Goal: Task Accomplishment & Management: Complete application form

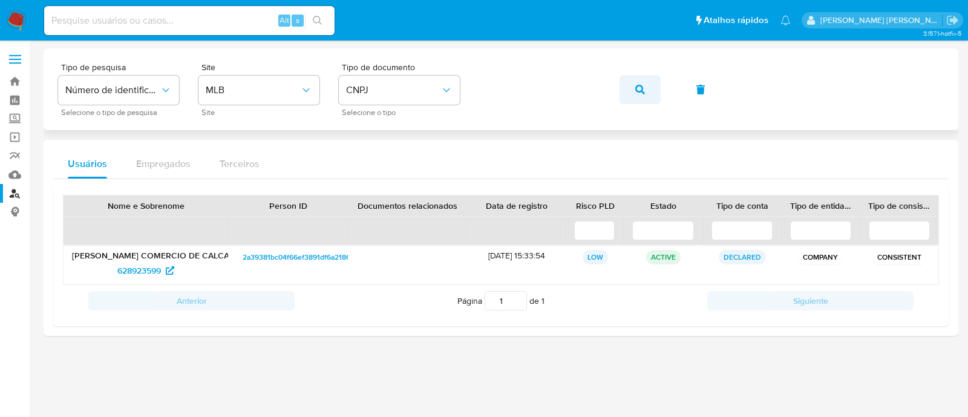
click at [644, 91] on icon "button" at bounding box center [640, 90] width 10 height 10
click at [151, 264] on span "628923599" at bounding box center [139, 270] width 44 height 19
click at [637, 85] on icon "button" at bounding box center [640, 90] width 10 height 10
click at [148, 270] on span "628534877" at bounding box center [139, 270] width 42 height 19
click at [632, 89] on button "button" at bounding box center [640, 89] width 41 height 29
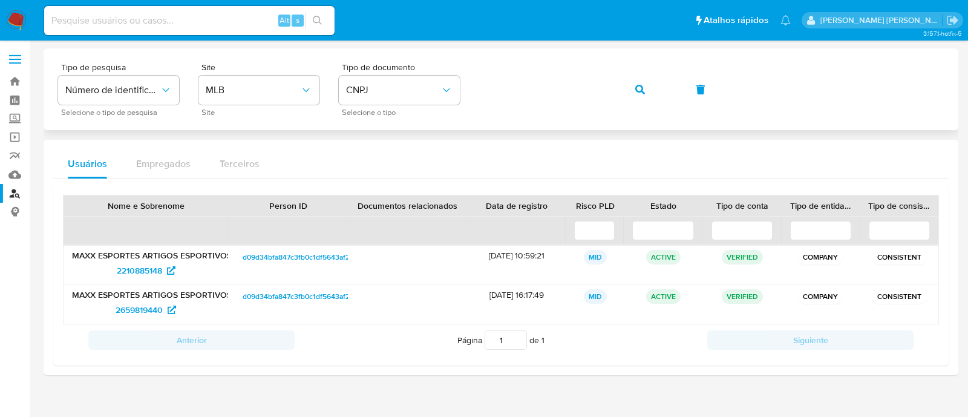
click at [618, 85] on div "Tipo de pesquisa Número de identificação Selecione o tipo de pesquisa Site MLB …" at bounding box center [501, 89] width 886 height 53
click at [634, 88] on button "button" at bounding box center [640, 89] width 41 height 29
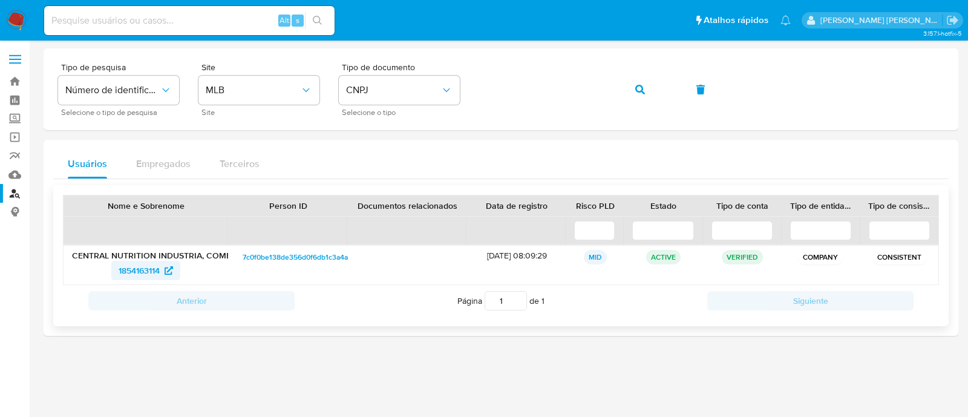
click at [149, 273] on span "1854163114" at bounding box center [139, 270] width 41 height 19
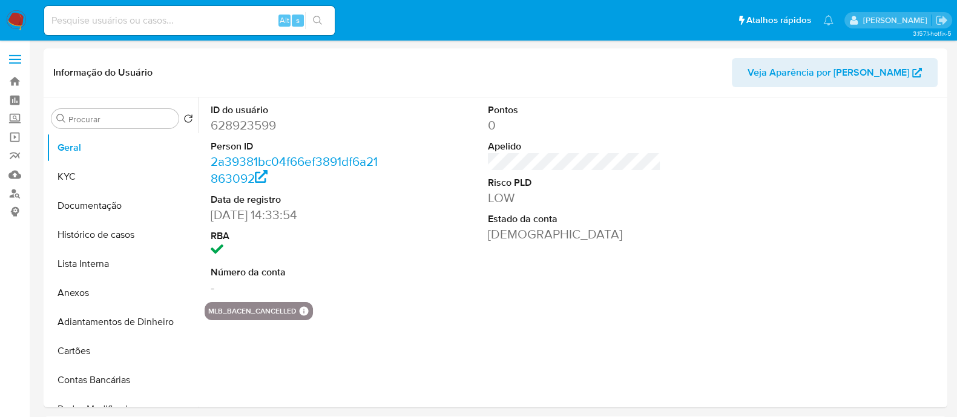
select select "10"
click at [692, 261] on div "ID do usuário 628923599 Person ID 2a39381bc04f66ef3891df6a21863092 Data de regi…" at bounding box center [574, 199] width 739 height 205
click at [68, 174] on button "KYC" at bounding box center [118, 176] width 142 height 29
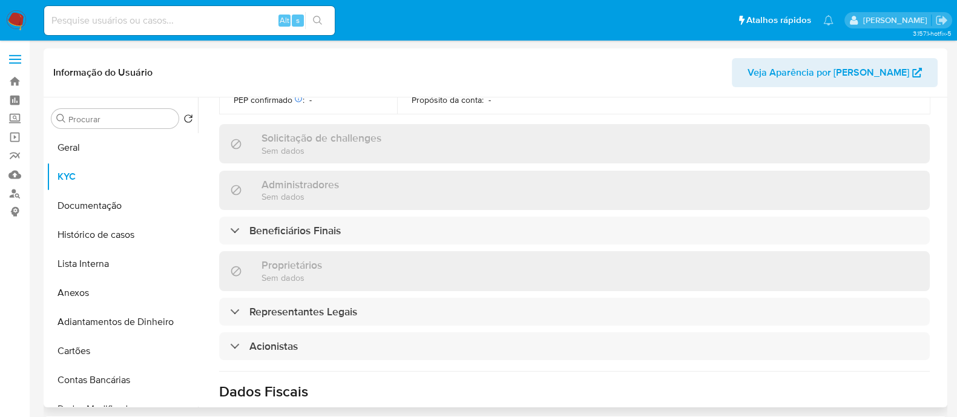
scroll to position [529, 0]
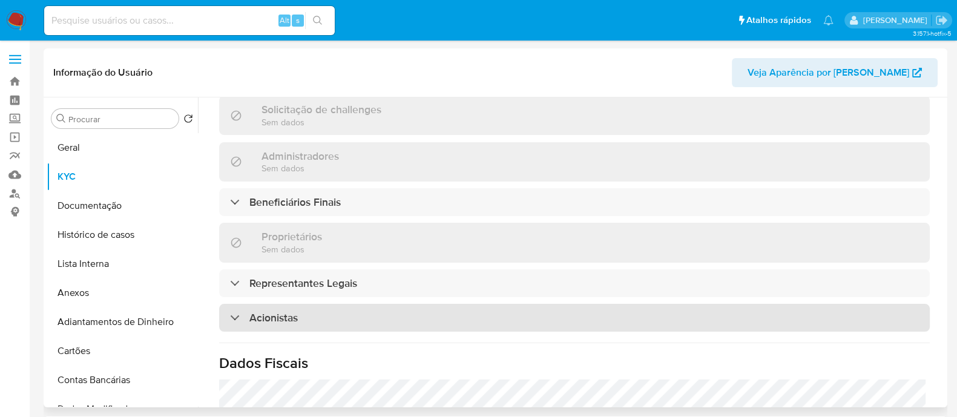
click at [388, 319] on div "Acionistas" at bounding box center [574, 318] width 710 height 28
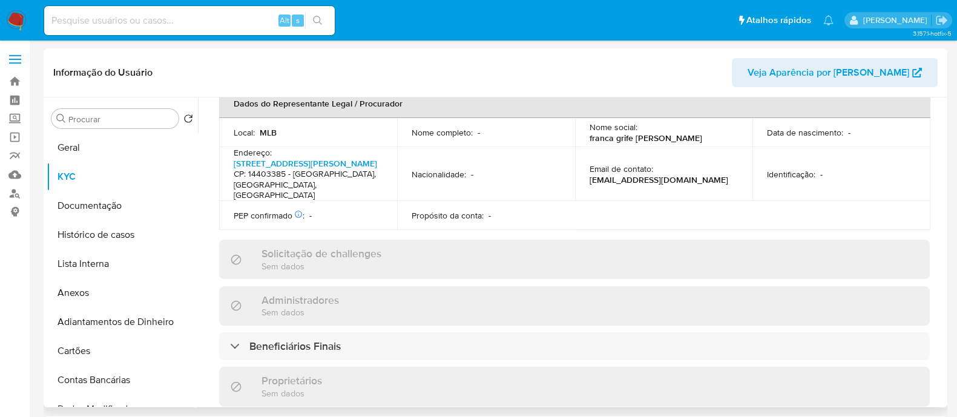
scroll to position [227, 0]
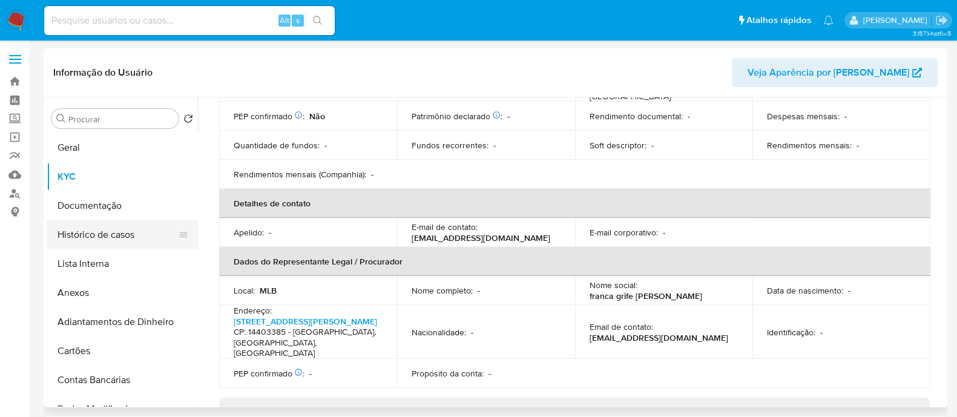
click at [110, 240] on button "Histórico de casos" at bounding box center [118, 234] width 142 height 29
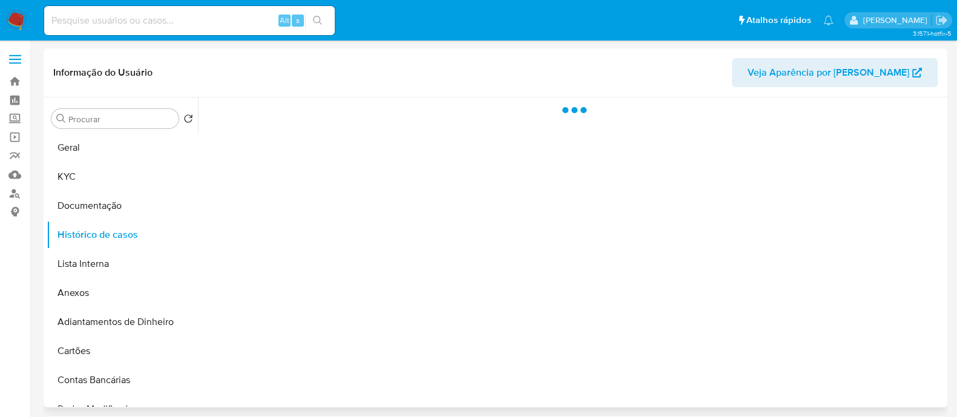
scroll to position [0, 0]
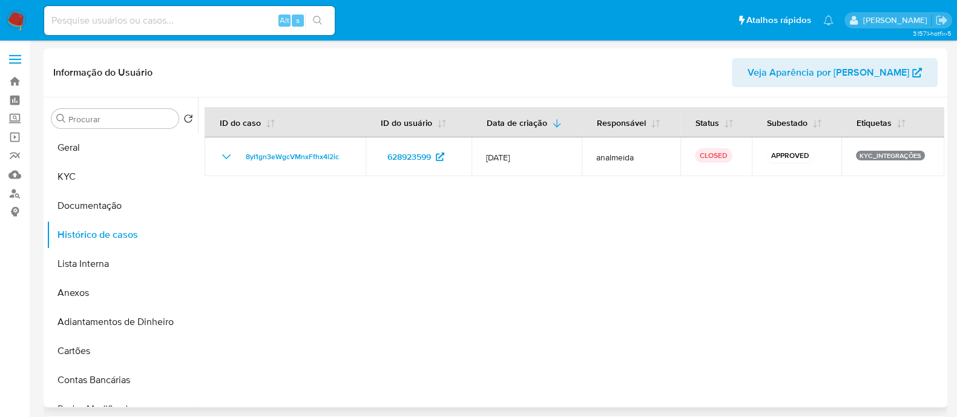
click at [596, 246] on div at bounding box center [571, 252] width 746 height 310
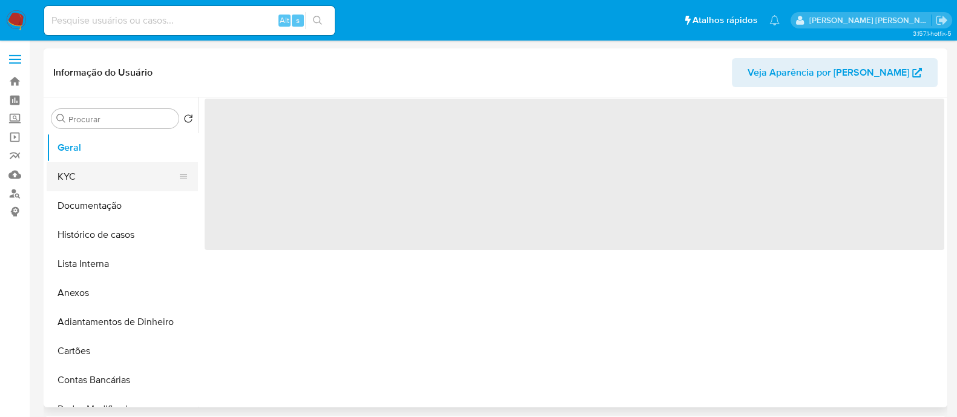
click at [125, 183] on button "KYC" at bounding box center [118, 176] width 142 height 29
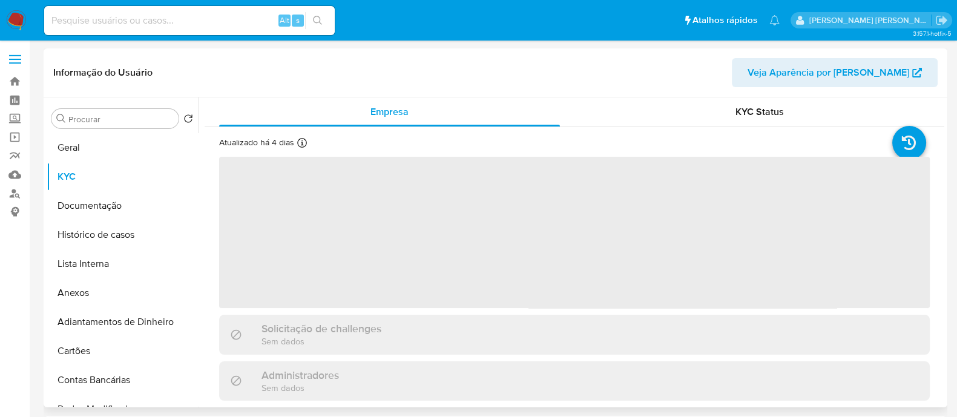
select select "10"
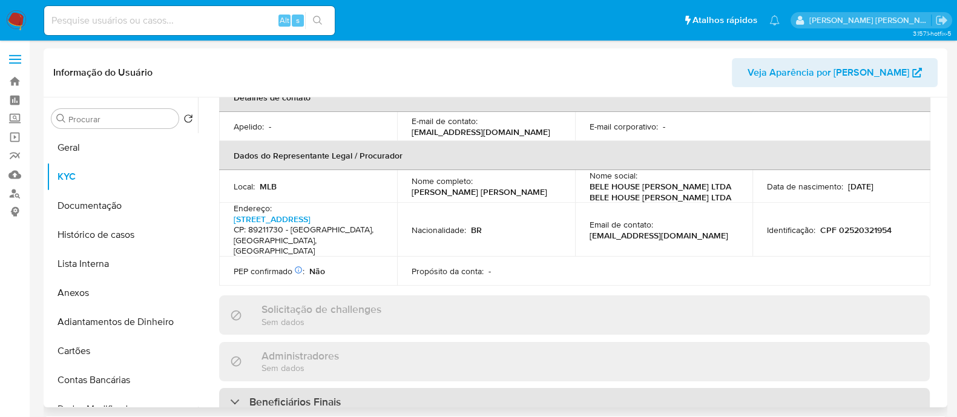
scroll to position [454, 0]
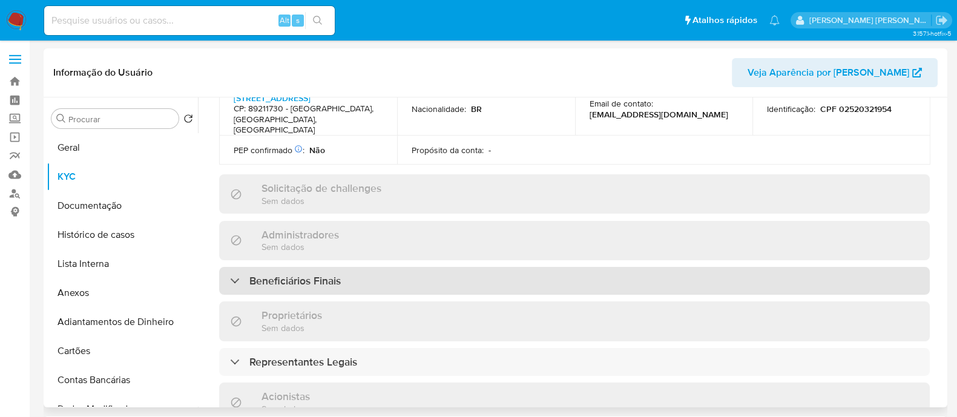
click at [347, 267] on div "Beneficiários Finais" at bounding box center [574, 281] width 710 height 28
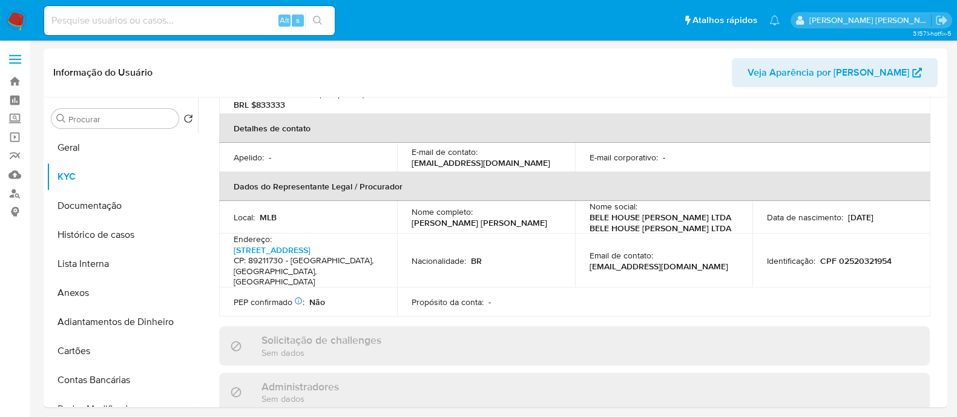
scroll to position [0, 0]
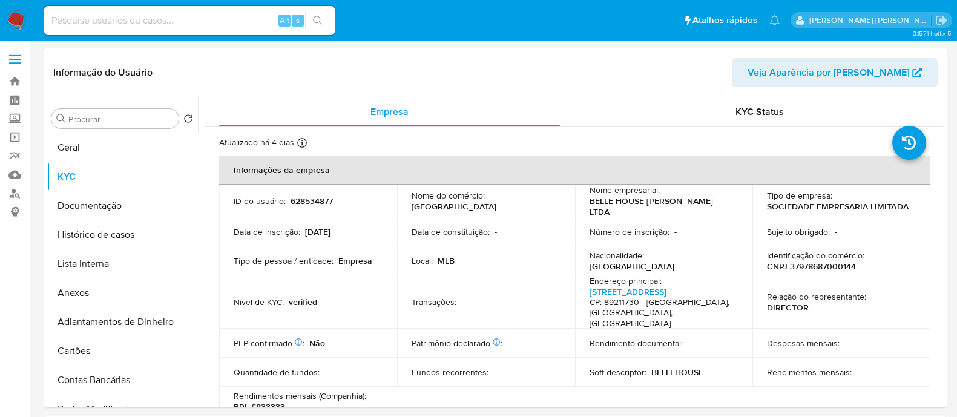
click at [848, 266] on p "CNPJ 37978687000144" at bounding box center [811, 266] width 89 height 11
copy p "37978687000144"
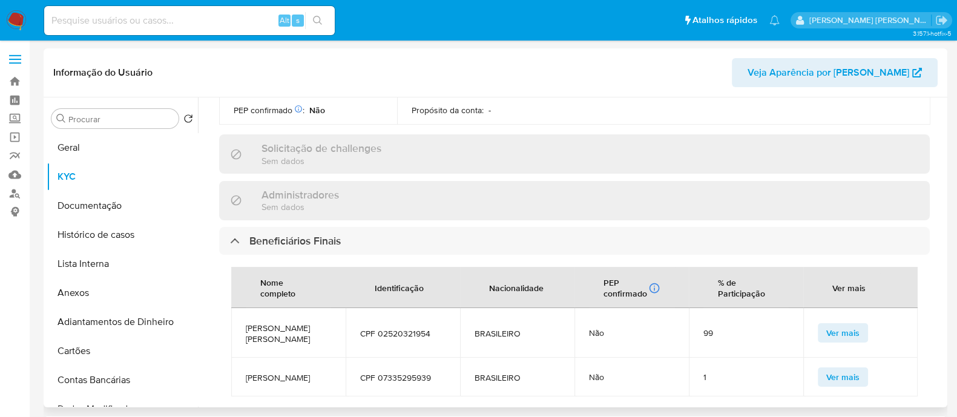
scroll to position [604, 0]
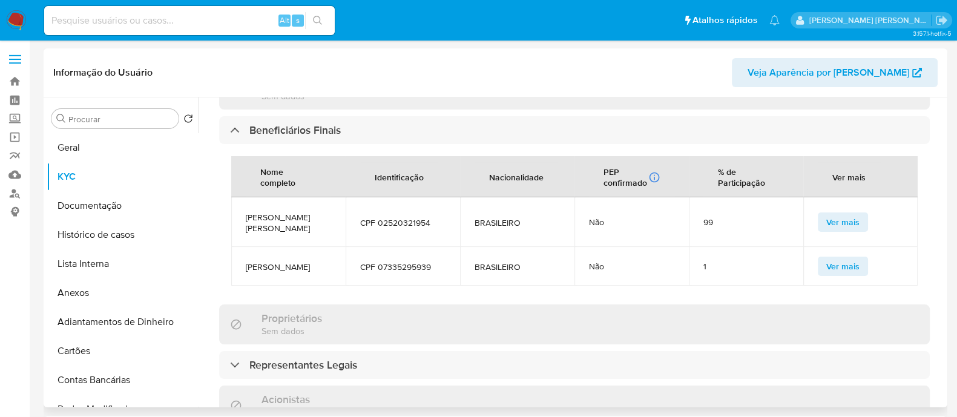
click at [284, 212] on span "ANDERSON PERICLES DE AGUIAR" at bounding box center [288, 223] width 85 height 22
copy span "ANDERSON PERICLES DE AGUIAR"
click at [281, 261] on span "JOICE KNITTEL" at bounding box center [288, 266] width 85 height 11
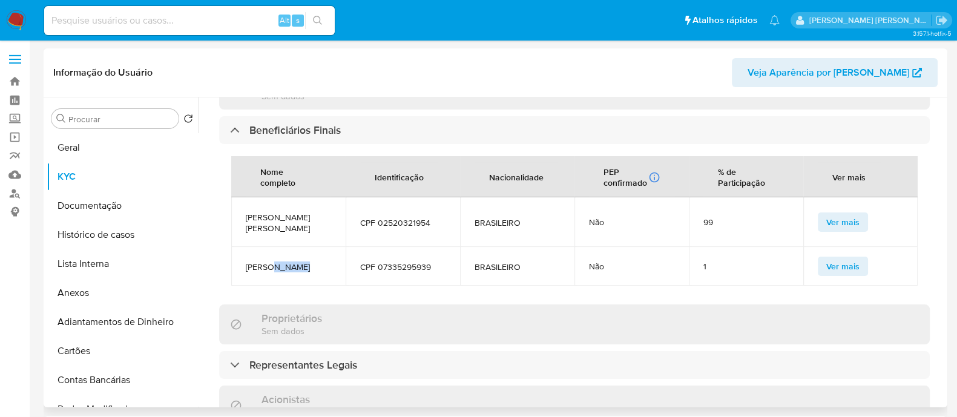
click at [281, 261] on span "JOICE KNITTEL" at bounding box center [288, 266] width 85 height 11
drag, startPoint x: 281, startPoint y: 245, endPoint x: 263, endPoint y: 238, distance: 19.6
click at [263, 261] on span "JOICE KNITTEL" at bounding box center [288, 266] width 85 height 11
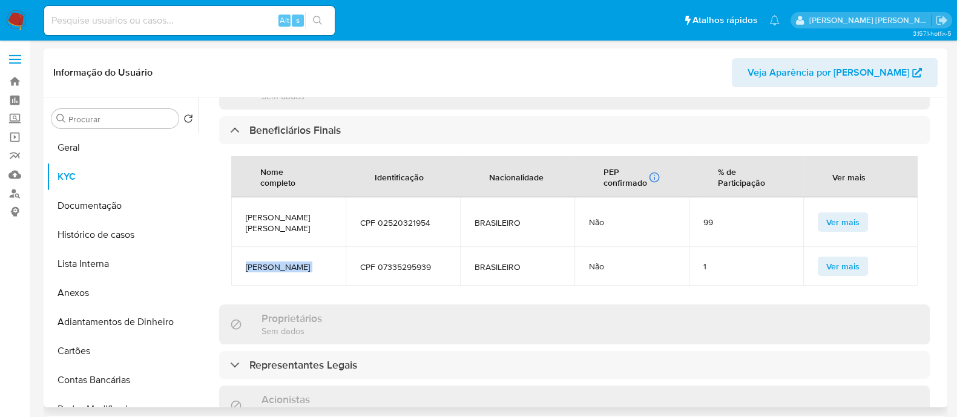
copy span "JOICE KNITTEL"
click at [91, 147] on button "Geral" at bounding box center [118, 147] width 142 height 29
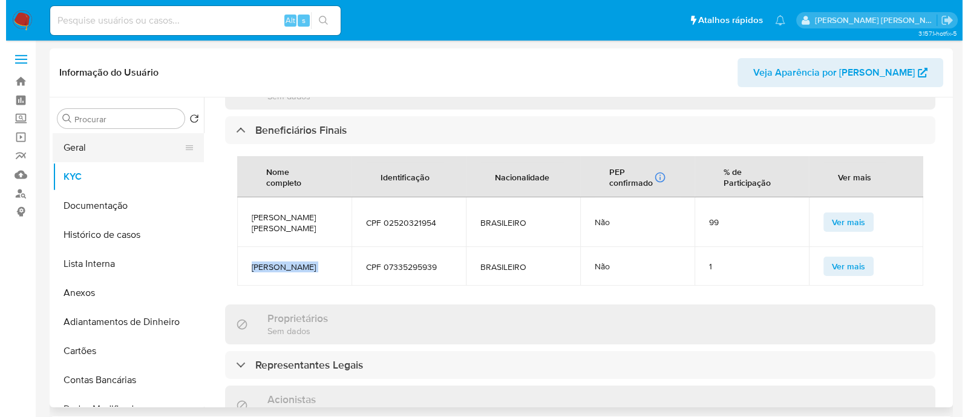
scroll to position [0, 0]
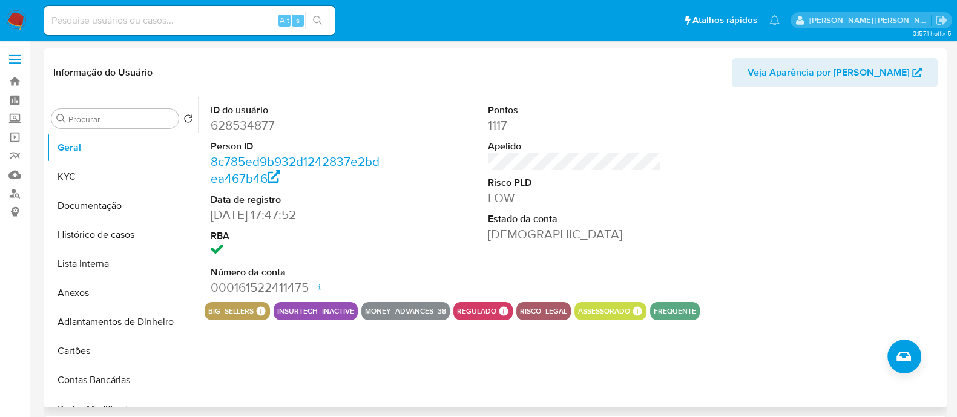
click at [900, 379] on div "ID do usuário 628534877 Person ID 8c785ed9b932d1242837e2bdea467b46 Data de regi…" at bounding box center [571, 252] width 746 height 310
click at [900, 362] on icon "Criar caso manual" at bounding box center [903, 356] width 15 height 15
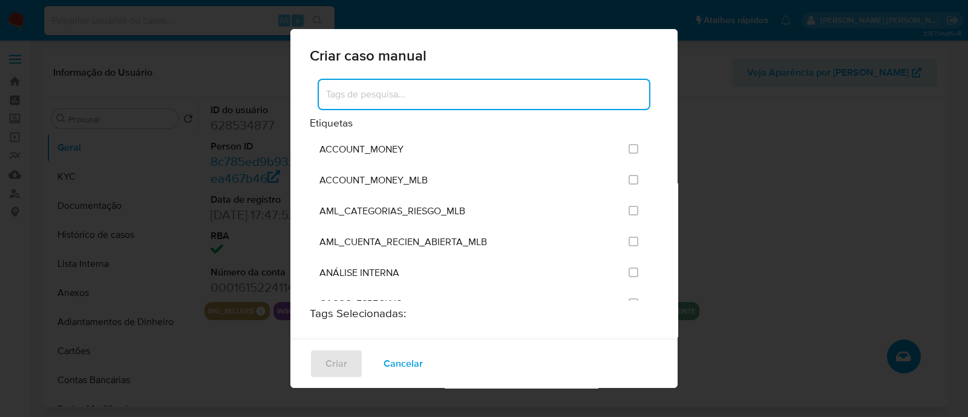
click at [466, 95] on input at bounding box center [484, 95] width 330 height 16
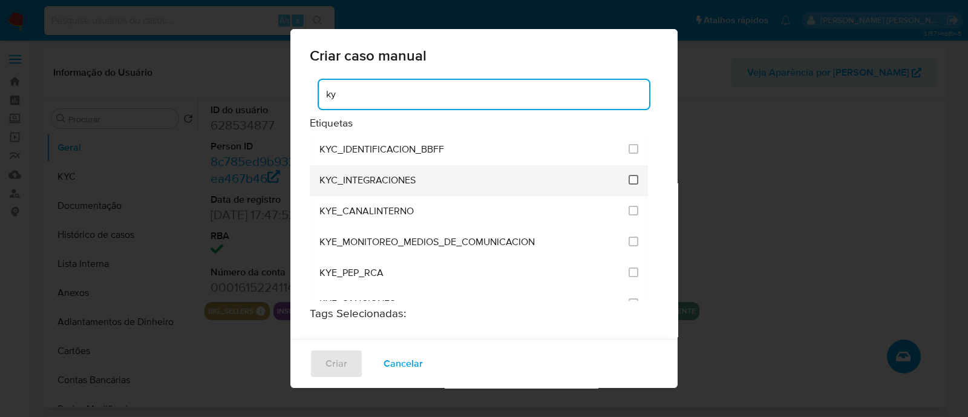
type input "ky"
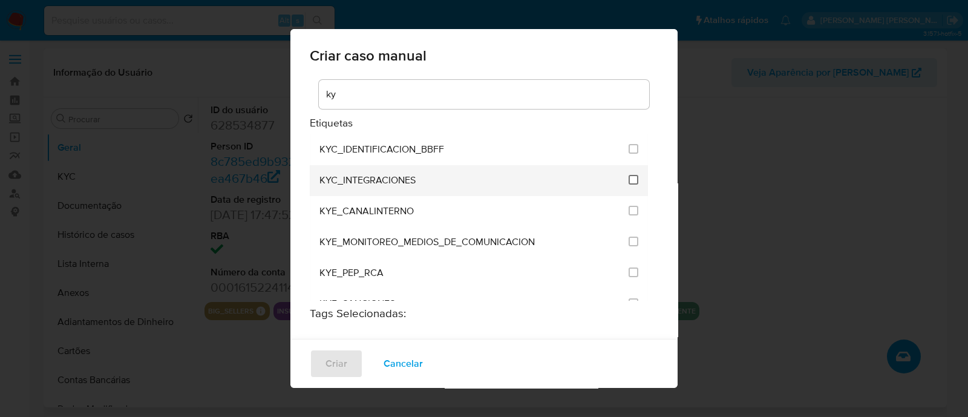
click at [629, 179] on input "2093" at bounding box center [634, 180] width 10 height 10
checkbox input "true"
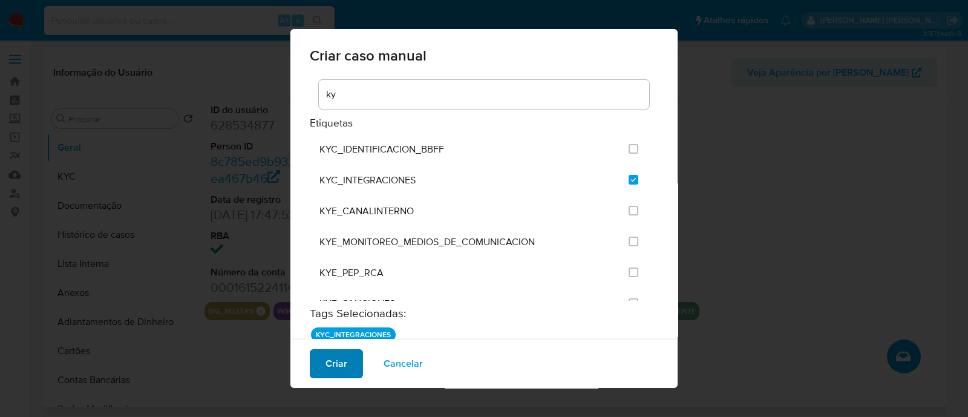
click at [351, 372] on button "Criar" at bounding box center [336, 363] width 53 height 29
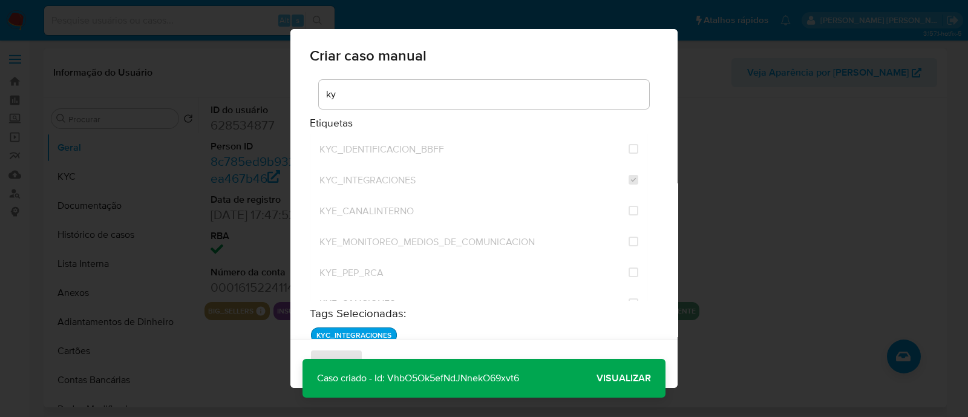
click at [605, 378] on span "Visualizar" at bounding box center [624, 378] width 54 height 0
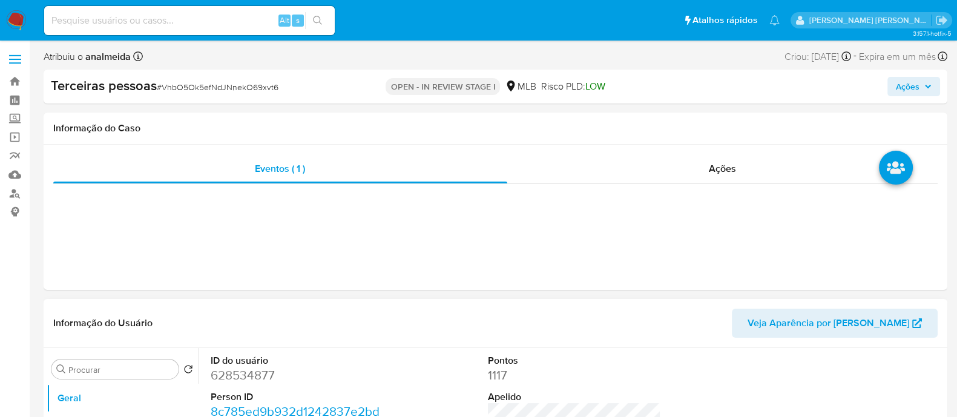
select select "10"
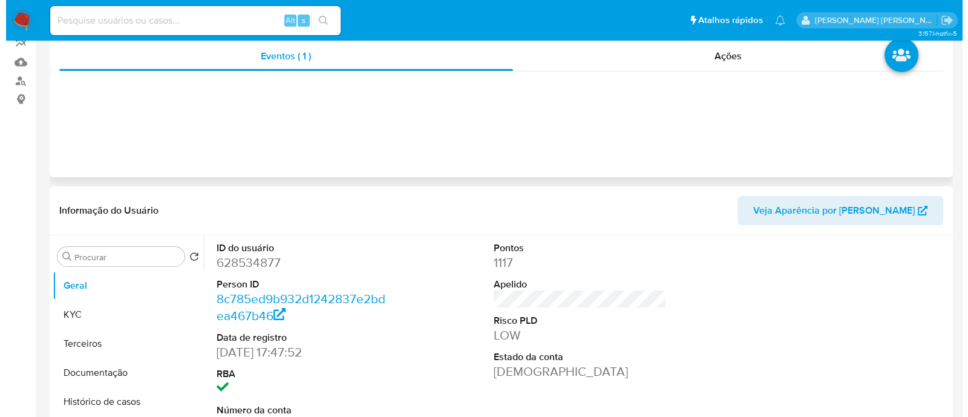
scroll to position [227, 0]
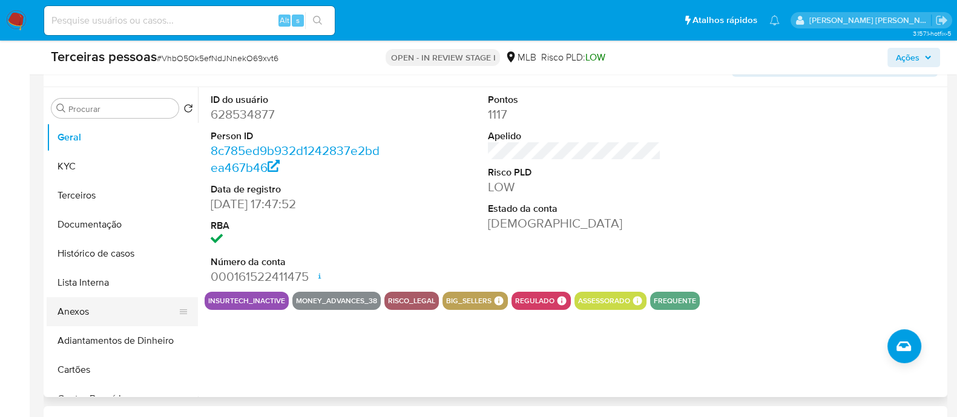
click at [72, 310] on button "Anexos" at bounding box center [118, 311] width 142 height 29
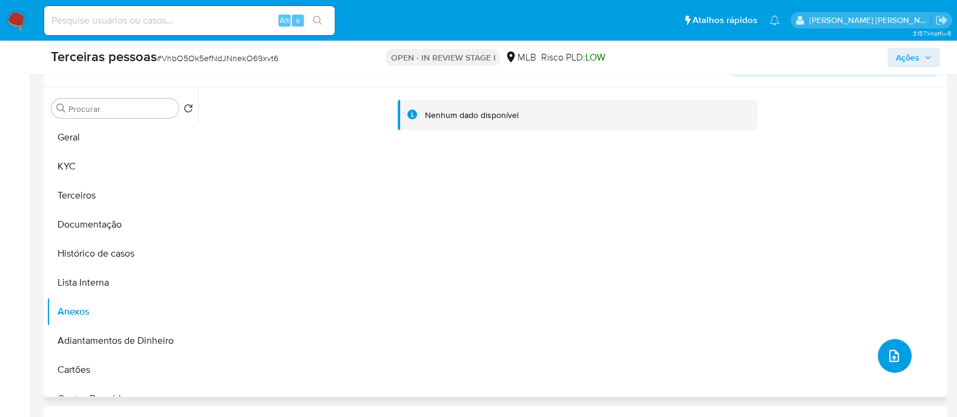
click at [892, 355] on icon "upload-file" at bounding box center [894, 356] width 10 height 12
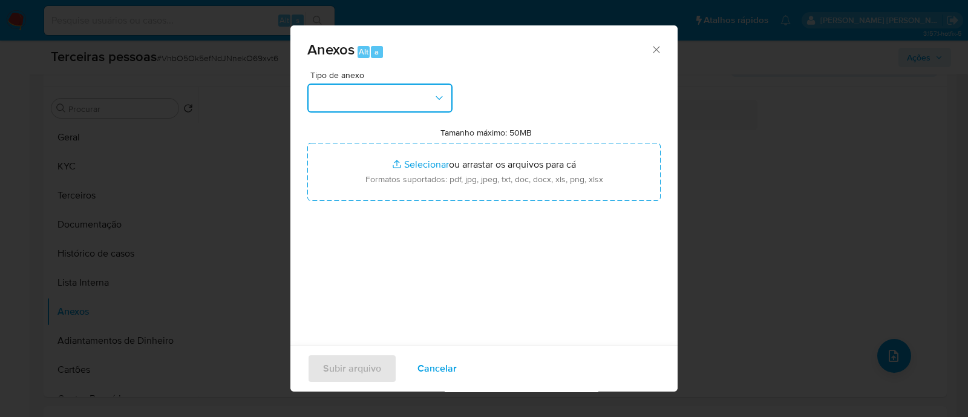
click at [341, 102] on button "button" at bounding box center [379, 98] width 145 height 29
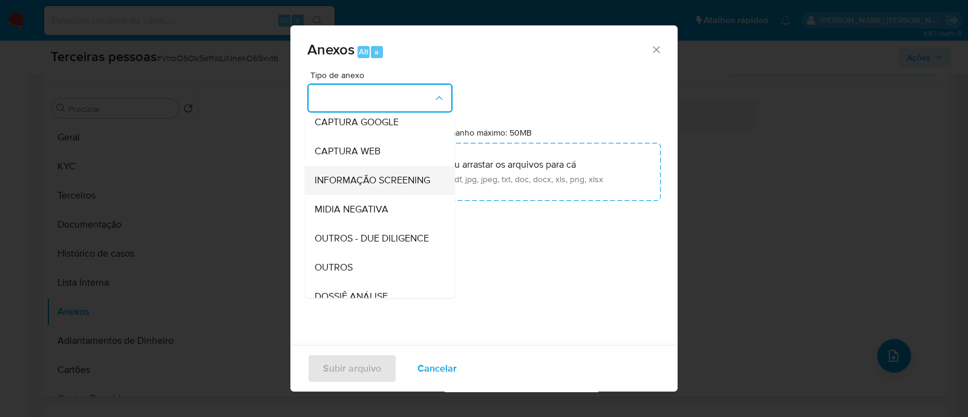
scroll to position [186, 0]
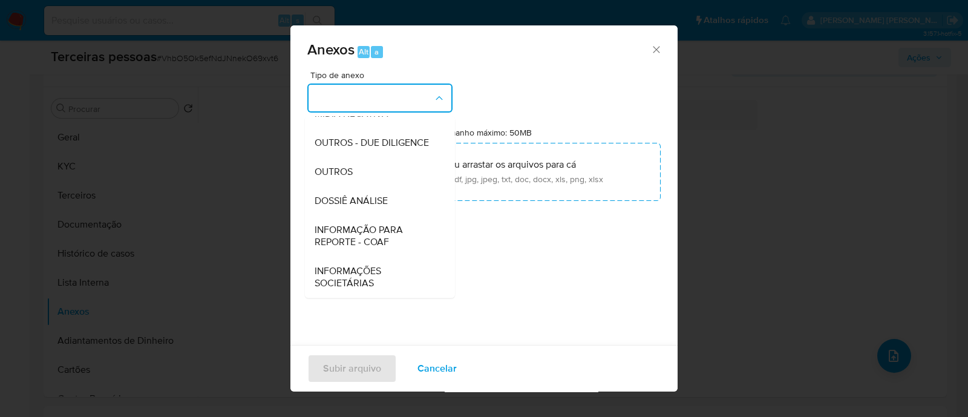
click at [375, 137] on span "OUTROS - DUE DILIGENCE" at bounding box center [372, 143] width 114 height 12
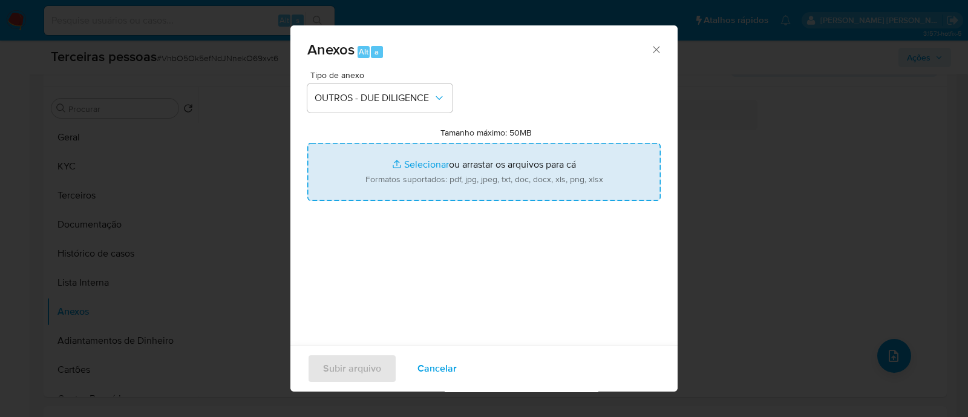
click at [581, 159] on input "Tamanho máximo: 50MB Selecionar arquivos" at bounding box center [483, 172] width 353 height 58
type input "C:\fakepath\JOICE KNITTEL softon.pdf"
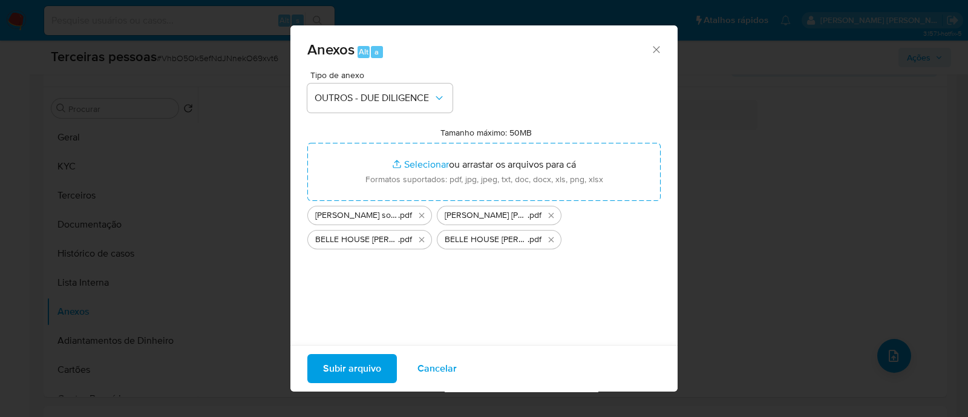
click at [361, 363] on span "Subir arquivo" at bounding box center [352, 368] width 58 height 27
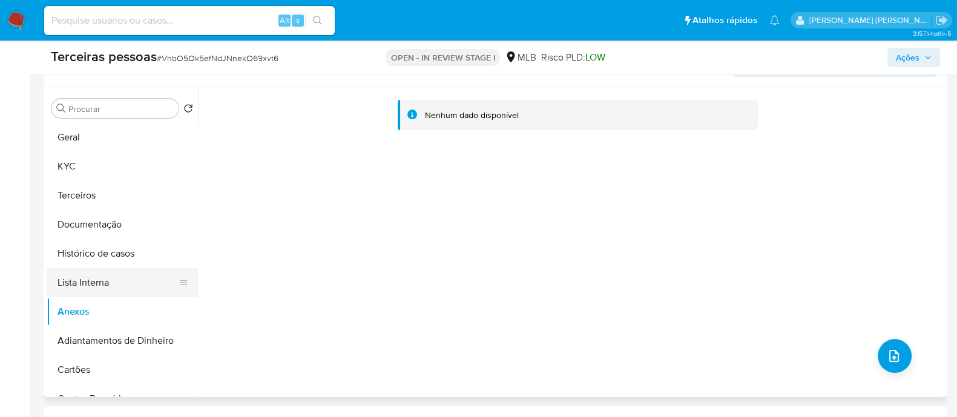
click at [76, 285] on button "Lista Interna" at bounding box center [118, 282] width 142 height 29
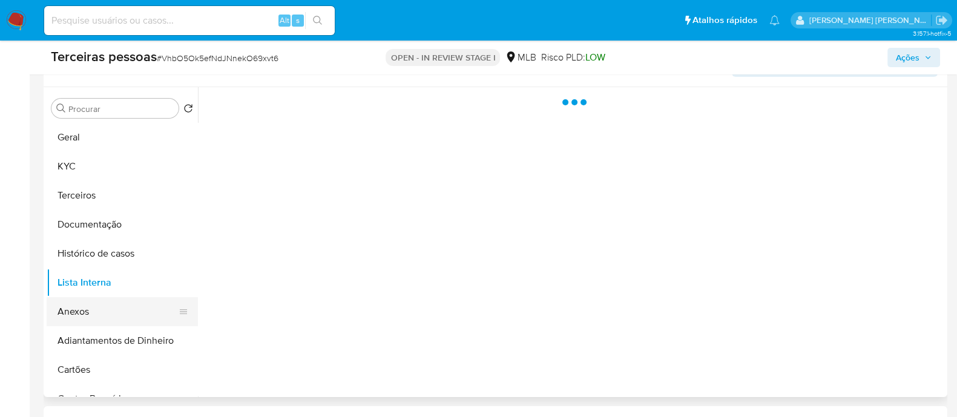
click at [93, 325] on button "Anexos" at bounding box center [118, 311] width 142 height 29
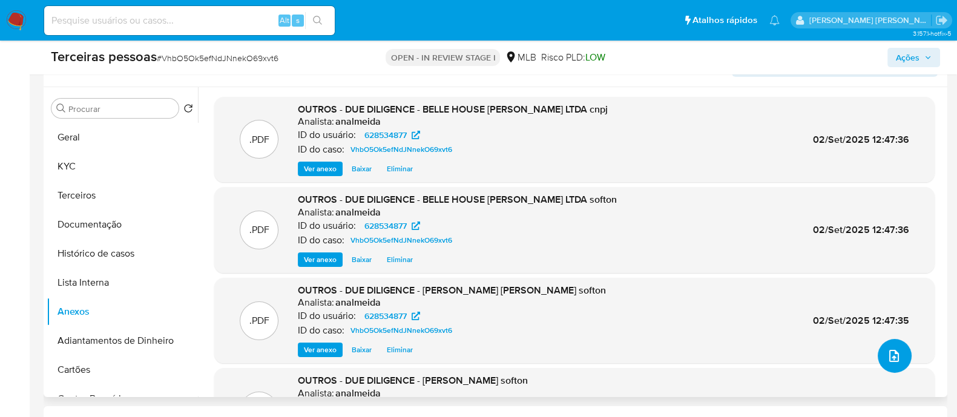
click at [892, 358] on icon "upload-file" at bounding box center [893, 356] width 15 height 15
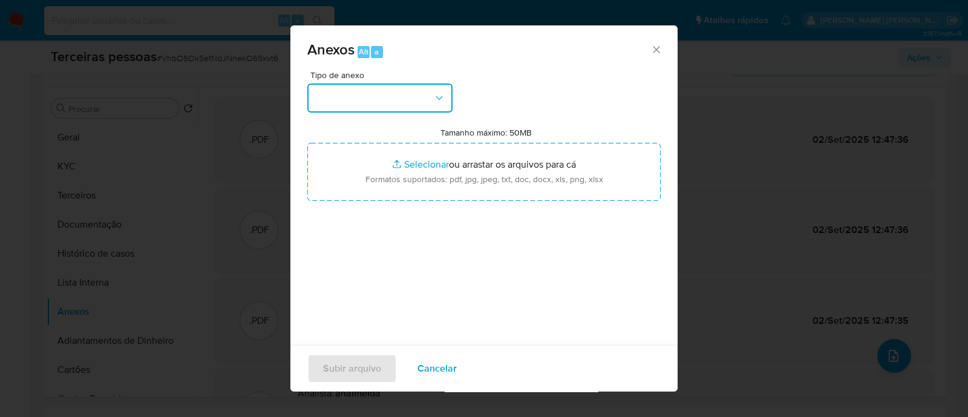
click at [424, 96] on button "button" at bounding box center [379, 98] width 145 height 29
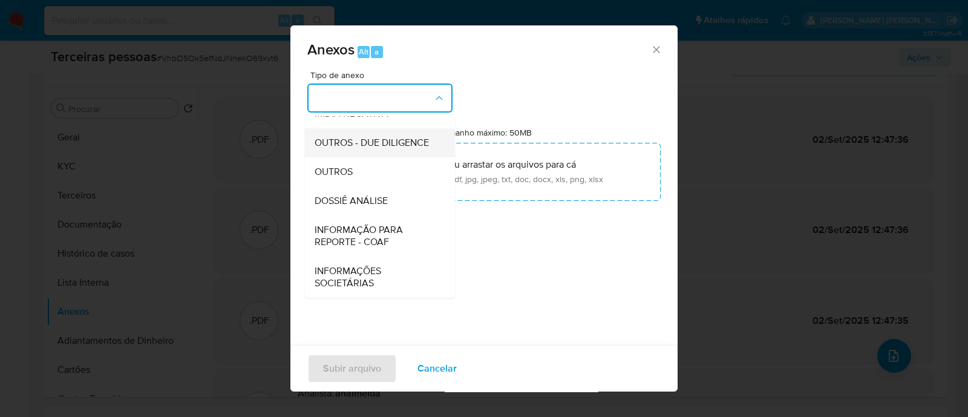
click at [385, 137] on span "OUTROS - DUE DILIGENCE" at bounding box center [372, 143] width 114 height 12
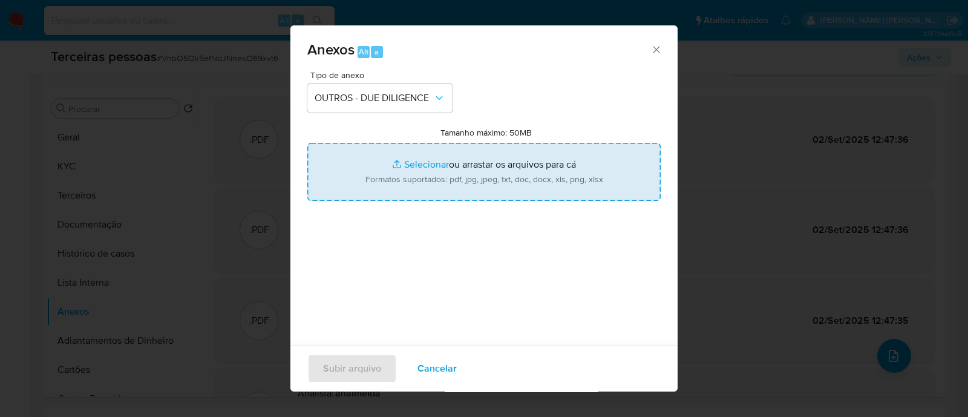
click at [396, 172] on input "Tamanho máximo: 50MB Selecionar arquivos" at bounding box center [483, 172] width 353 height 58
type input "C:\fakepath\Matriz de Risco - BELLE HOUSE MOBILIA LTDA.pdf"
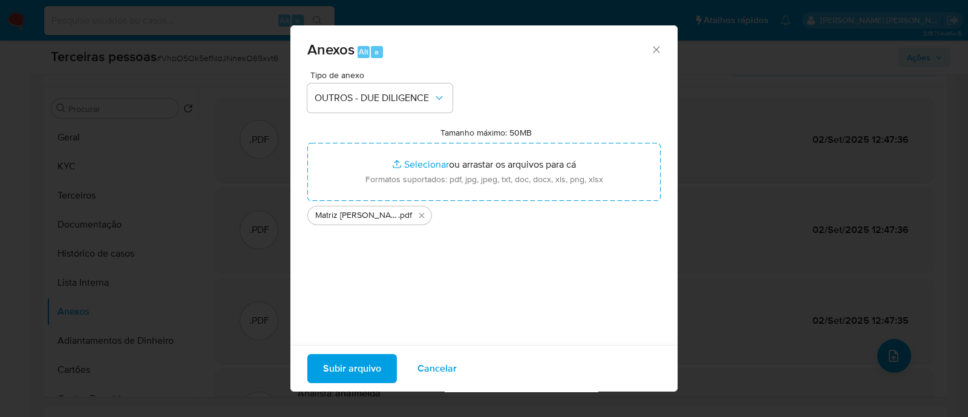
click at [358, 372] on span "Subir arquivo" at bounding box center [352, 368] width 58 height 27
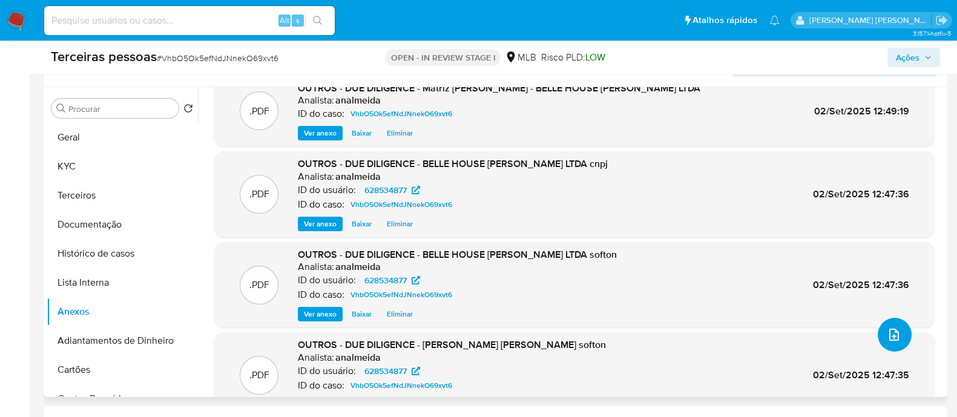
scroll to position [53, 0]
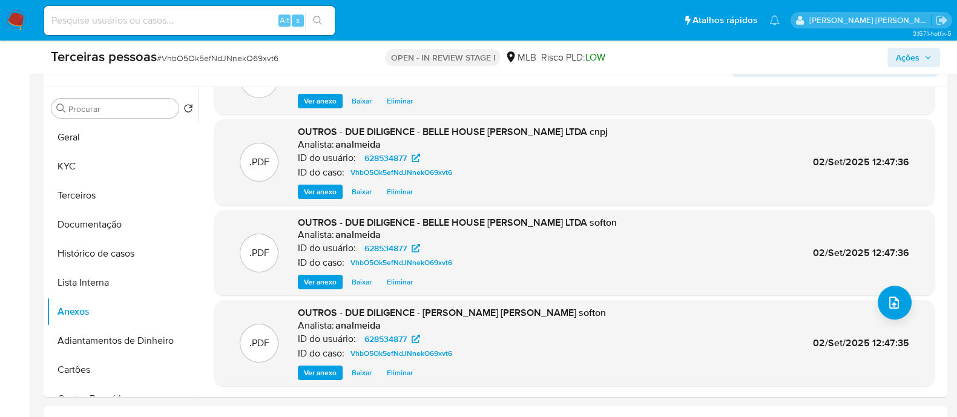
click at [897, 57] on span "Ações" at bounding box center [908, 57] width 24 height 19
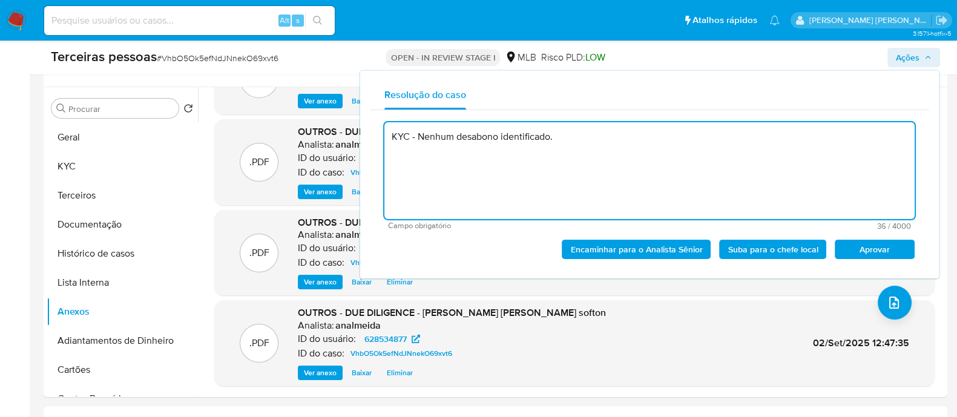
click at [862, 243] on span "Aprovar" at bounding box center [874, 249] width 63 height 17
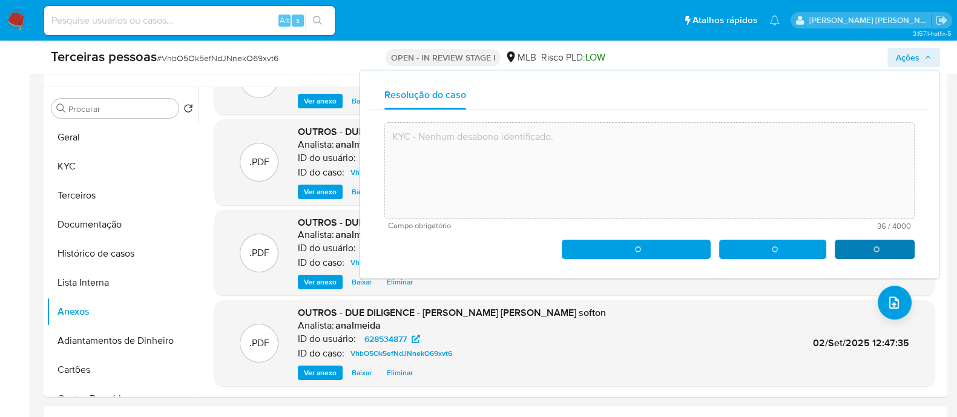
type textarea "KYC - Nenhum desabono identificado."
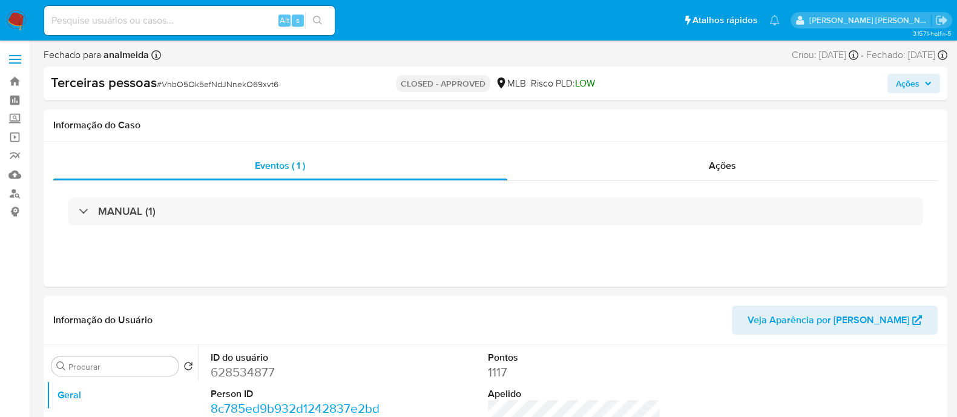
select select "10"
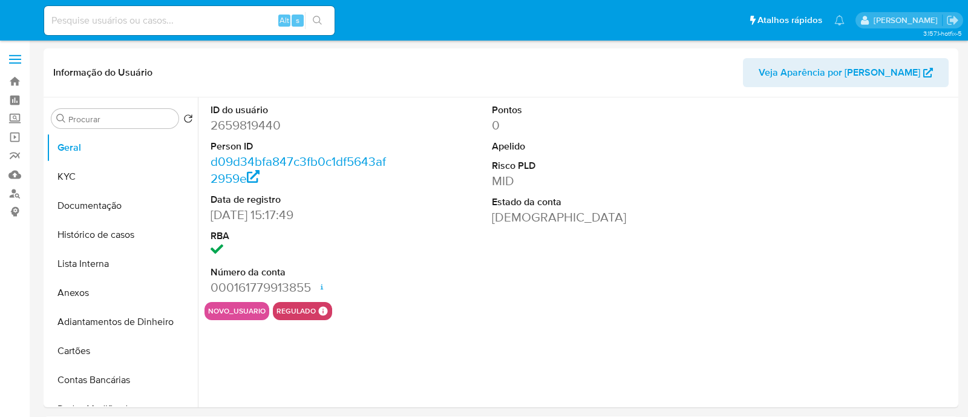
select select "10"
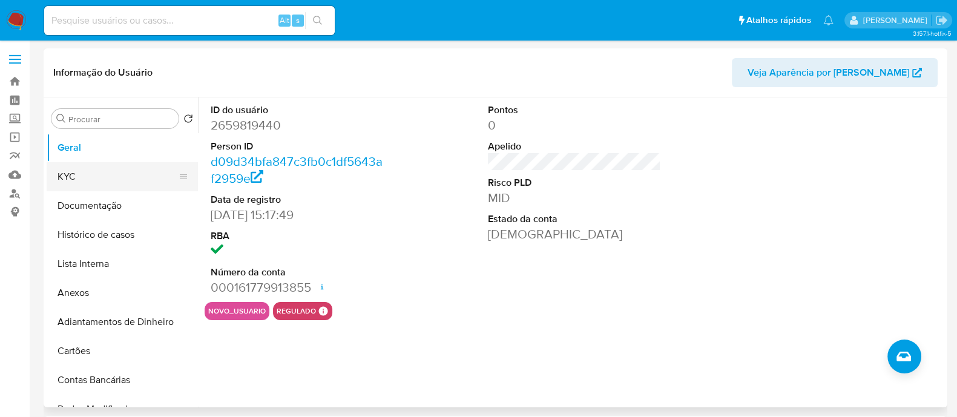
click at [139, 166] on button "KYC" at bounding box center [118, 176] width 142 height 29
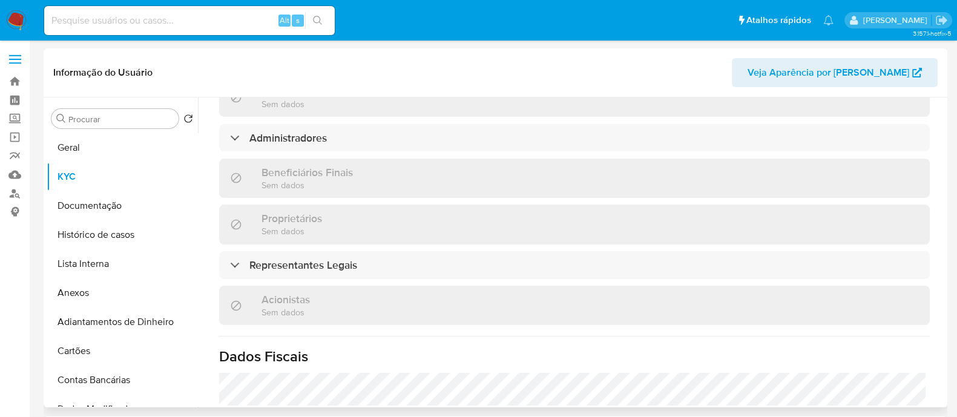
scroll to position [454, 0]
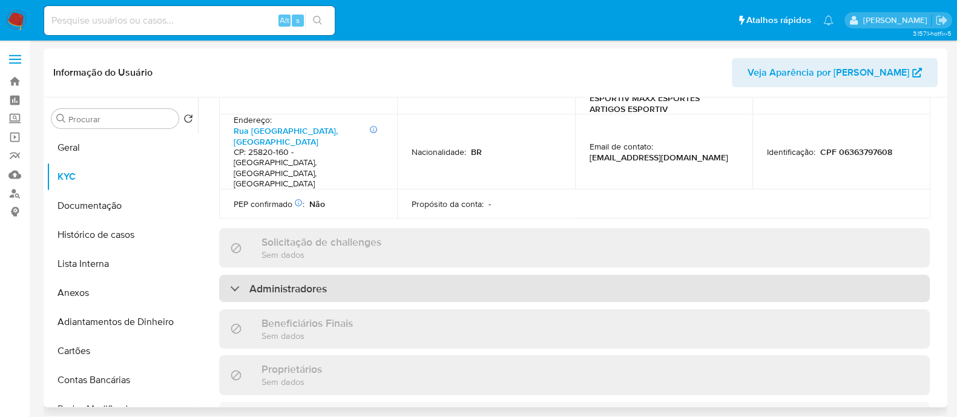
click at [391, 275] on div "Administradores" at bounding box center [574, 289] width 710 height 28
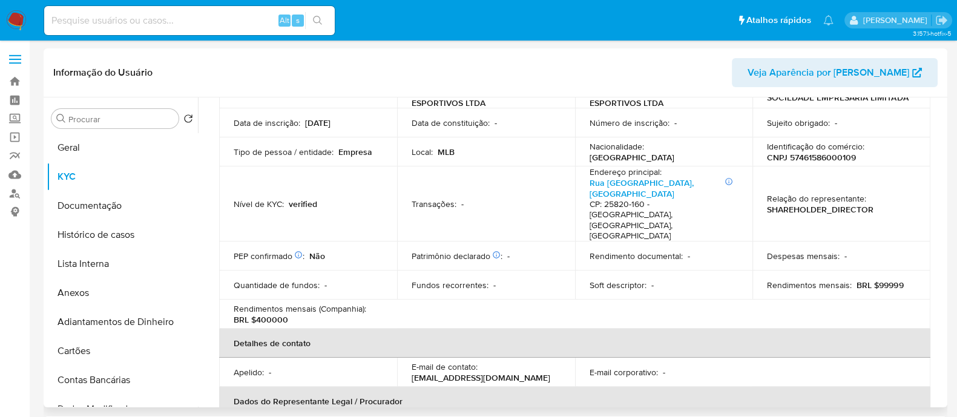
scroll to position [75, 0]
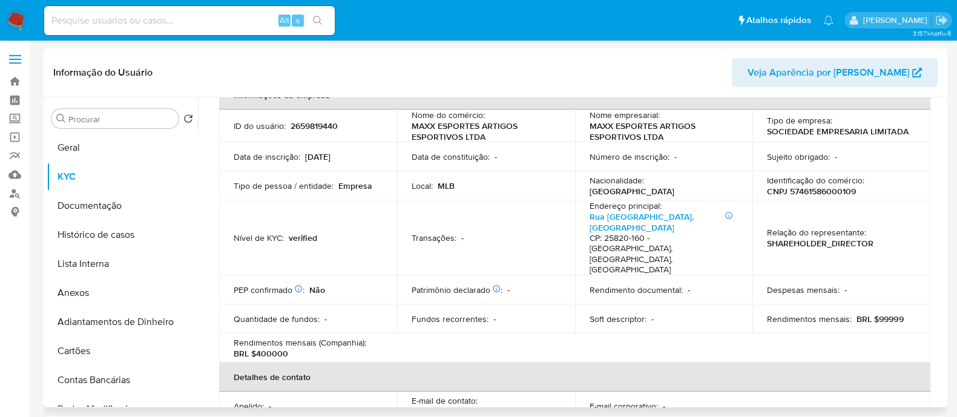
click at [813, 192] on p "CNPJ 57461586000109" at bounding box center [811, 191] width 89 height 11
copy p "57461586000109"
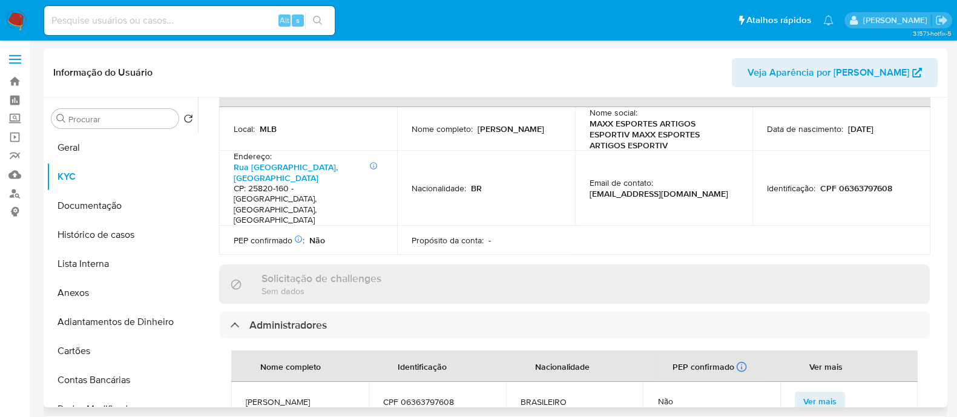
scroll to position [454, 0]
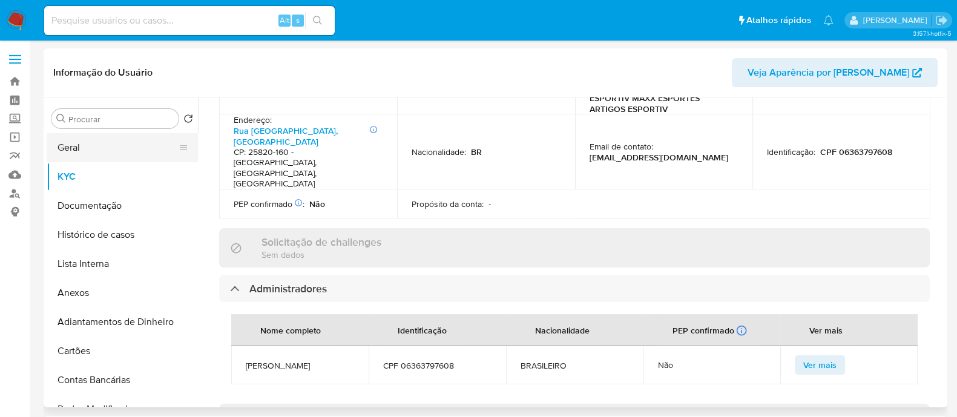
click at [103, 147] on button "Geral" at bounding box center [118, 147] width 142 height 29
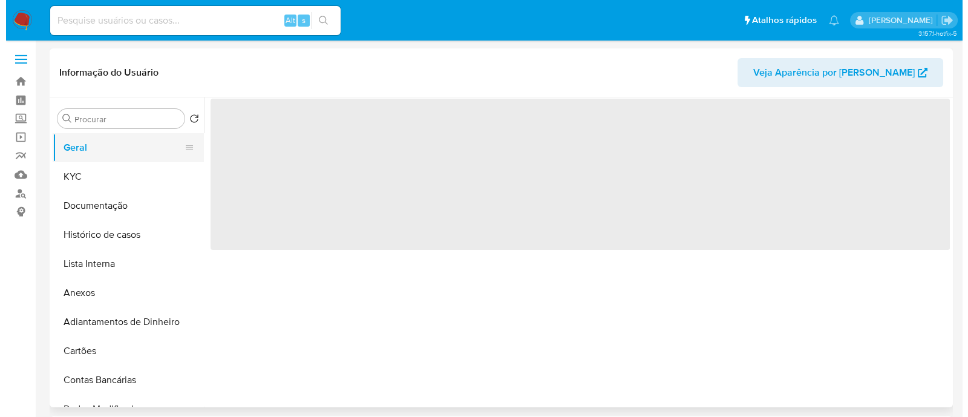
scroll to position [0, 0]
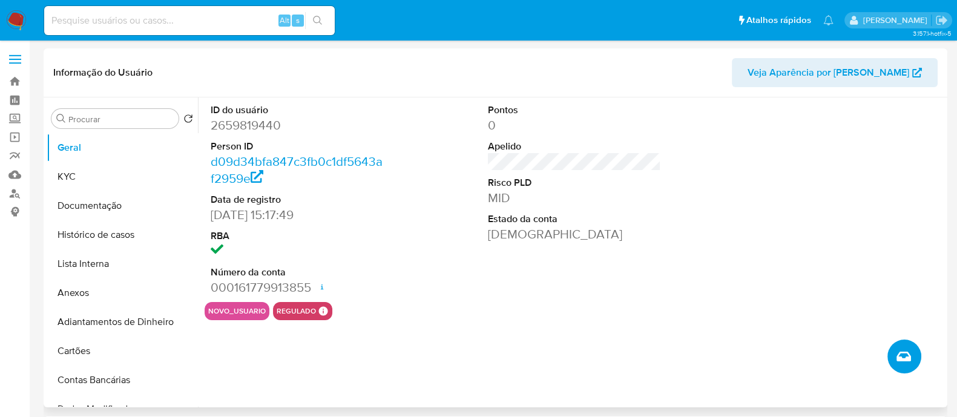
click at [896, 362] on span "Criar caso manual" at bounding box center [903, 356] width 15 height 15
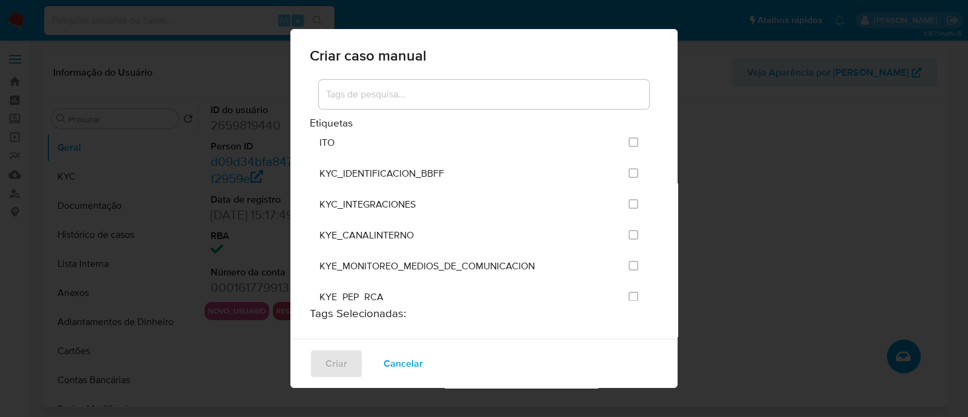
scroll to position [983, 0]
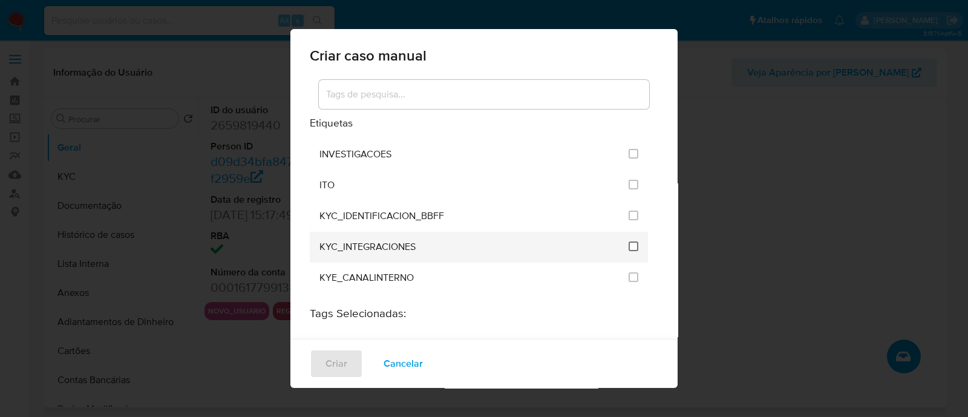
click at [629, 241] on input "2093" at bounding box center [634, 246] width 10 height 10
checkbox input "true"
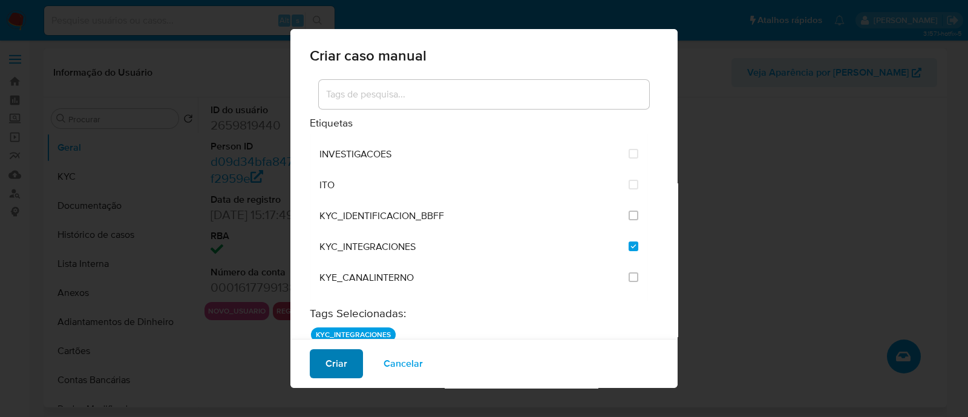
click at [325, 364] on button "Criar" at bounding box center [336, 363] width 53 height 29
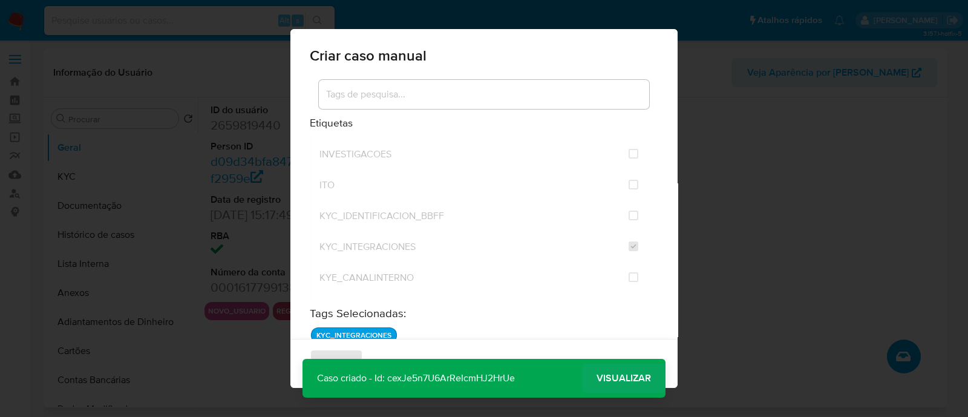
click at [642, 378] on span "Visualizar" at bounding box center [624, 378] width 54 height 0
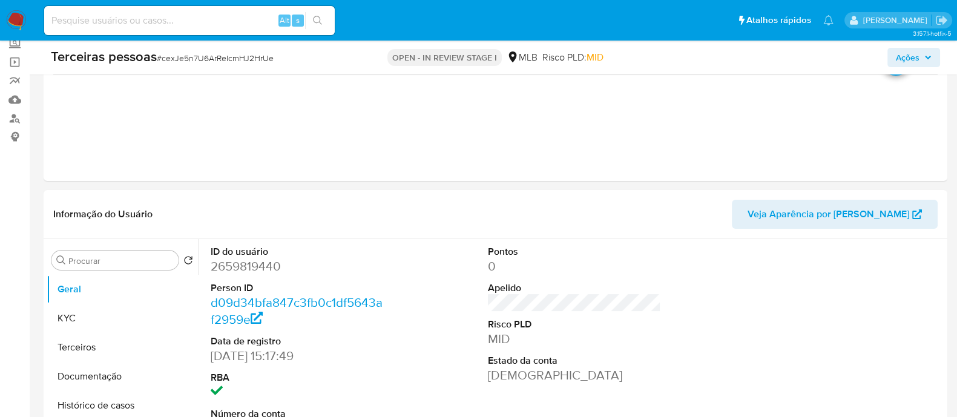
select select "10"
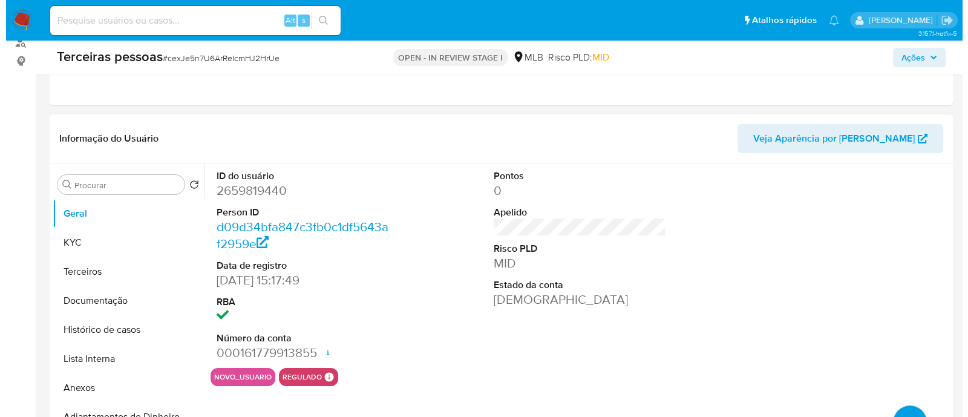
scroll to position [227, 0]
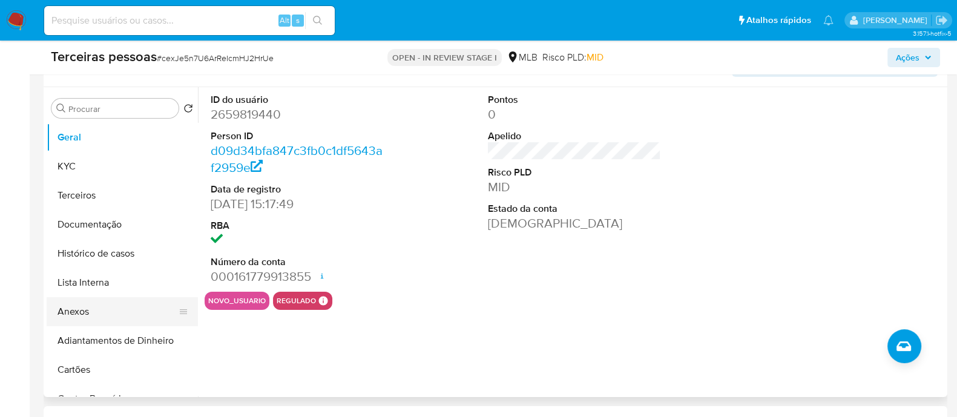
click at [83, 311] on button "Anexos" at bounding box center [118, 311] width 142 height 29
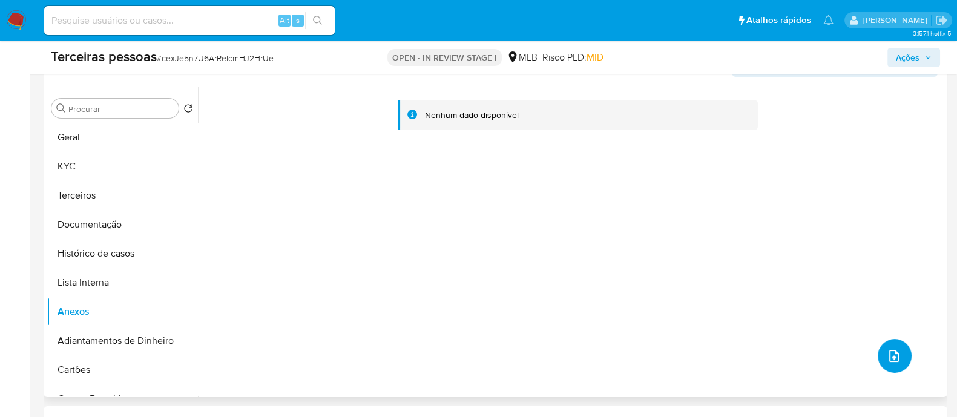
click at [877, 362] on button "upload-file" at bounding box center [894, 356] width 34 height 34
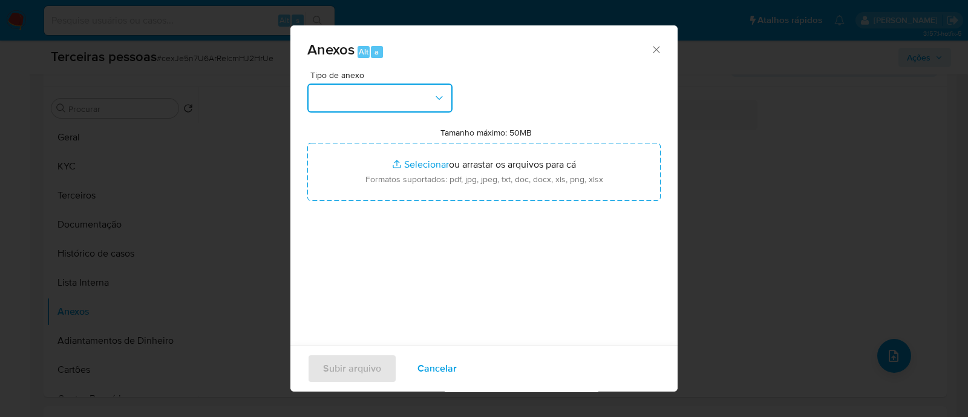
click at [396, 90] on button "button" at bounding box center [379, 98] width 145 height 29
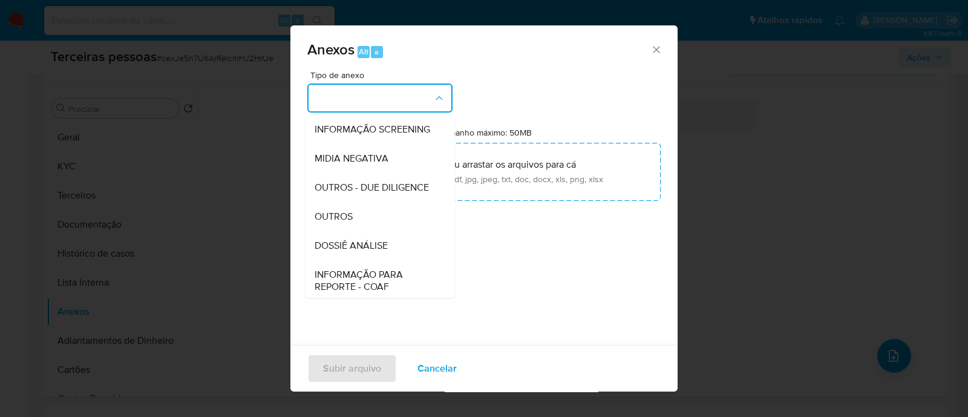
scroll to position [186, 0]
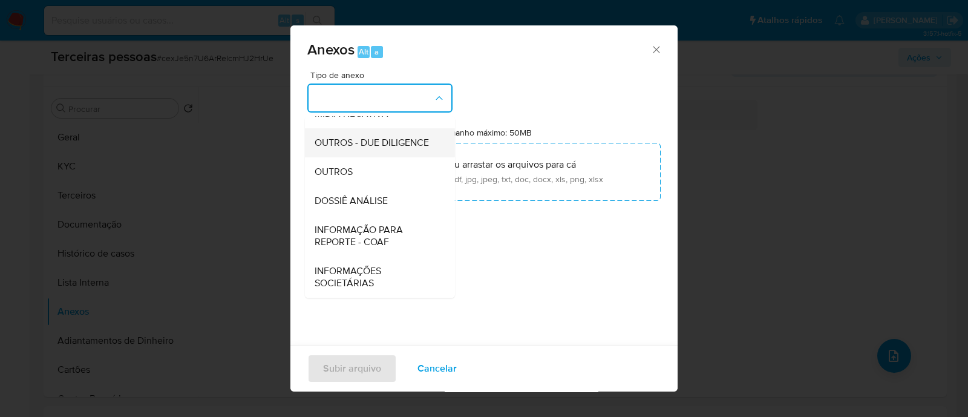
click at [359, 137] on span "OUTROS - DUE DILIGENCE" at bounding box center [372, 143] width 114 height 12
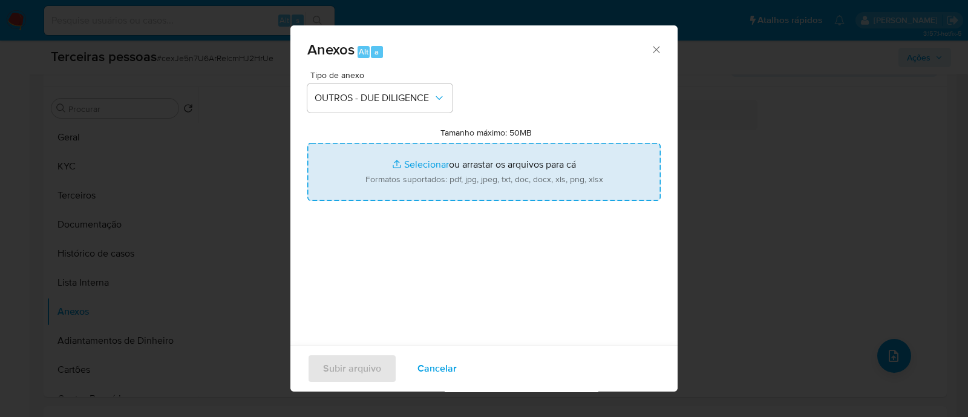
click at [430, 166] on input "Tamanho máximo: 50MB Selecionar arquivos" at bounding box center [483, 172] width 353 height 58
type input "C:\fakepath\[PERSON_NAME] DO SANTO SOUZA softon.pdf"
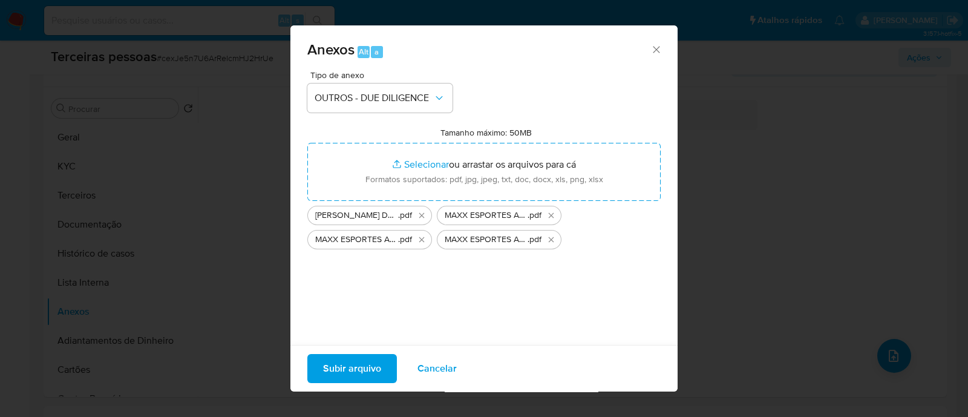
click at [362, 364] on span "Subir arquivo" at bounding box center [352, 368] width 58 height 27
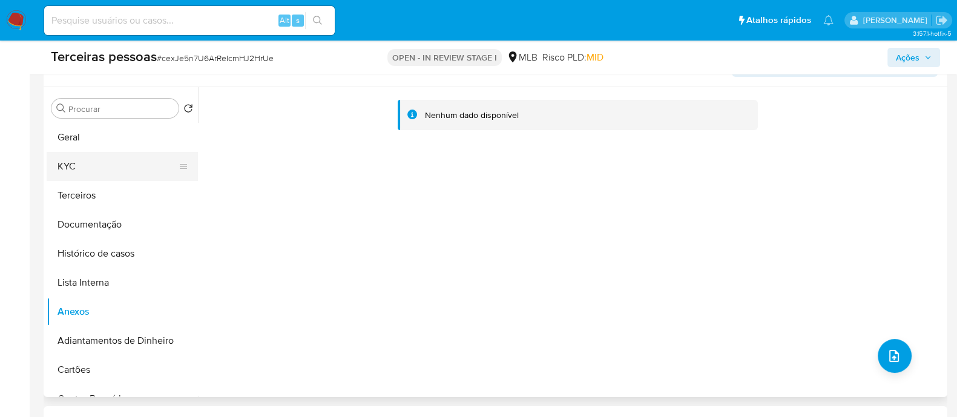
click at [118, 168] on button "KYC" at bounding box center [118, 166] width 142 height 29
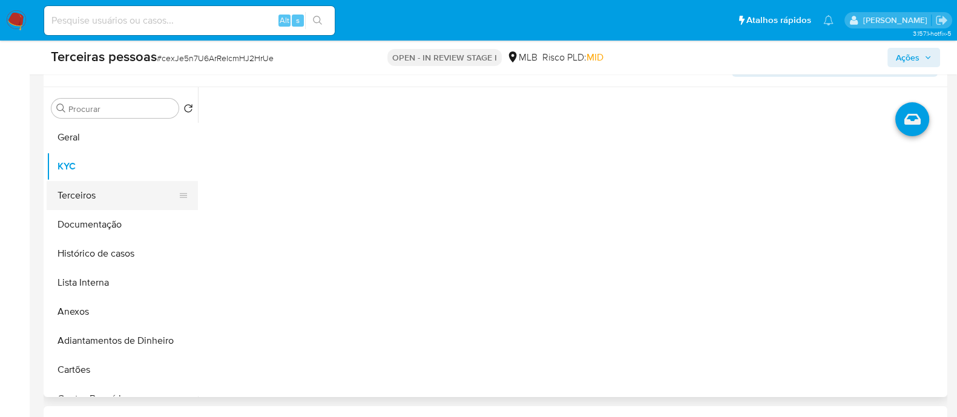
click at [108, 195] on button "Terceiros" at bounding box center [118, 195] width 142 height 29
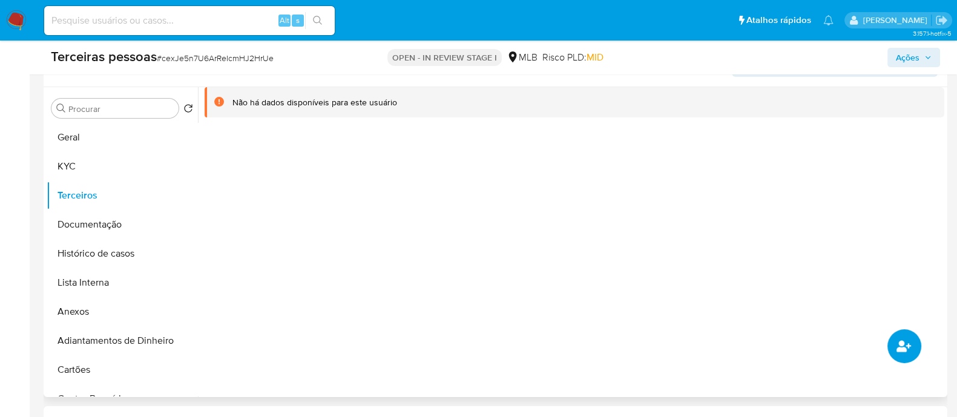
click at [896, 343] on icon "common.add_complementary_information" at bounding box center [903, 346] width 15 height 15
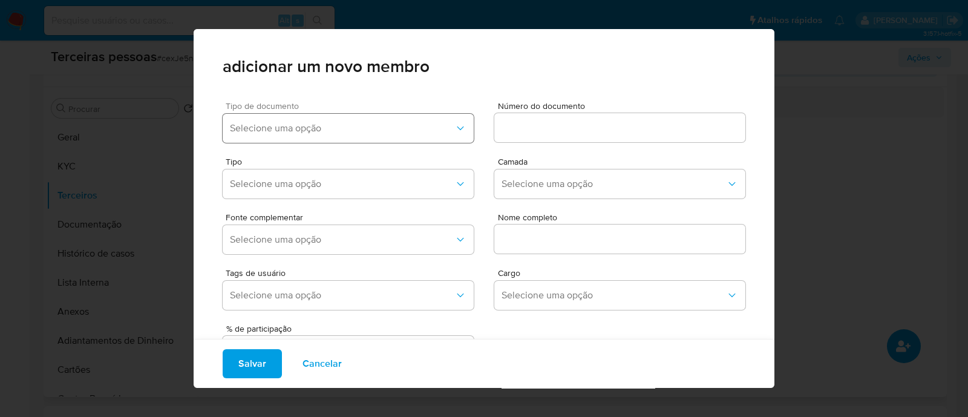
click at [314, 122] on span "Selecione uma opção" at bounding box center [342, 128] width 224 height 12
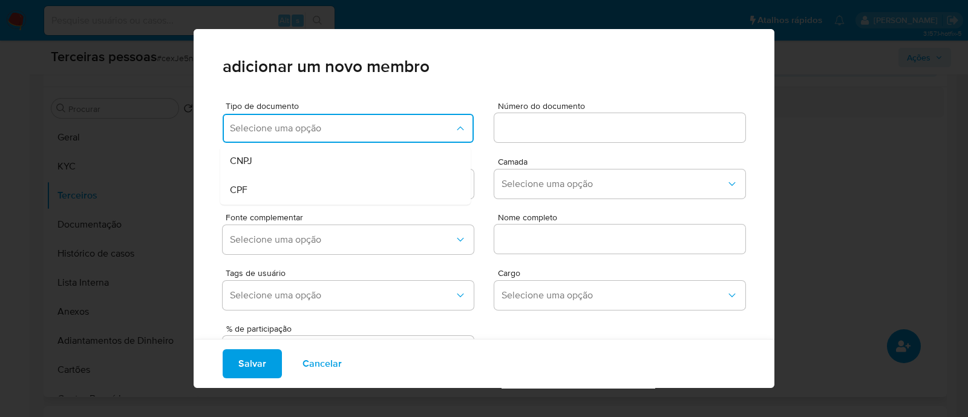
drag, startPoint x: 251, startPoint y: 192, endPoint x: 556, endPoint y: 119, distance: 313.5
click at [254, 191] on div "CPF" at bounding box center [322, 189] width 185 height 29
click at [565, 114] on div at bounding box center [619, 127] width 251 height 29
click at [557, 134] on input at bounding box center [619, 128] width 251 height 16
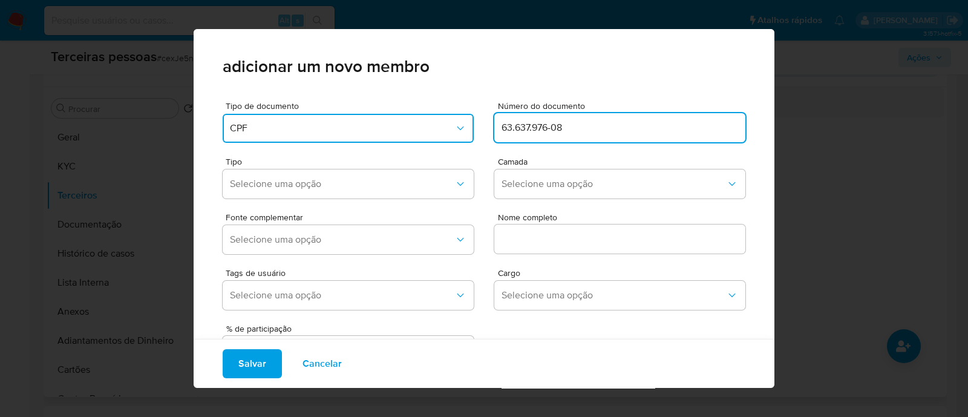
type input "63.637.976-08"
click at [475, 186] on div "Tipo Selecione uma opção Camada Selecione uma opção" at bounding box center [484, 176] width 523 height 56
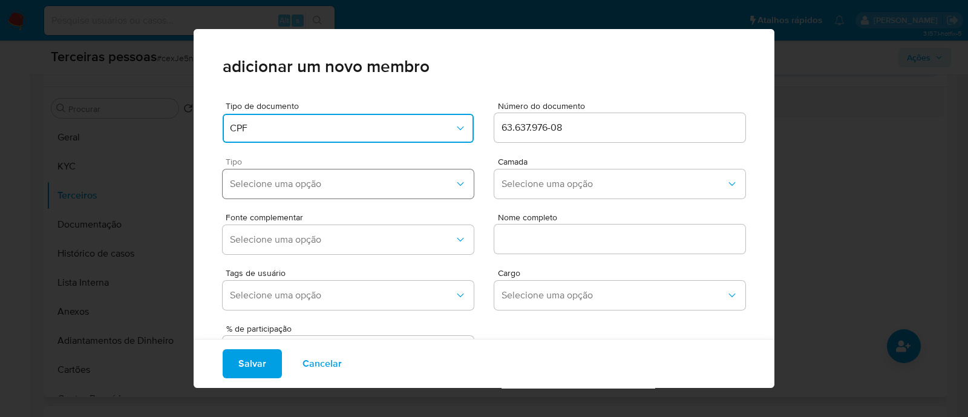
click at [413, 186] on span "Selecione uma opção" at bounding box center [342, 184] width 224 height 12
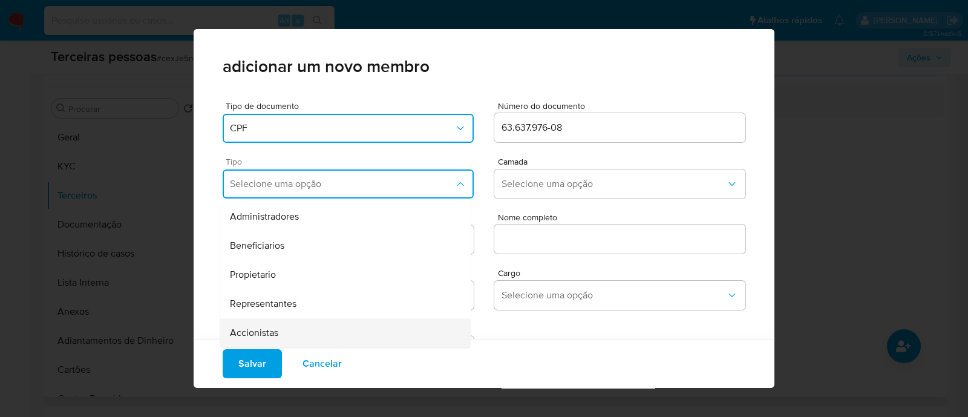
click at [341, 321] on div "Accionistas" at bounding box center [322, 332] width 185 height 29
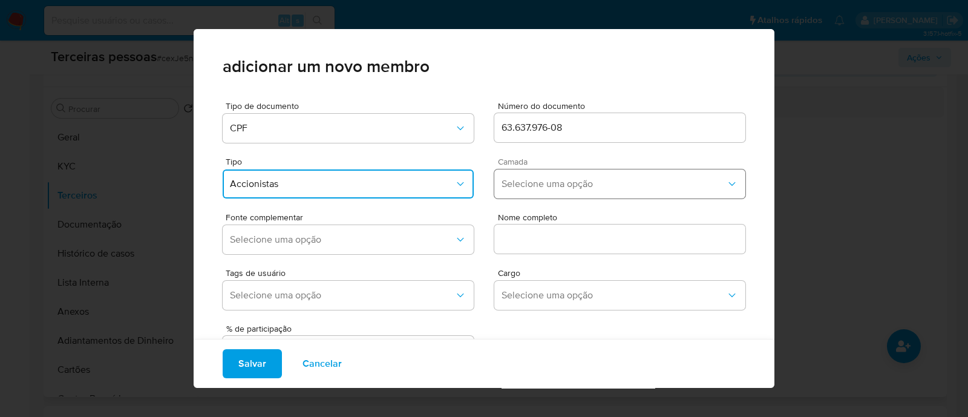
click at [571, 180] on span "Selecione uma opção" at bounding box center [614, 184] width 224 height 12
click at [529, 205] on div "1ª" at bounding box center [594, 216] width 185 height 29
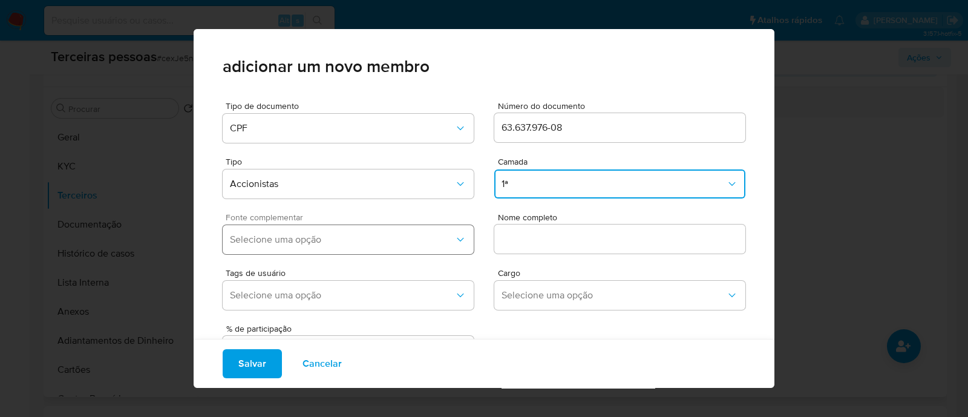
click at [426, 239] on span "Selecione uma opção" at bounding box center [342, 240] width 224 height 12
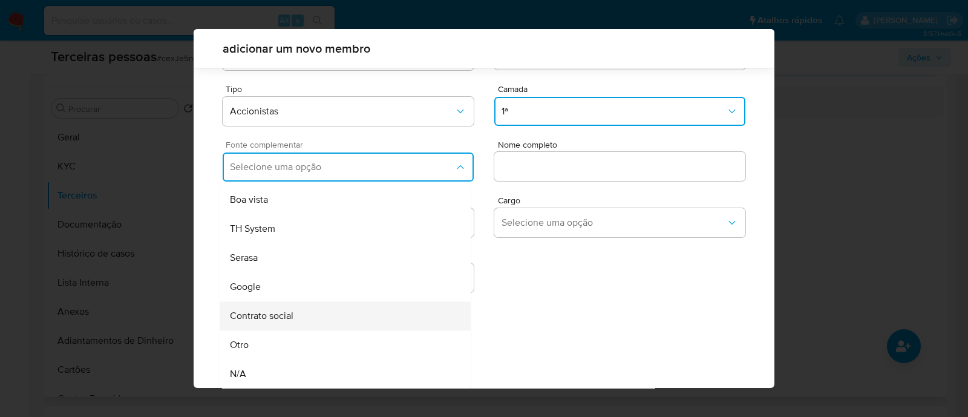
click at [304, 312] on div "Contrato social" at bounding box center [322, 315] width 185 height 29
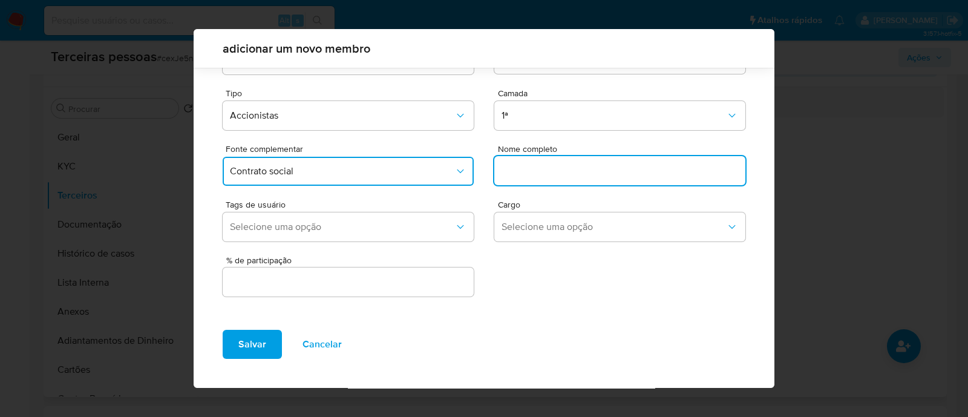
click at [554, 166] on input "text" at bounding box center [619, 171] width 251 height 16
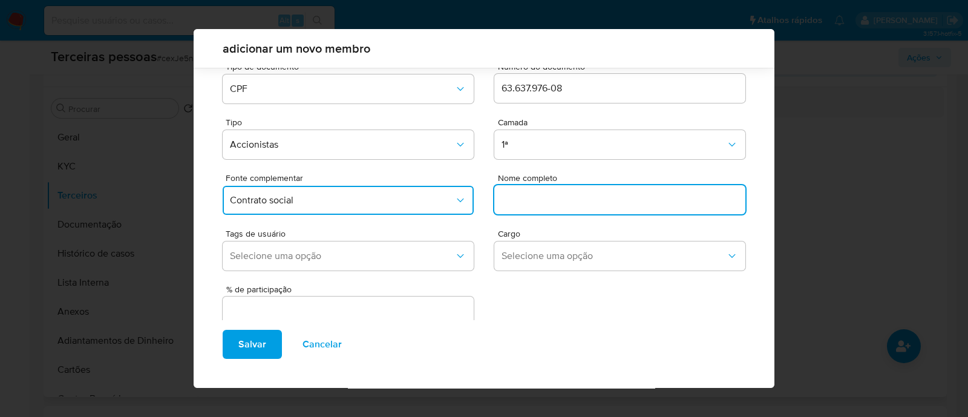
scroll to position [0, 0]
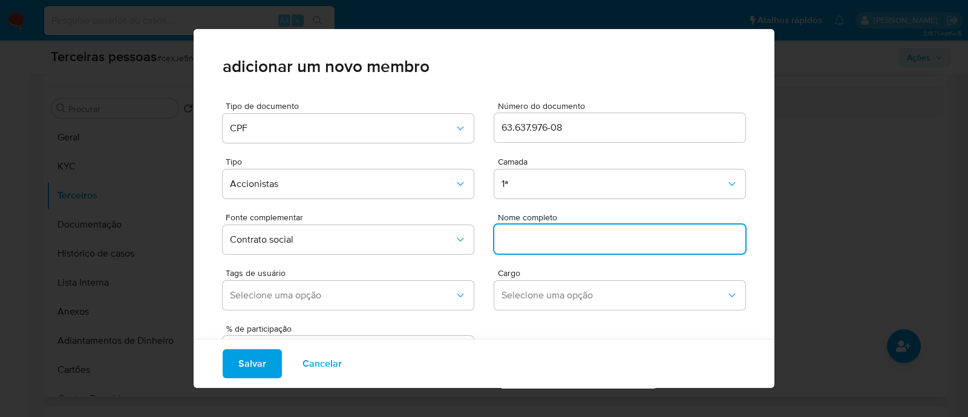
paste input "GUILHERME MARTINS DO SANTO SOUZA"
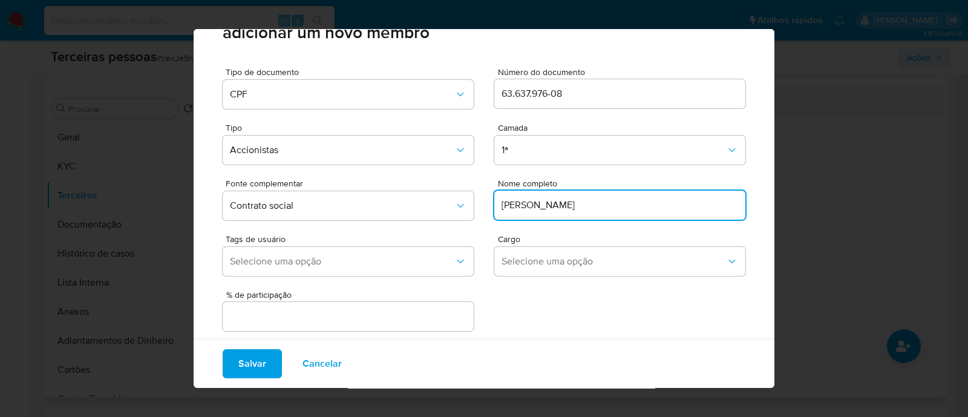
scroll to position [50, 0]
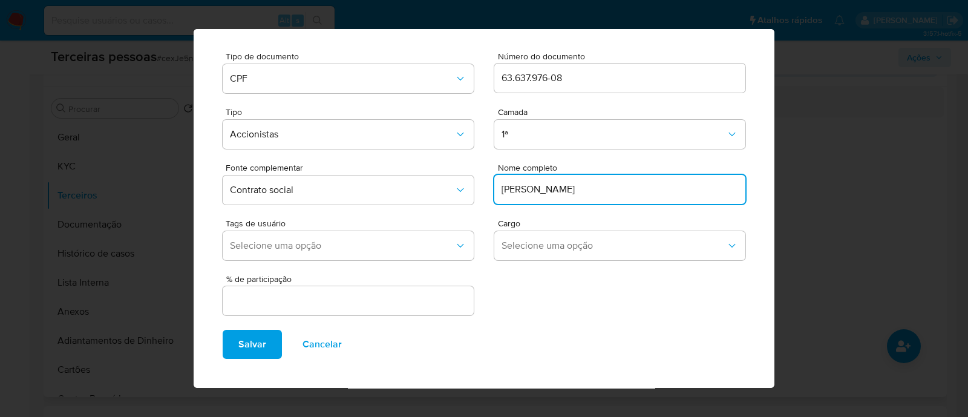
type input "GUILHERME MARTINS DO SANTO SOUZA"
click at [357, 305] on input "text" at bounding box center [348, 301] width 251 height 16
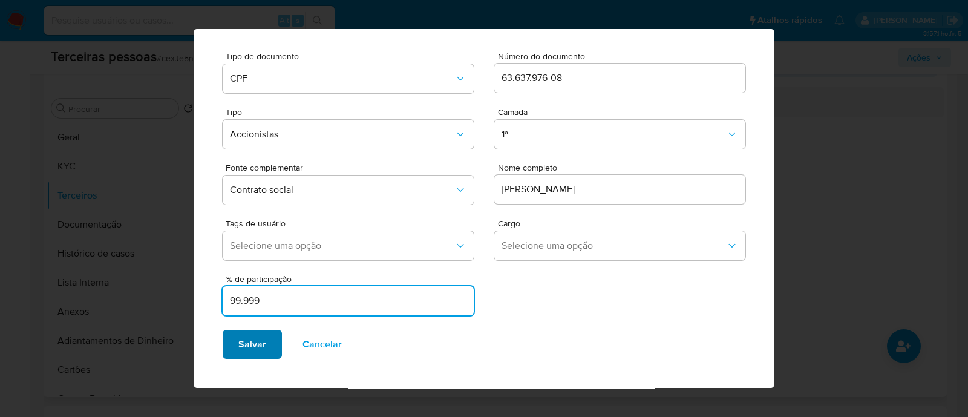
type input "99.999"
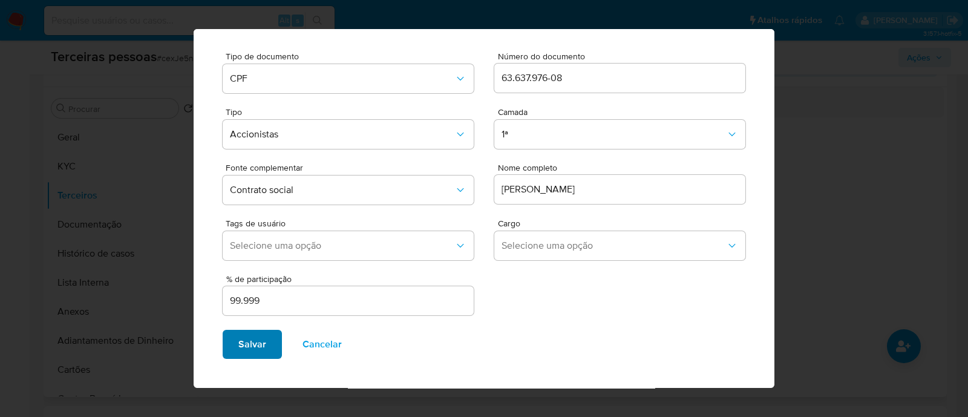
click at [265, 350] on button "Salvar" at bounding box center [252, 344] width 59 height 29
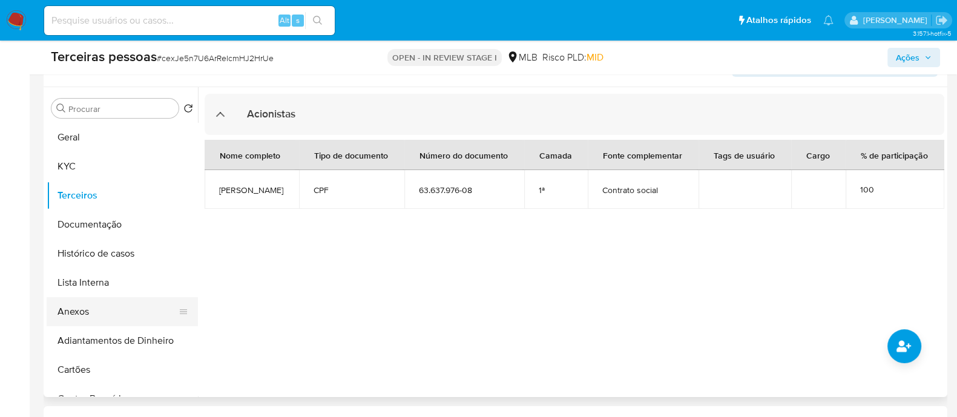
click at [87, 304] on button "Anexos" at bounding box center [118, 311] width 142 height 29
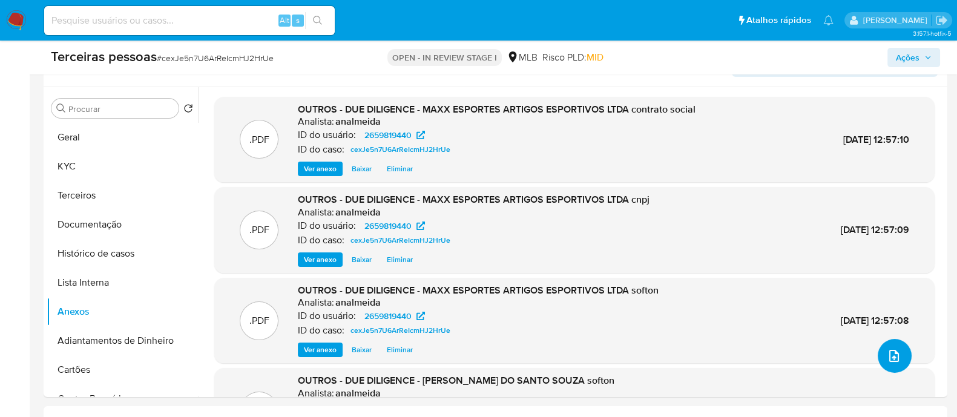
click at [882, 364] on button "upload-file" at bounding box center [894, 356] width 34 height 34
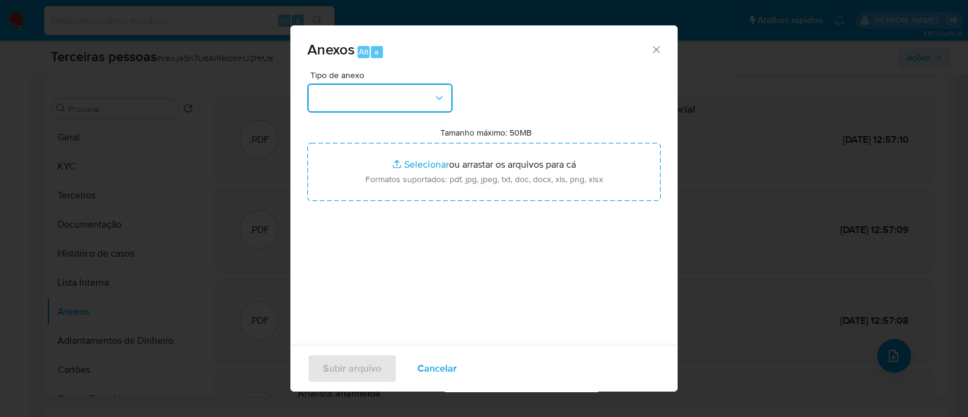
click at [364, 95] on button "button" at bounding box center [379, 98] width 145 height 29
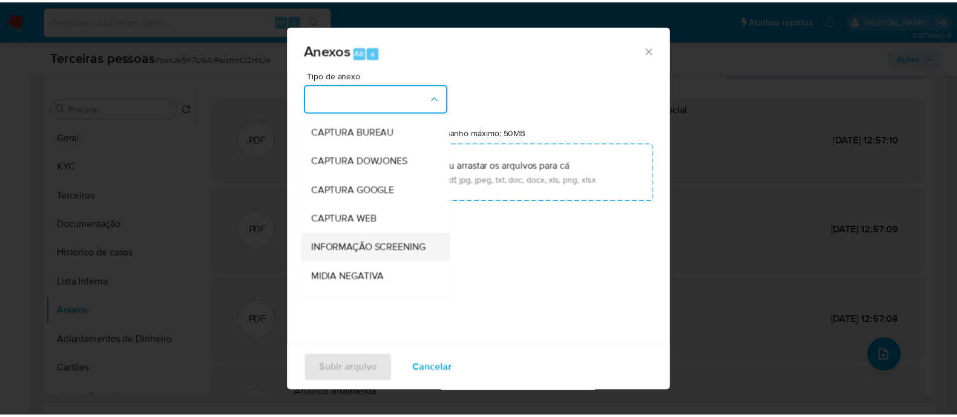
scroll to position [186, 0]
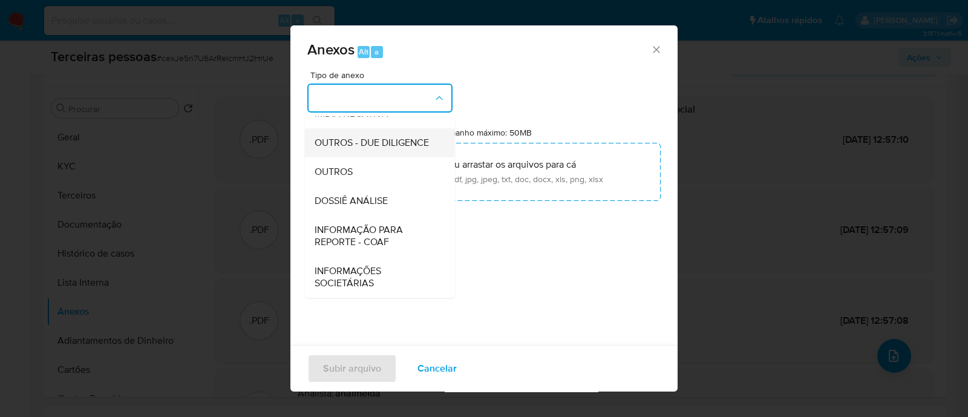
click at [356, 141] on span "OUTROS - DUE DILIGENCE" at bounding box center [372, 143] width 114 height 12
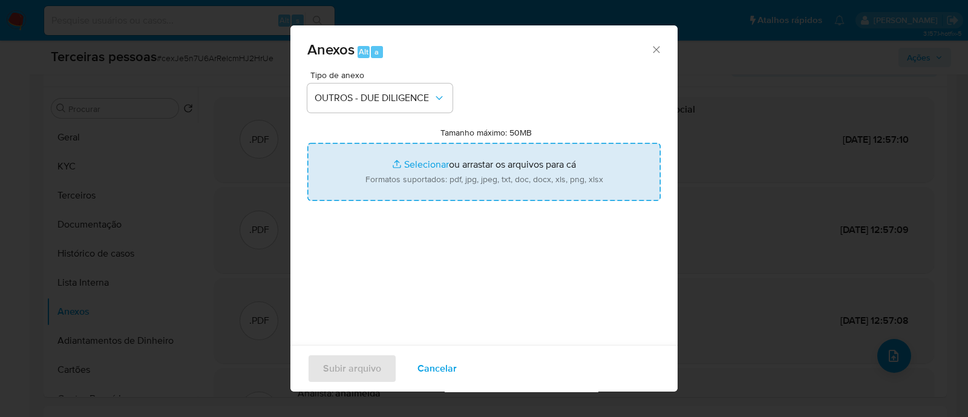
click at [430, 165] on input "Tamanho máximo: 50MB Selecionar arquivos" at bounding box center [483, 172] width 353 height 58
type input "C:\fakepath\Matriz de Risco - MAXX ESPORTES ARTIGOS ESPORTIVOS LTDA.pdf"
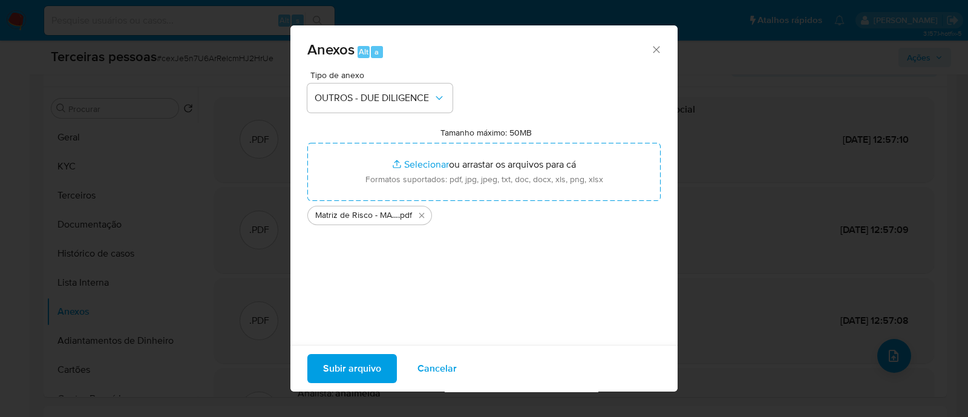
click at [354, 368] on span "Subir arquivo" at bounding box center [352, 368] width 58 height 27
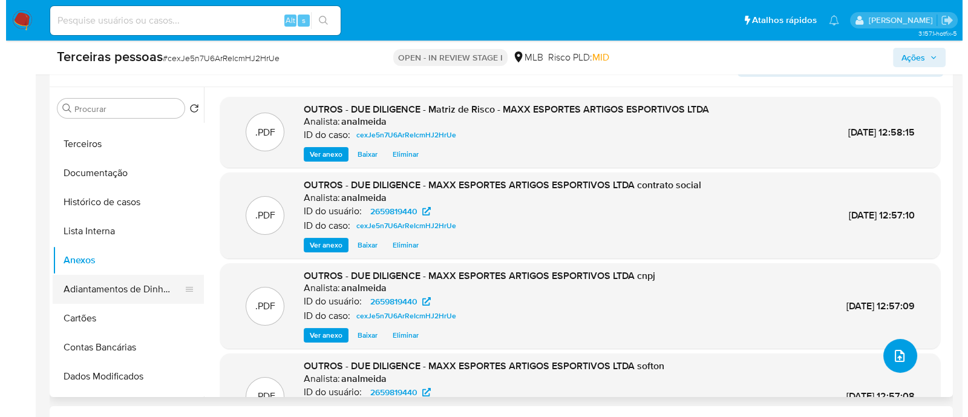
scroll to position [75, 0]
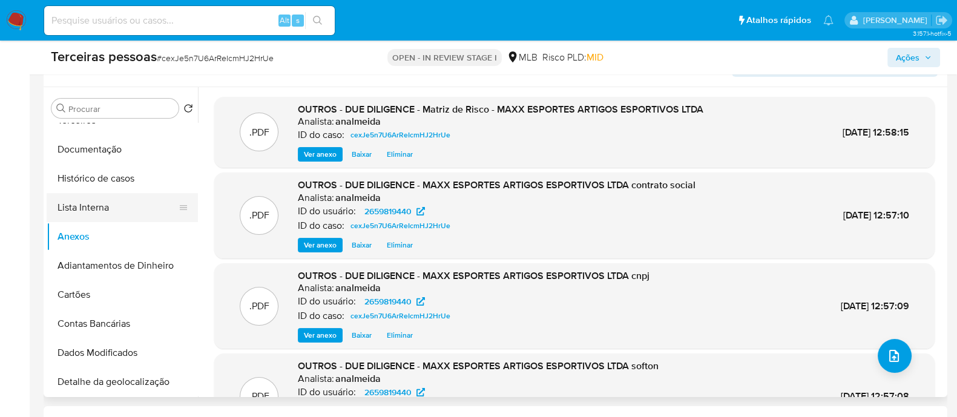
click at [92, 203] on button "Lista Interna" at bounding box center [118, 207] width 142 height 29
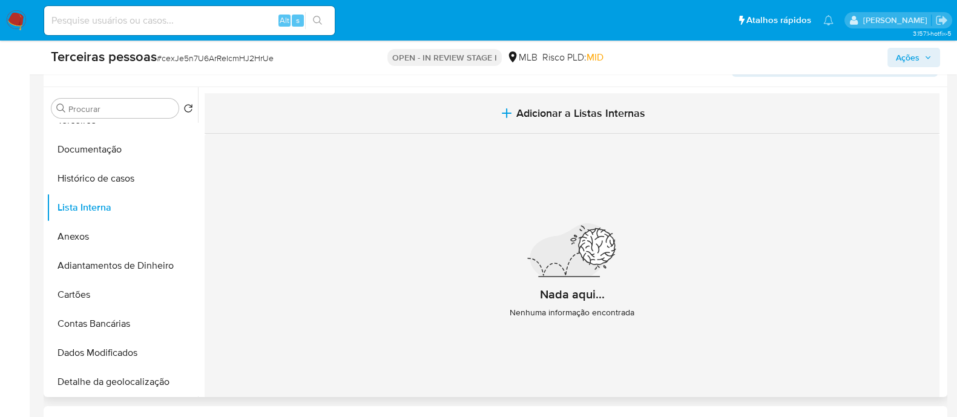
click at [575, 103] on button "Adicionar a Listas Internas" at bounding box center [572, 113] width 735 height 41
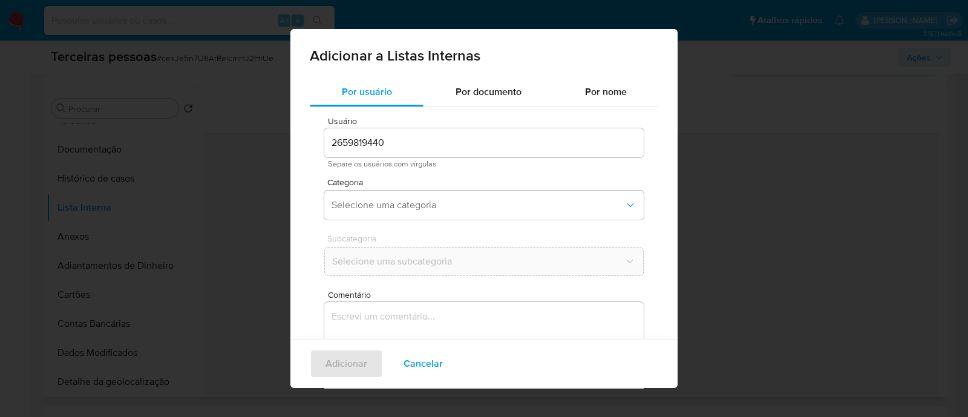
click at [481, 220] on div "Categoria Selecione uma categoria" at bounding box center [483, 201] width 319 height 47
click at [482, 211] on button "Selecione uma categoria" at bounding box center [483, 205] width 319 height 29
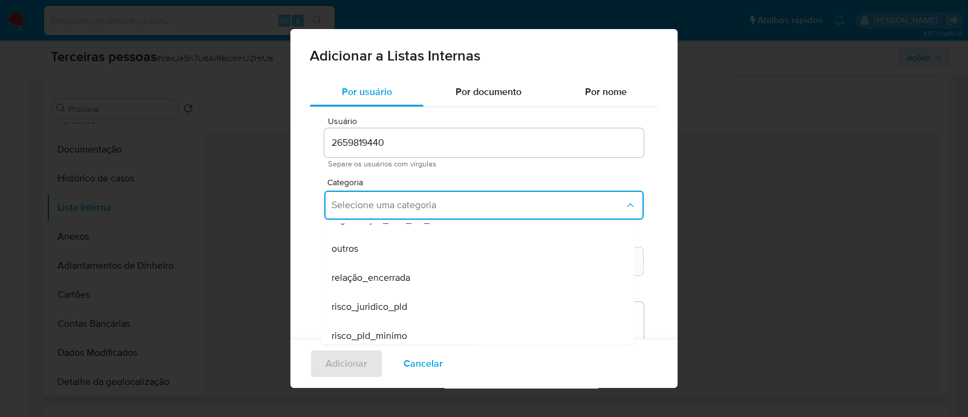
scroll to position [315, 0]
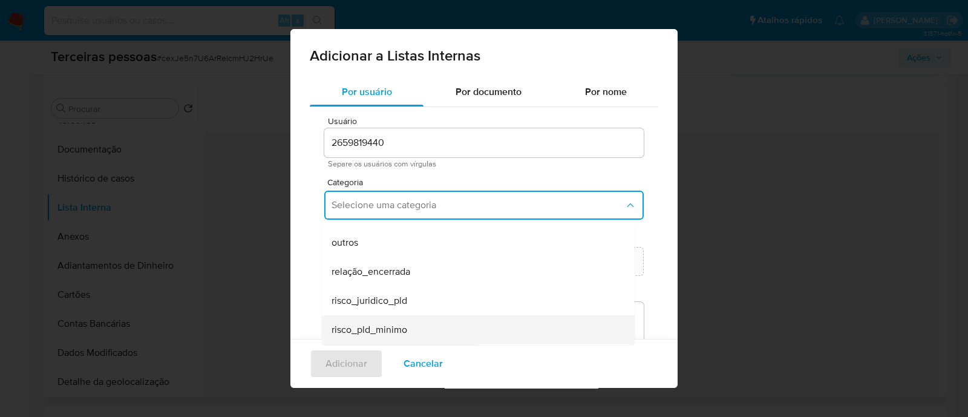
click at [411, 325] on div "risco_pld_minimo" at bounding box center [475, 329] width 286 height 29
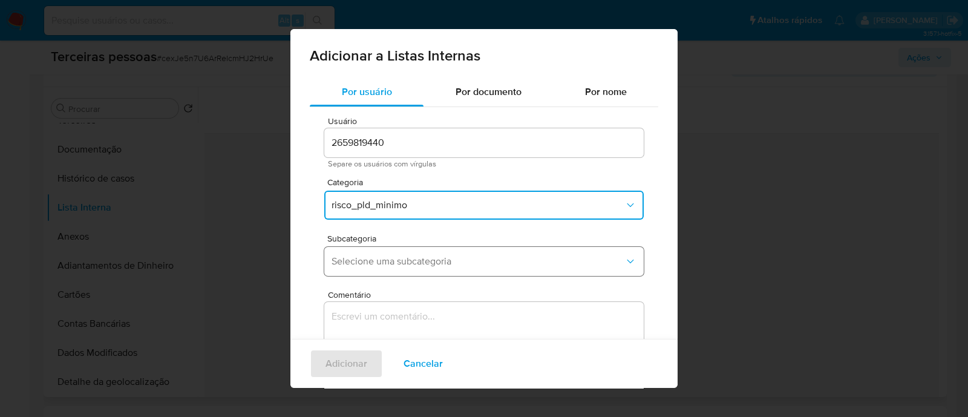
click at [421, 255] on span "Selecione uma subcategoria" at bounding box center [478, 261] width 293 height 12
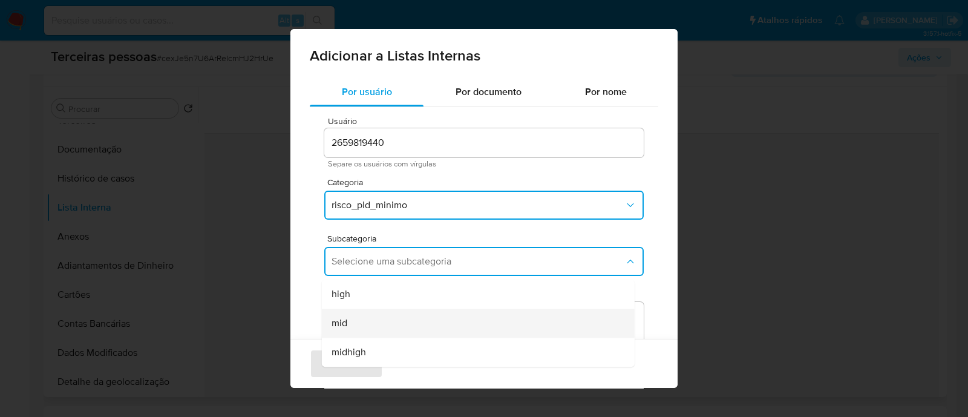
click at [418, 319] on div "mid" at bounding box center [475, 323] width 286 height 29
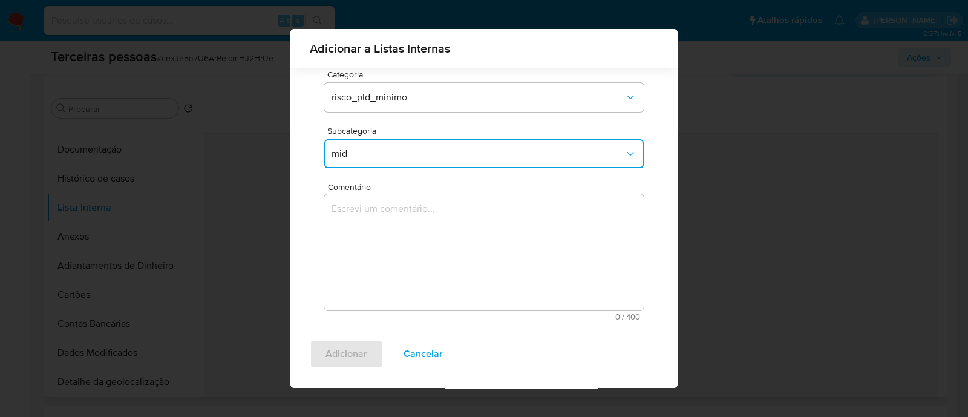
scroll to position [99, 0]
click at [448, 266] on textarea "Comentário" at bounding box center [483, 252] width 319 height 116
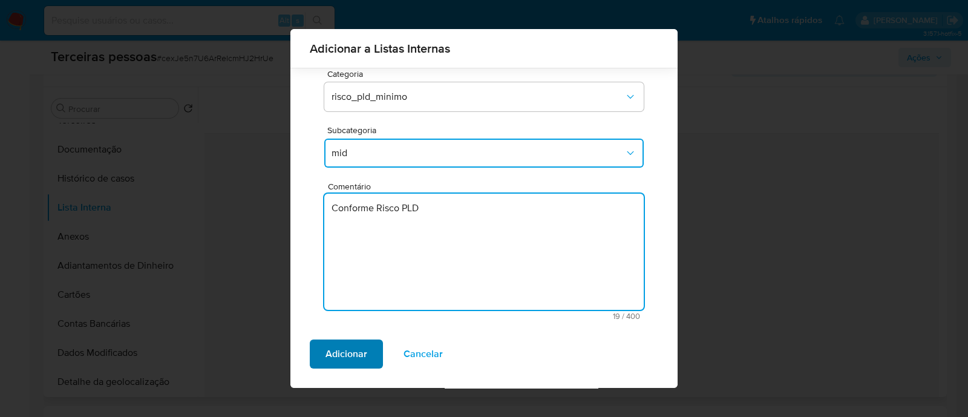
type textarea "Conforme Risco PLD"
click at [349, 355] on span "Adicionar" at bounding box center [347, 354] width 42 height 27
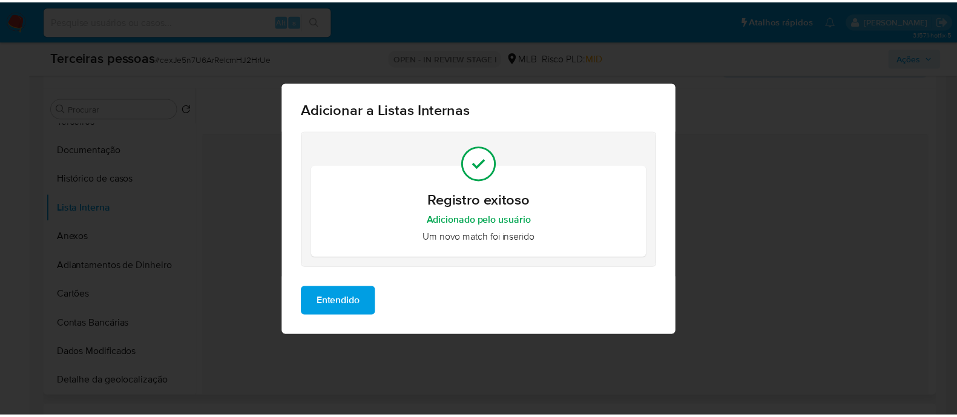
scroll to position [0, 0]
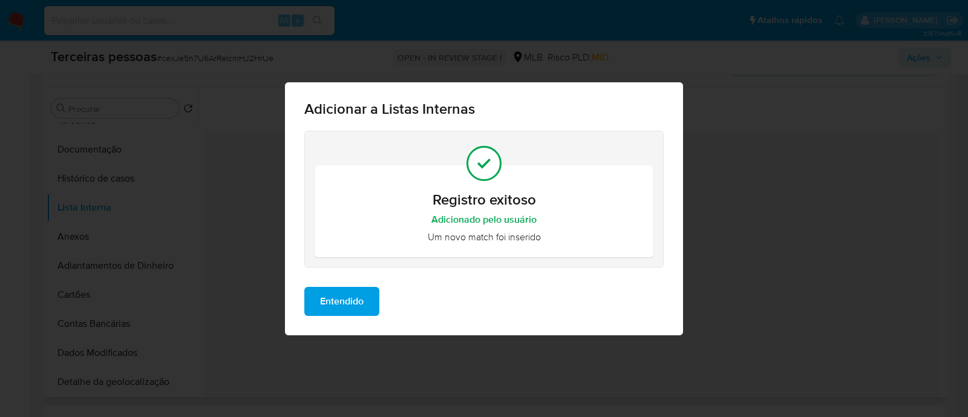
click at [312, 310] on button "Entendido" at bounding box center [341, 301] width 75 height 29
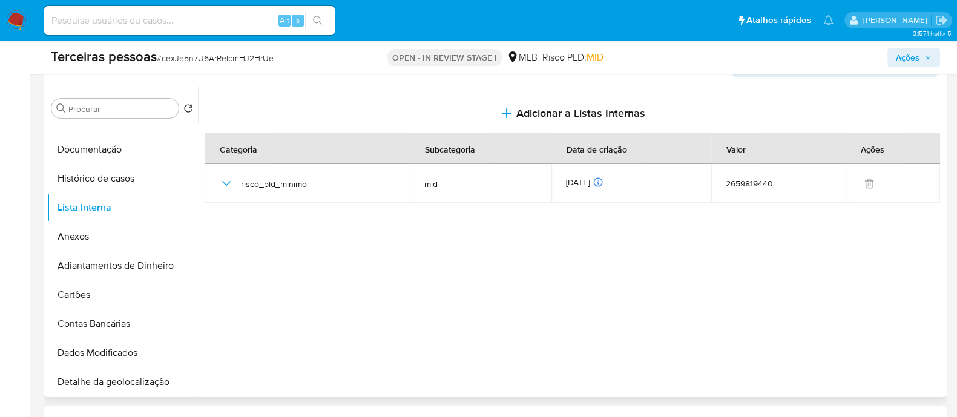
click at [897, 50] on span "Ações" at bounding box center [908, 57] width 24 height 19
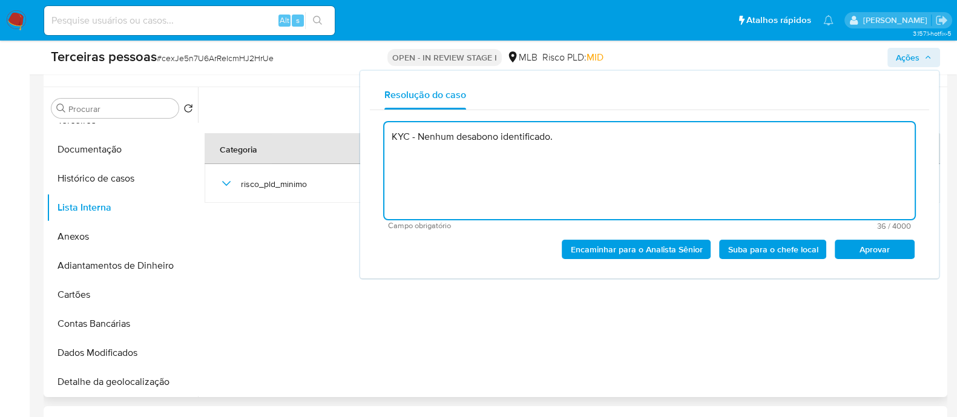
click at [866, 250] on span "Aprovar" at bounding box center [874, 249] width 63 height 17
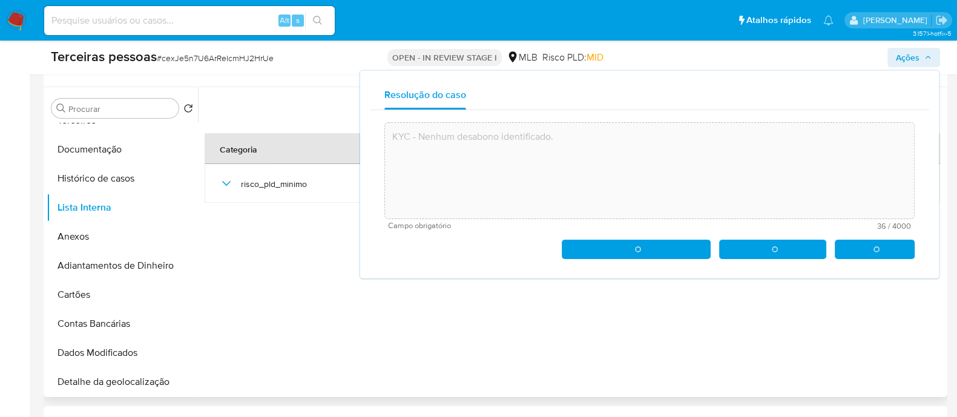
type textarea "KYC - Nenhum desabono identificado."
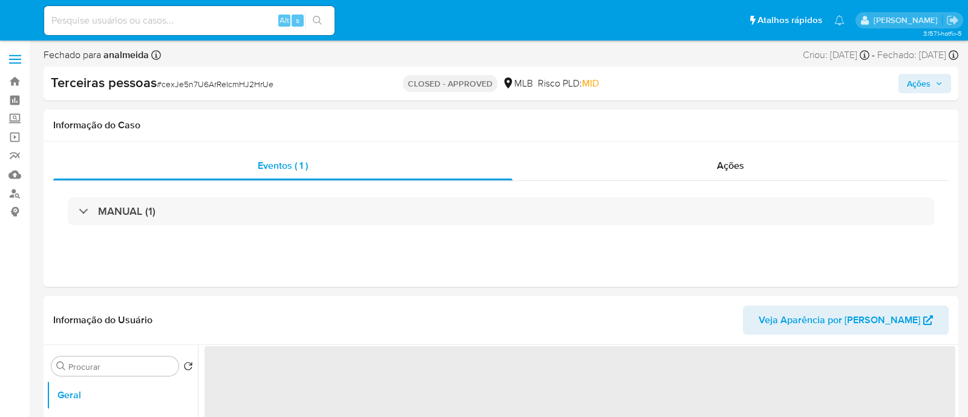
select select "10"
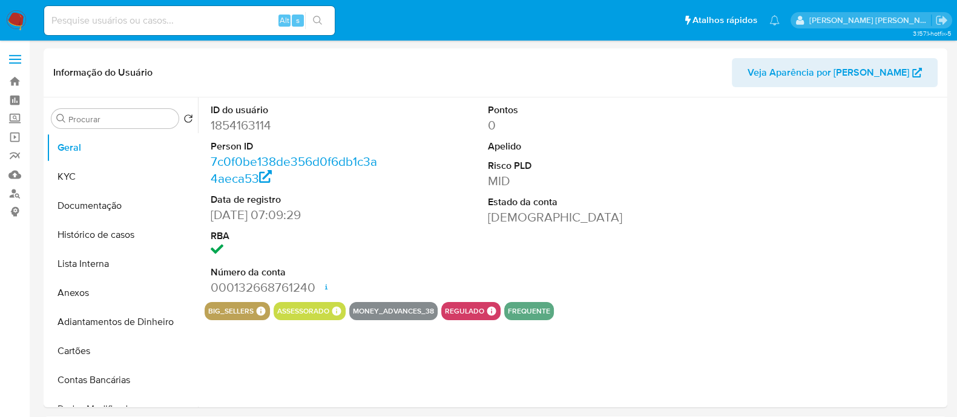
select select "10"
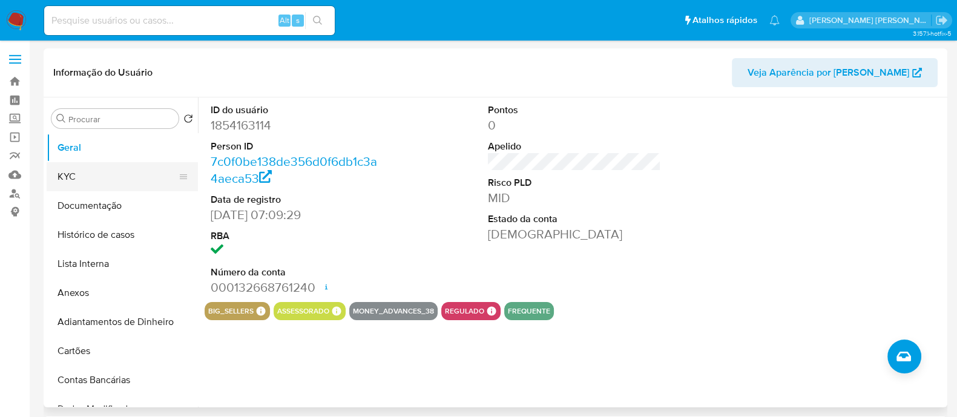
click at [79, 182] on button "KYC" at bounding box center [118, 176] width 142 height 29
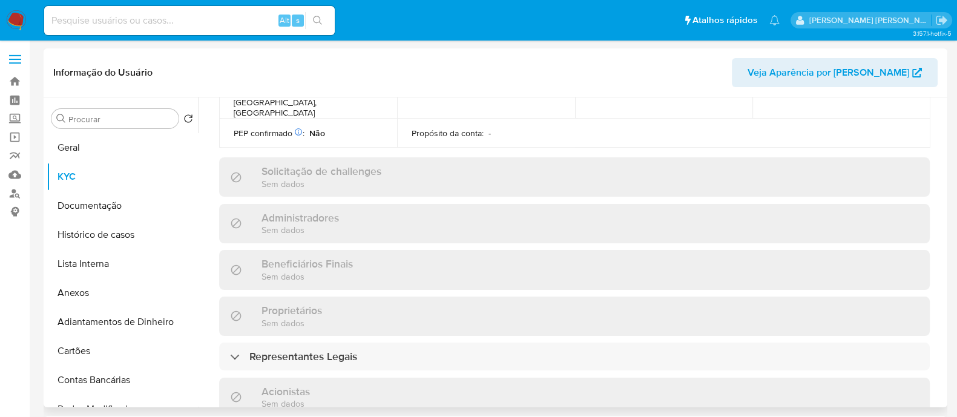
scroll to position [604, 0]
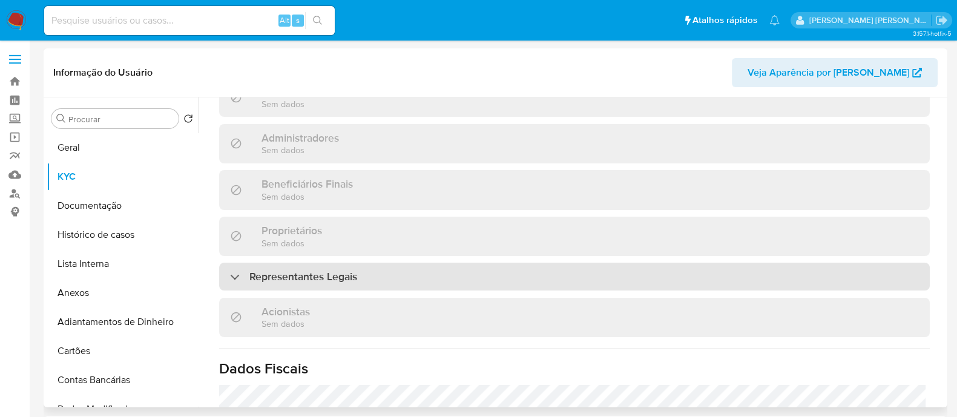
click at [375, 263] on div "Representantes Legais" at bounding box center [574, 277] width 710 height 28
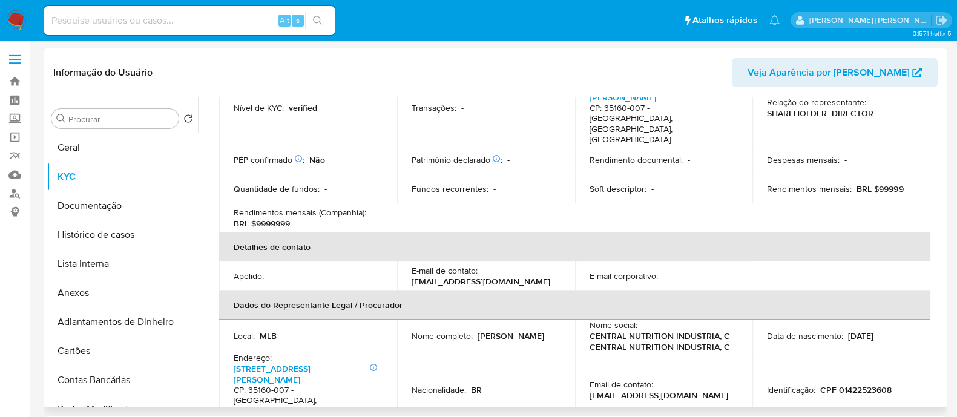
scroll to position [140, 0]
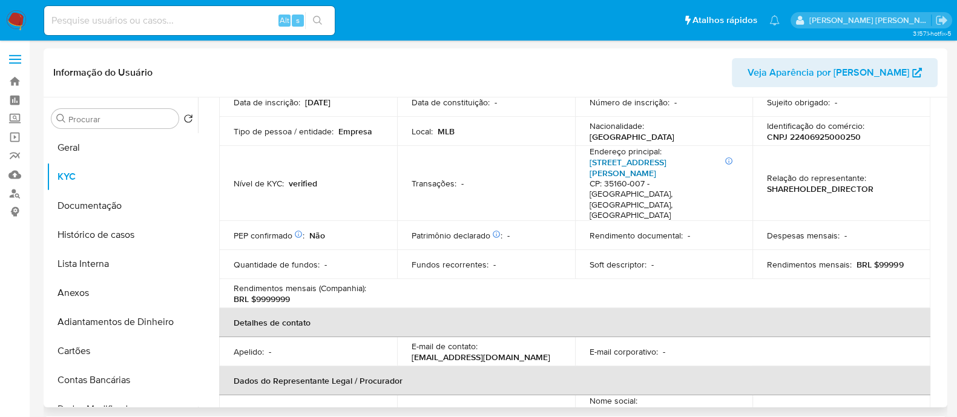
click at [630, 164] on link "Rua Zita Soares De Oliveira 356, Centro" at bounding box center [627, 167] width 77 height 23
click at [95, 154] on button "Geral" at bounding box center [118, 147] width 142 height 29
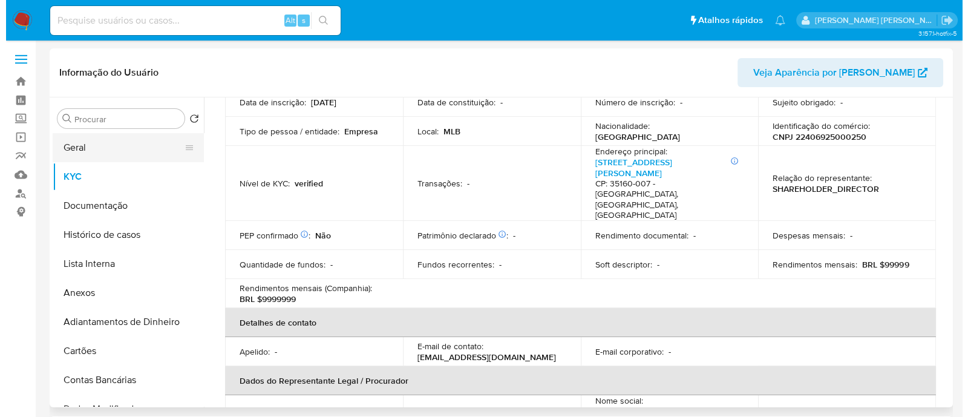
scroll to position [0, 0]
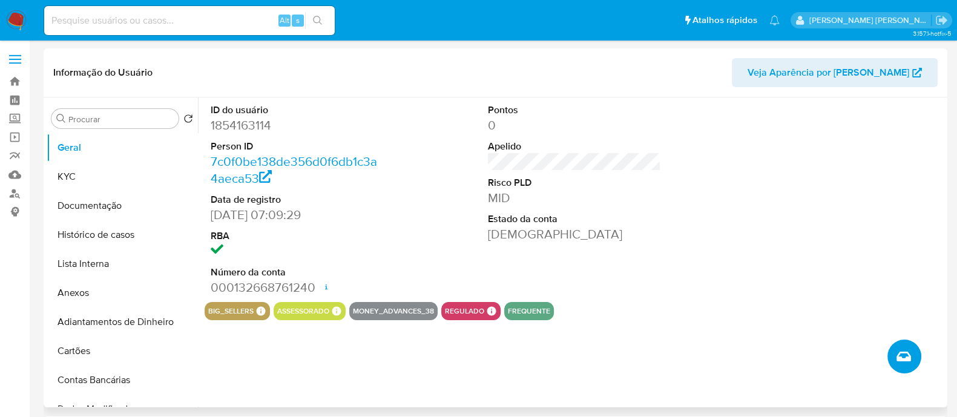
click at [908, 358] on icon "Criar caso manual" at bounding box center [903, 357] width 15 height 10
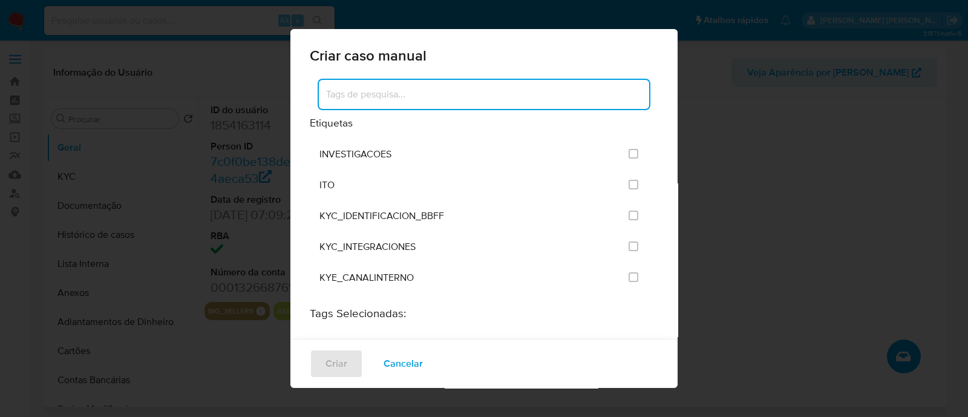
scroll to position [1058, 0]
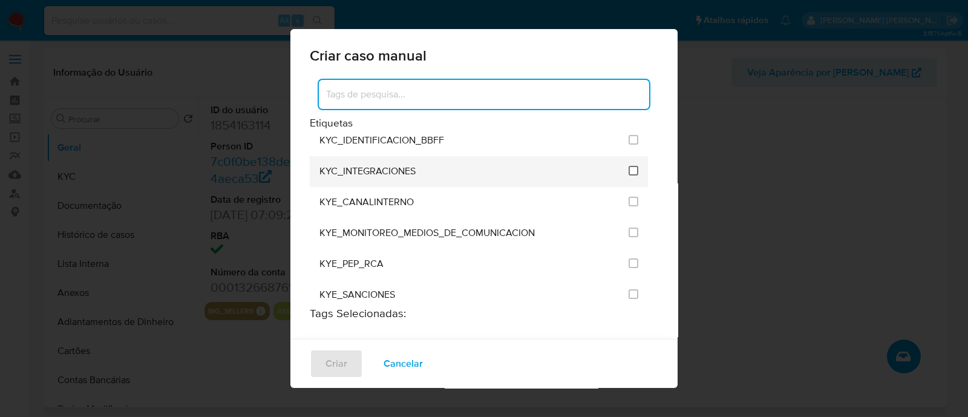
click at [629, 166] on input "2093" at bounding box center [634, 171] width 10 height 10
checkbox input "true"
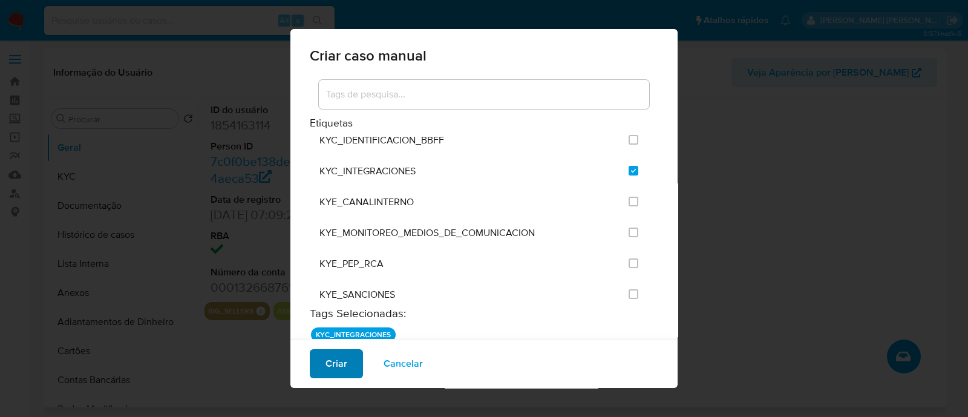
click at [350, 373] on button "Criar" at bounding box center [336, 363] width 53 height 29
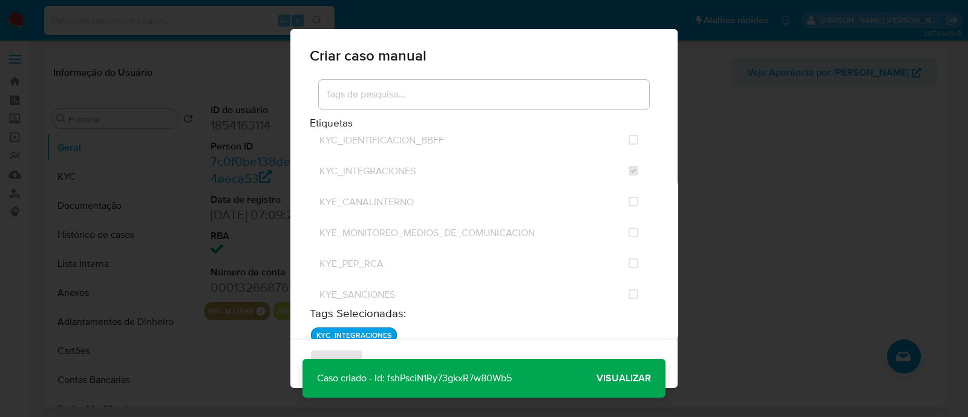
click at [634, 378] on span "Visualizar" at bounding box center [624, 378] width 54 height 0
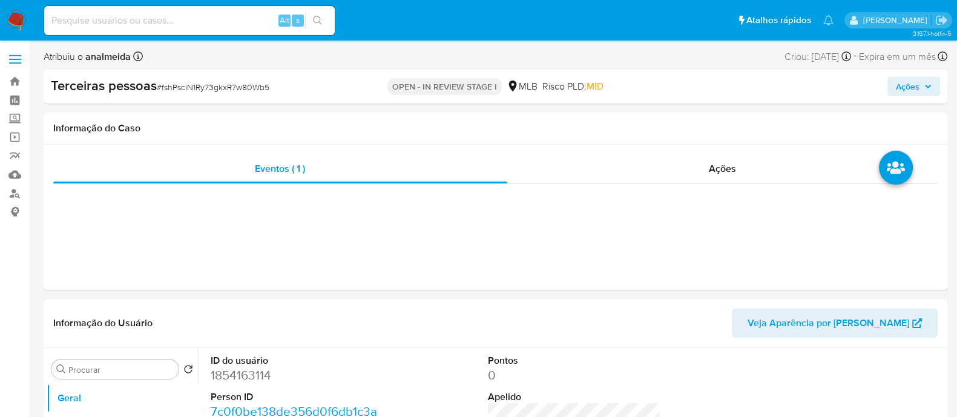
select select "10"
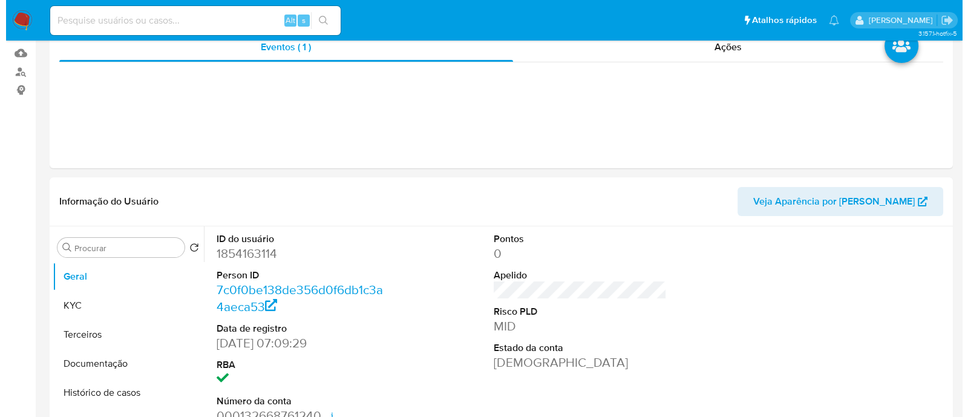
scroll to position [227, 0]
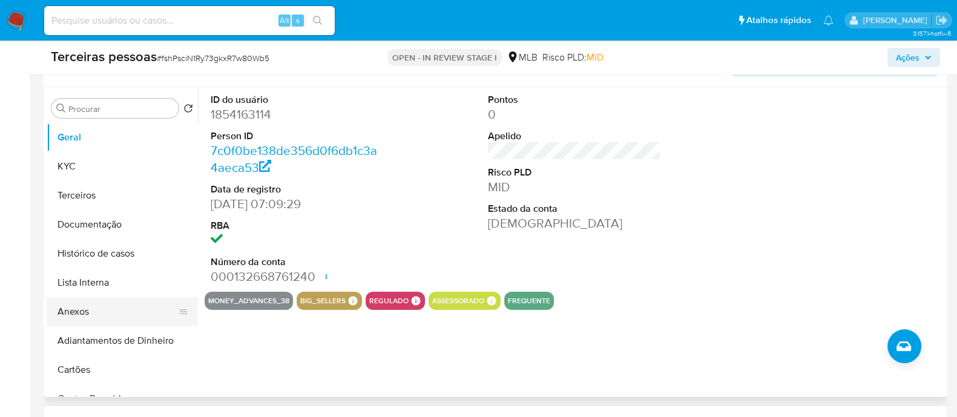
click at [83, 301] on button "Anexos" at bounding box center [118, 311] width 142 height 29
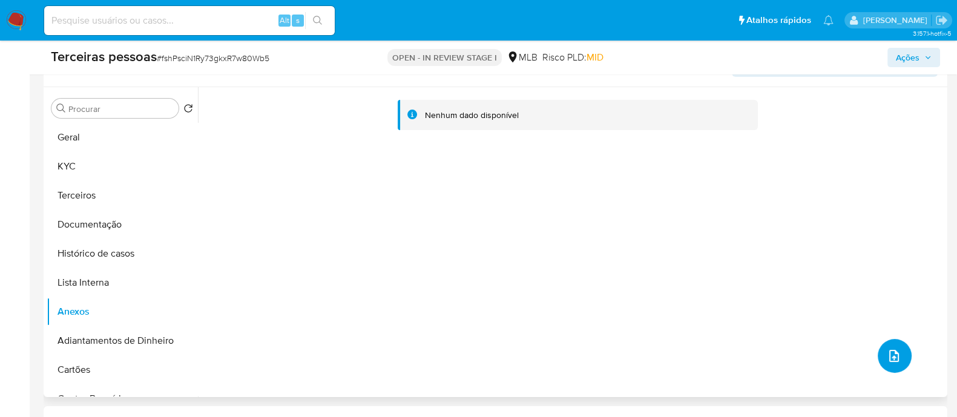
click at [880, 346] on button "upload-file" at bounding box center [894, 356] width 34 height 34
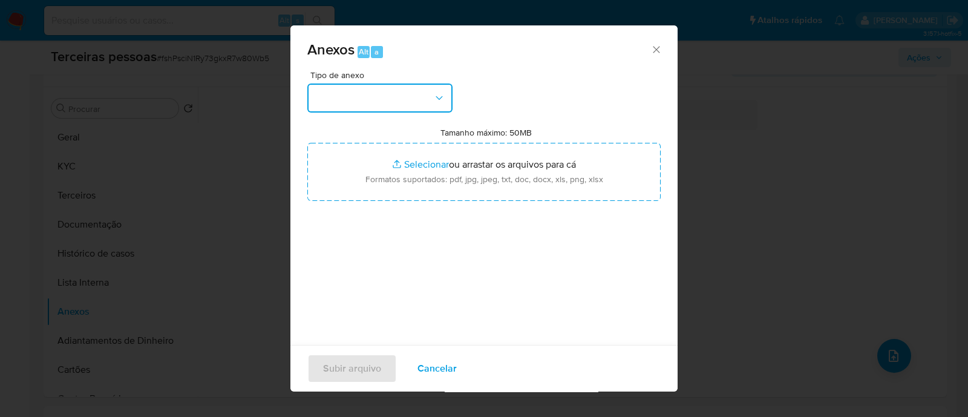
click at [416, 101] on button "button" at bounding box center [379, 98] width 145 height 29
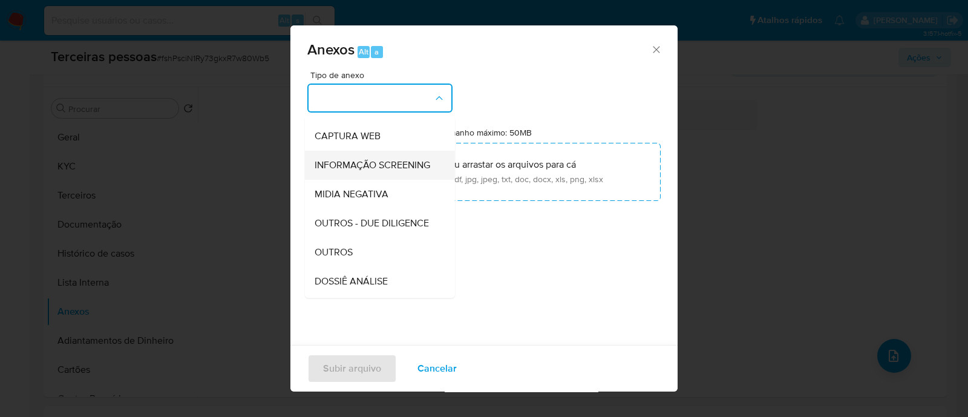
scroll to position [186, 0]
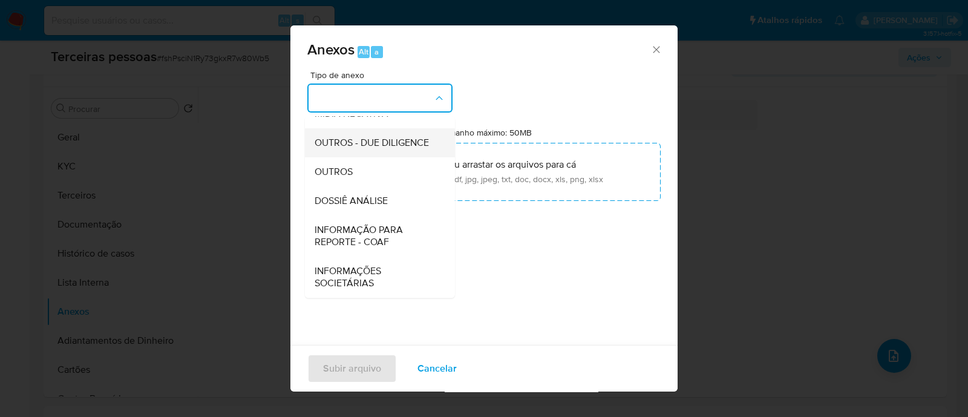
click at [361, 137] on span "OUTROS - DUE DILIGENCE" at bounding box center [372, 143] width 114 height 12
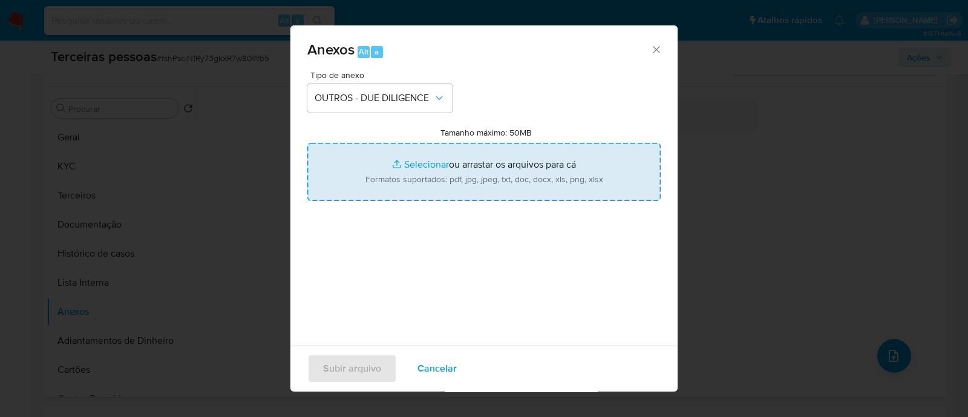
click at [446, 168] on input "Tamanho máximo: 50MB Selecionar arquivos" at bounding box center [483, 172] width 353 height 58
type input "C:\fakepath\CENTRAL NUTRITION INDUSTRIA, COMERCIO, IMPORTACAO E EXPORTACAO LTDA…"
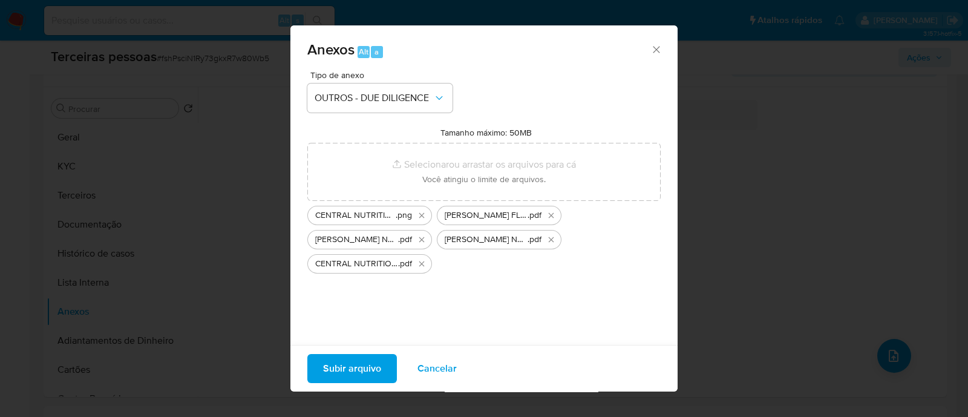
click at [345, 370] on span "Subir arquivo" at bounding box center [352, 368] width 58 height 27
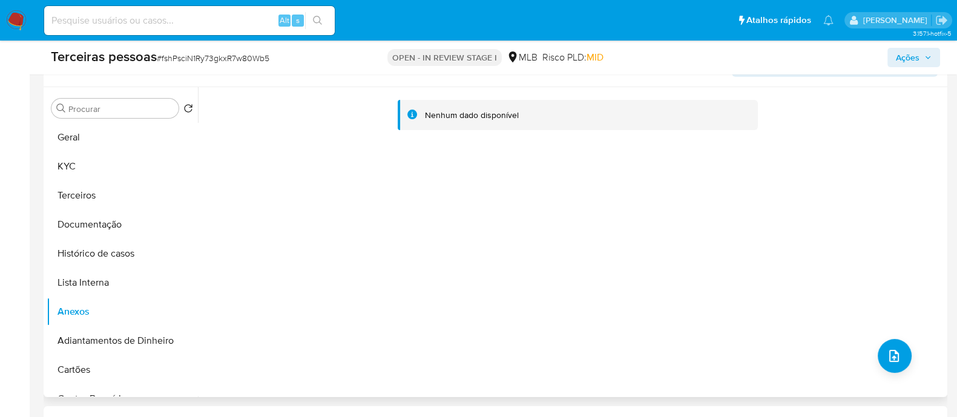
click at [869, 198] on div "Nenhum dado disponível" at bounding box center [571, 242] width 746 height 310
click at [892, 356] on icon "upload-file" at bounding box center [894, 356] width 10 height 12
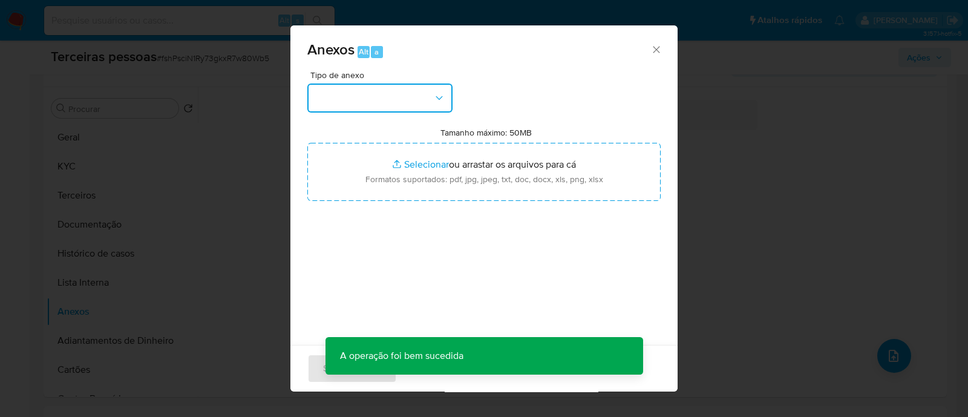
click at [442, 108] on button "button" at bounding box center [379, 98] width 145 height 29
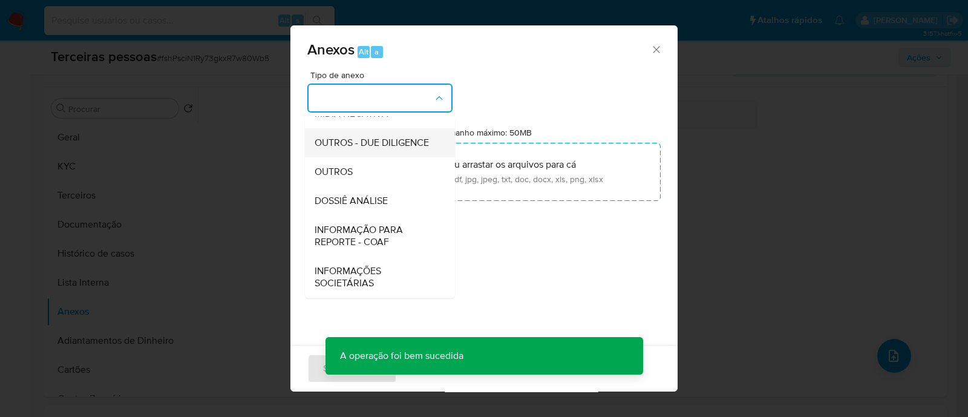
click at [364, 137] on span "OUTROS - DUE DILIGENCE" at bounding box center [372, 143] width 114 height 12
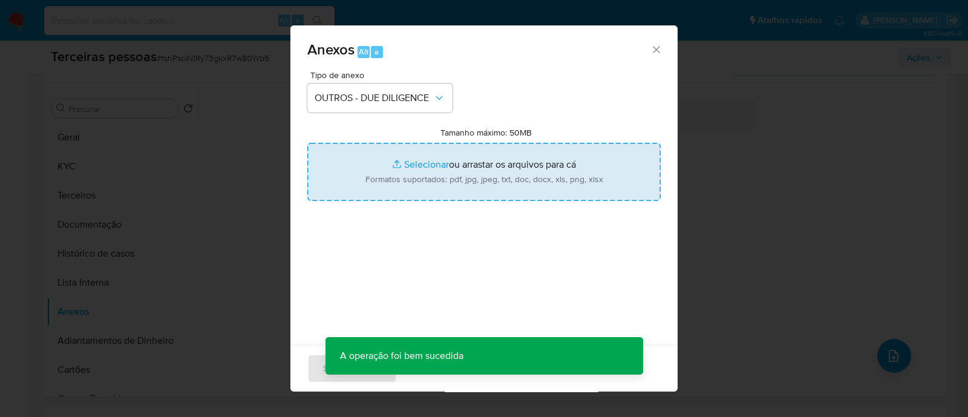
click at [442, 156] on input "Tamanho máximo: 50MB Selecionar arquivos" at bounding box center [483, 172] width 353 height 58
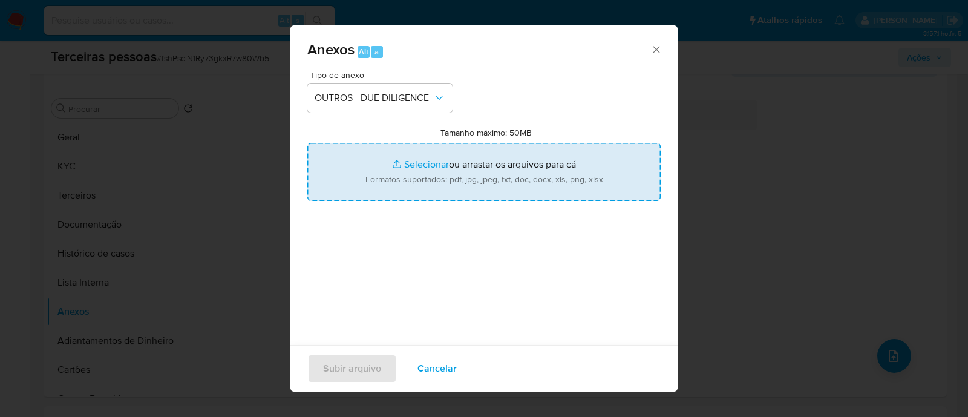
type input "C:\fakepath\Matriz de Risco - CENTRAL NUTRITION INDUSTRIA, COMERCIO, IMPORTACAO…"
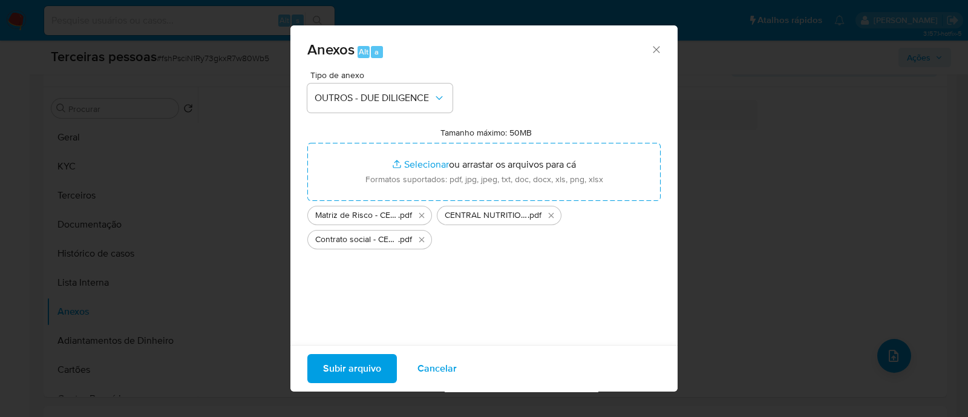
click at [353, 370] on span "Subir arquivo" at bounding box center [352, 368] width 58 height 27
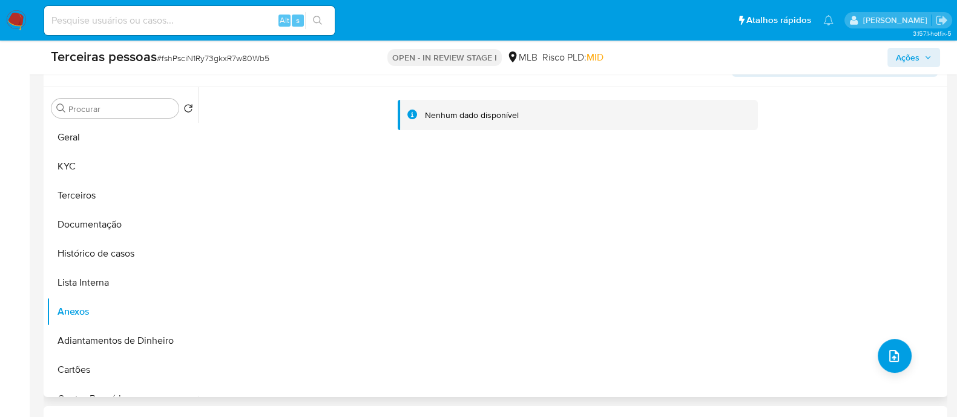
click at [369, 209] on div "Nenhum dado disponível" at bounding box center [571, 242] width 746 height 310
click at [79, 204] on button "Terceiros" at bounding box center [118, 195] width 142 height 29
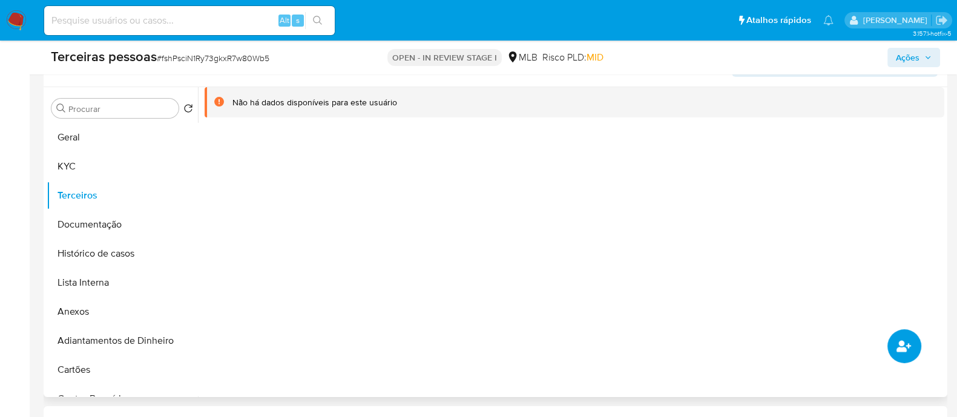
click at [914, 344] on button "common.add_complementary_information" at bounding box center [904, 346] width 34 height 34
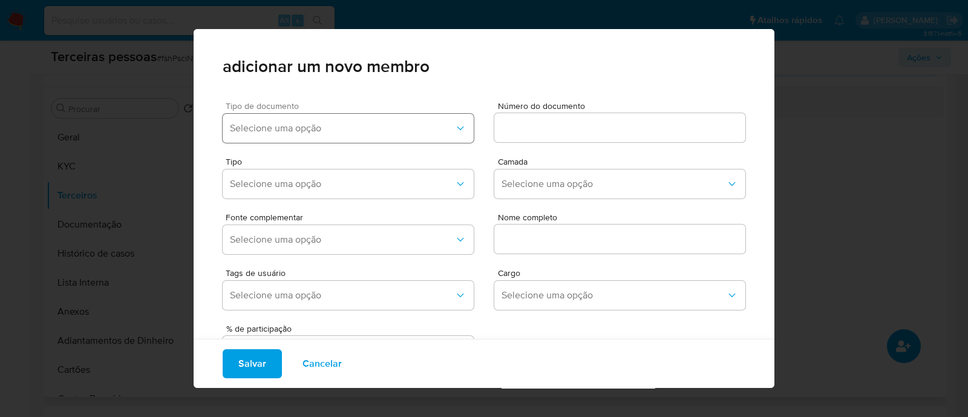
click at [373, 140] on button "Selecione uma opção" at bounding box center [348, 128] width 251 height 29
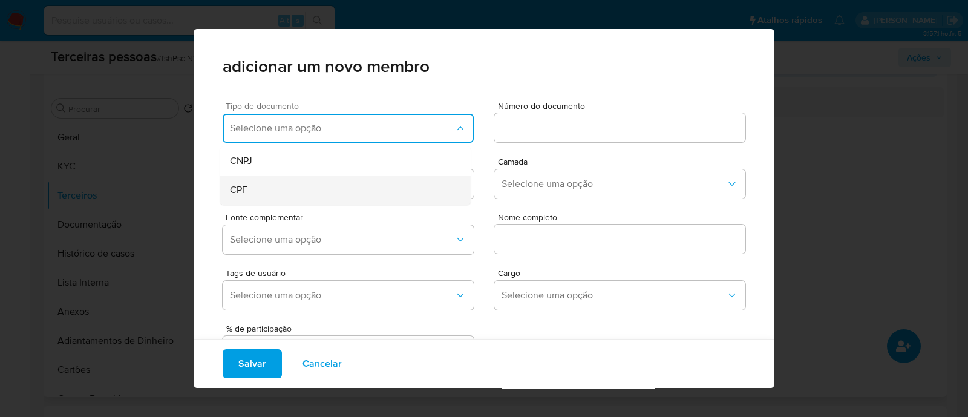
click at [302, 185] on div "CPF" at bounding box center [322, 189] width 185 height 29
click at [540, 133] on input at bounding box center [619, 128] width 251 height 16
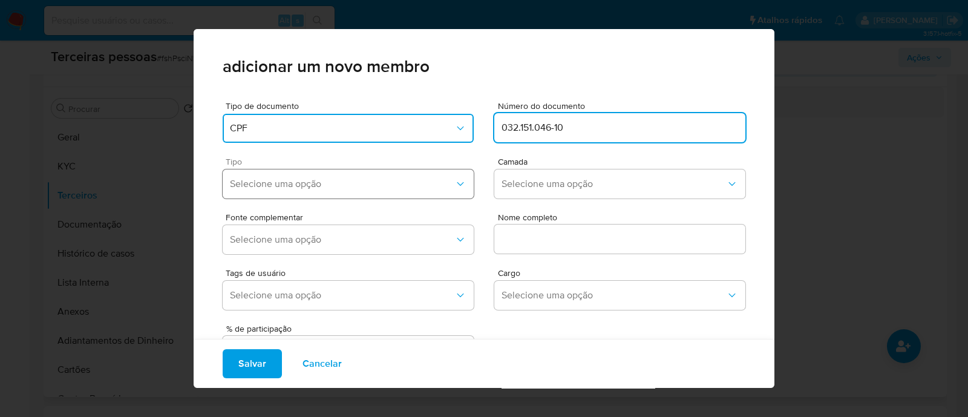
type input "032.151.046-10"
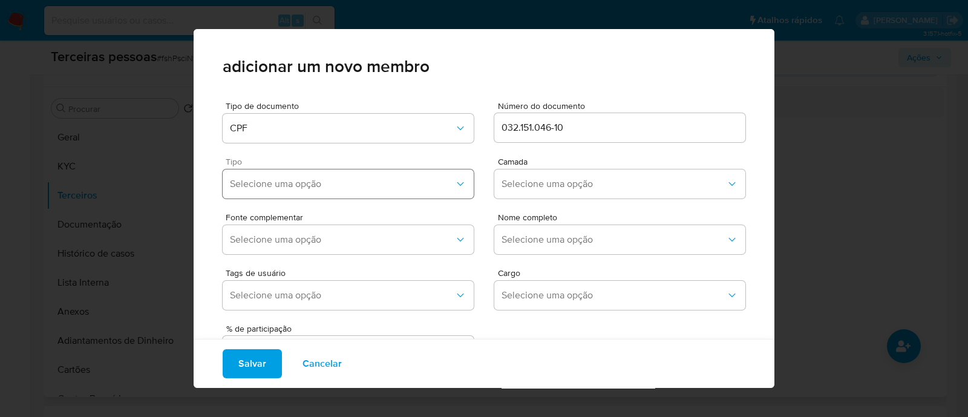
drag, startPoint x: 430, startPoint y: 175, endPoint x: 399, endPoint y: 197, distance: 37.8
click at [433, 175] on button "Selecione uma opção" at bounding box center [348, 183] width 251 height 29
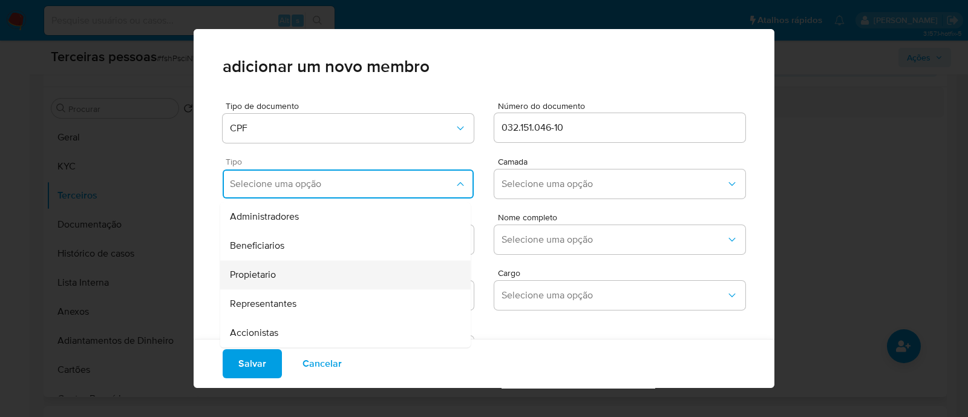
scroll to position [50, 0]
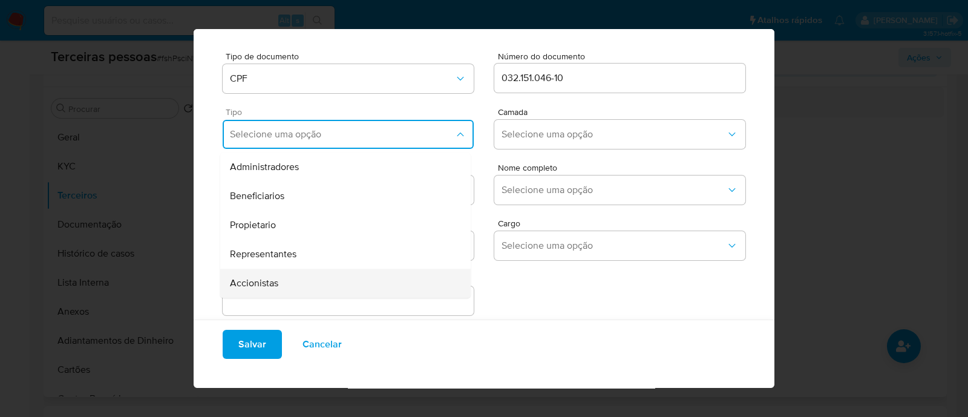
click at [277, 292] on div "Accionistas" at bounding box center [322, 283] width 185 height 29
click at [567, 136] on span "Selecione uma opção" at bounding box center [614, 134] width 224 height 12
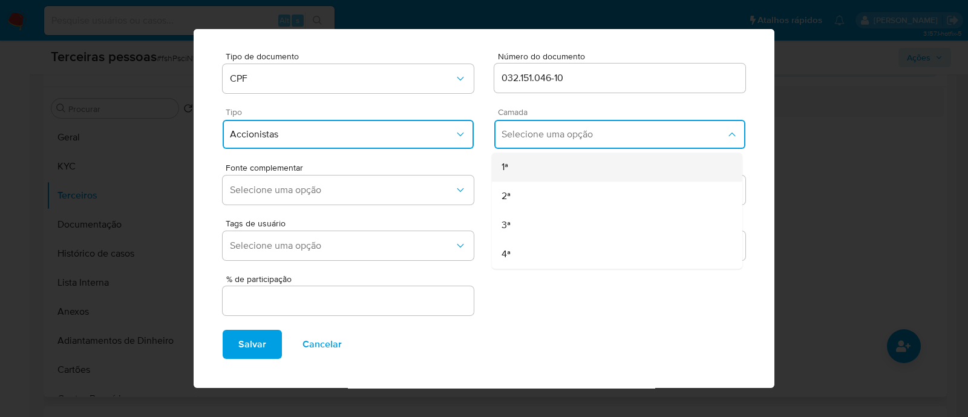
click at [537, 165] on div "1ª" at bounding box center [594, 166] width 185 height 29
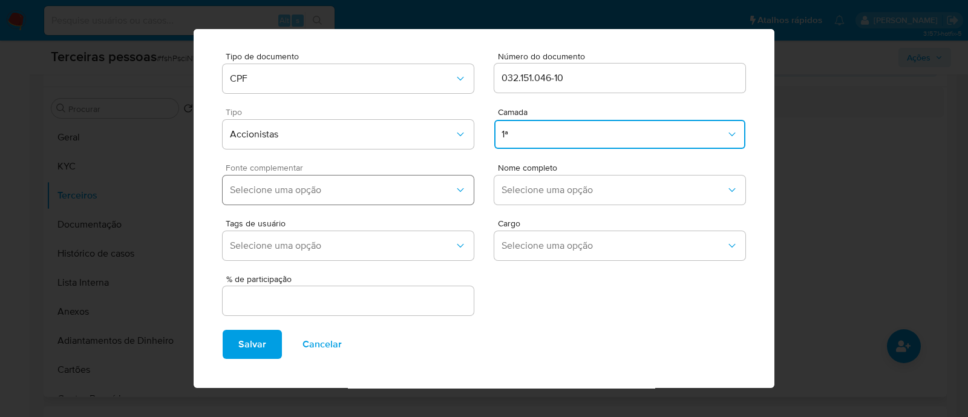
click at [424, 192] on span "Selecione uma opção" at bounding box center [342, 190] width 224 height 12
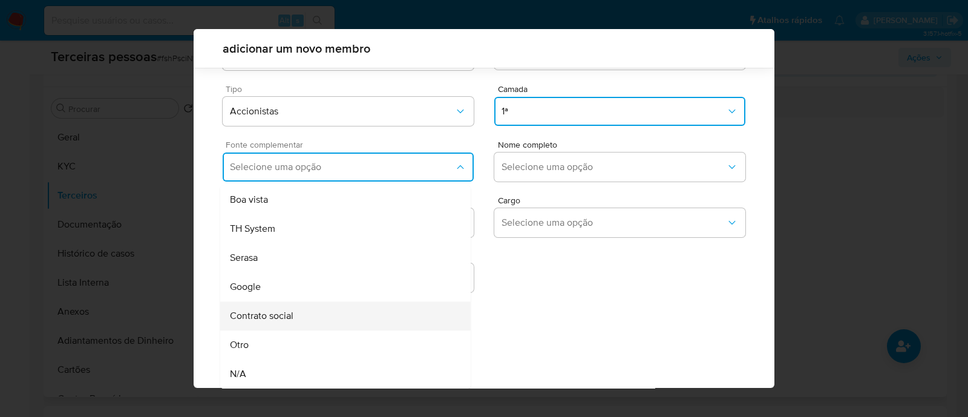
click at [318, 316] on div "Contrato social" at bounding box center [322, 315] width 185 height 29
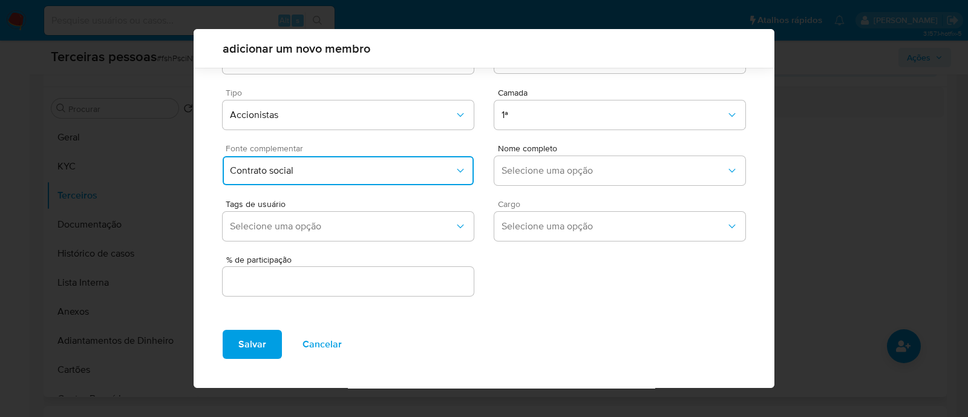
scroll to position [44, 0]
click at [559, 165] on span "Selecione uma opção" at bounding box center [614, 171] width 224 height 12
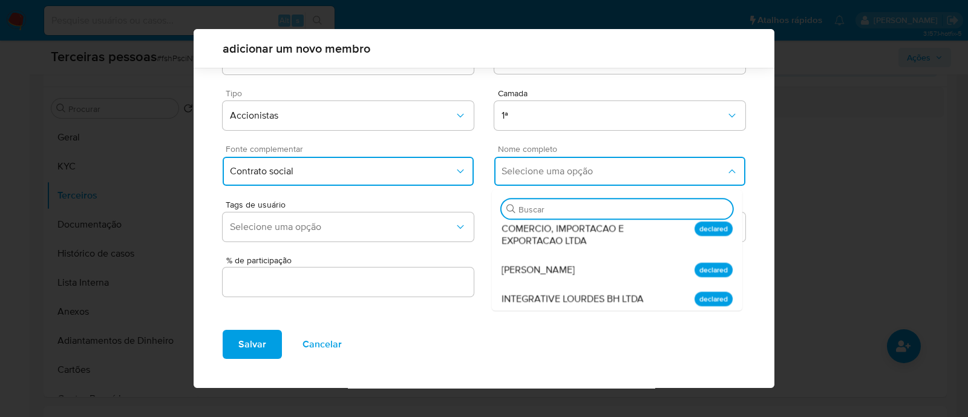
scroll to position [454, 0]
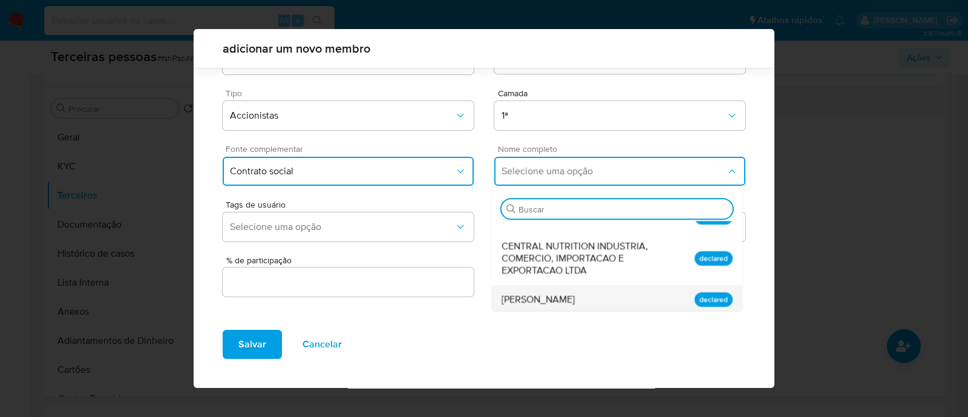
click at [629, 298] on div "Renildo da Silva Flores" at bounding box center [594, 299] width 185 height 29
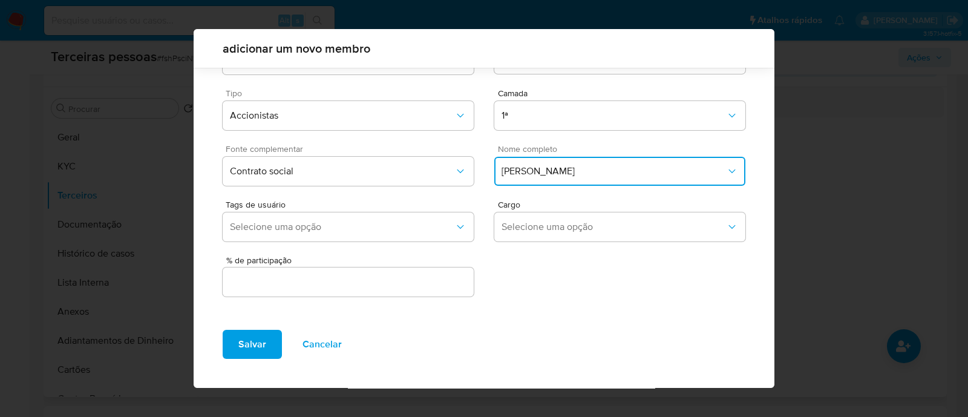
click at [410, 299] on div "Tipo de documento CPF Número do documento 032.151.046-10 Tipo Accionistas Camad…" at bounding box center [484, 172] width 581 height 297
click at [412, 284] on input "text" at bounding box center [348, 282] width 251 height 16
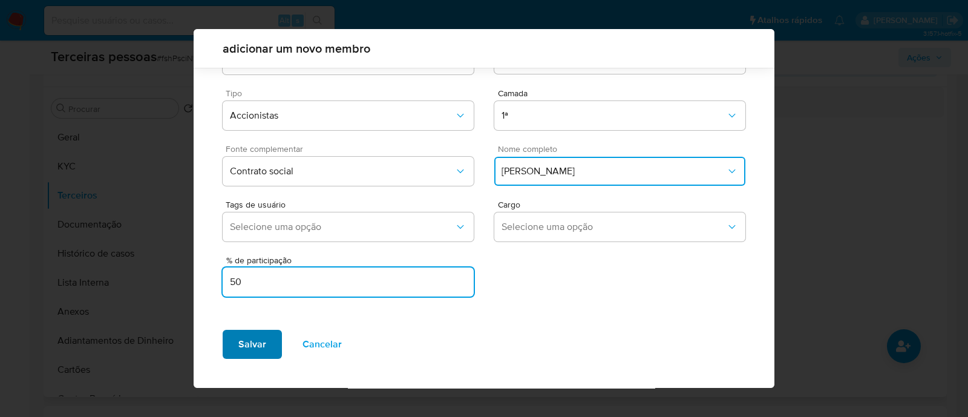
type input "50"
click at [242, 343] on span "Salvar" at bounding box center [252, 344] width 28 height 27
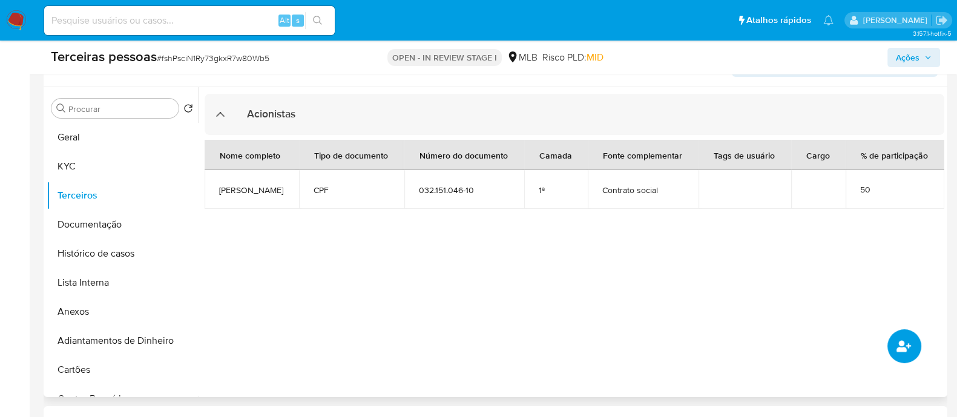
click at [897, 333] on button "common.add_complementary_information" at bounding box center [904, 346] width 34 height 34
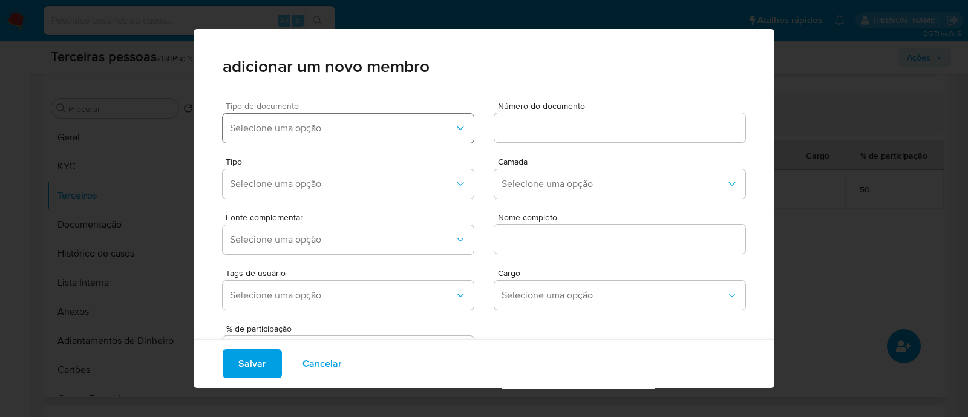
click at [344, 129] on span "Selecione uma opção" at bounding box center [342, 128] width 224 height 12
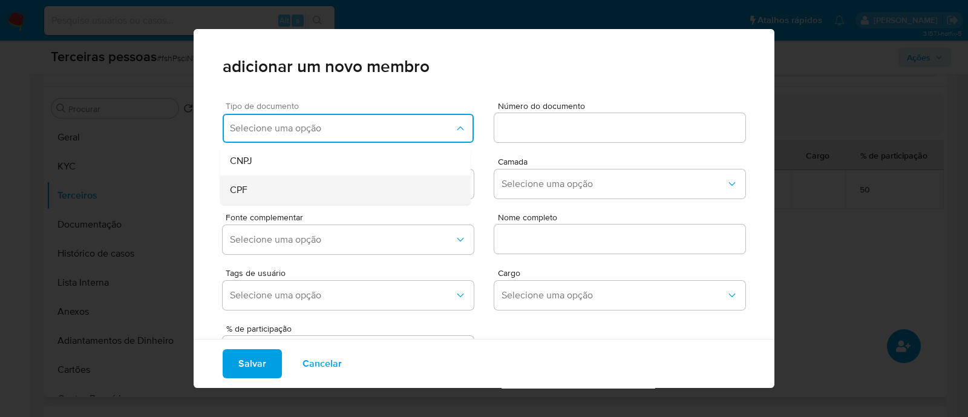
click at [312, 198] on div "CPF" at bounding box center [322, 189] width 185 height 29
click at [542, 128] on input at bounding box center [619, 128] width 251 height 16
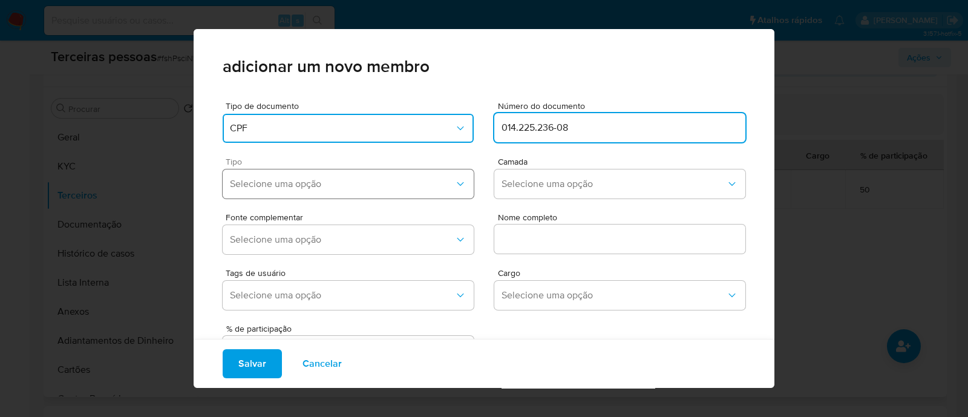
type input "014.225.236-08"
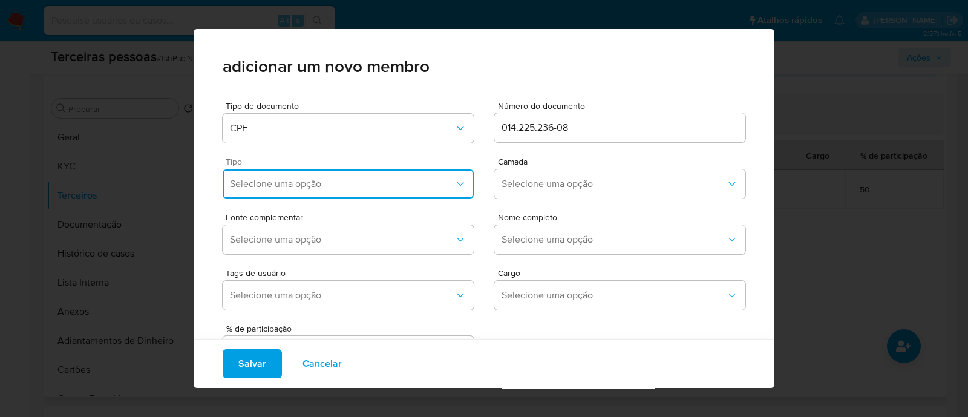
click at [286, 180] on span "Selecione uma opção" at bounding box center [342, 184] width 224 height 12
click at [330, 330] on div "Accionistas" at bounding box center [322, 332] width 185 height 29
click at [511, 180] on span "Selecione uma opção" at bounding box center [614, 184] width 224 height 12
click at [502, 225] on div "1ª" at bounding box center [594, 216] width 185 height 29
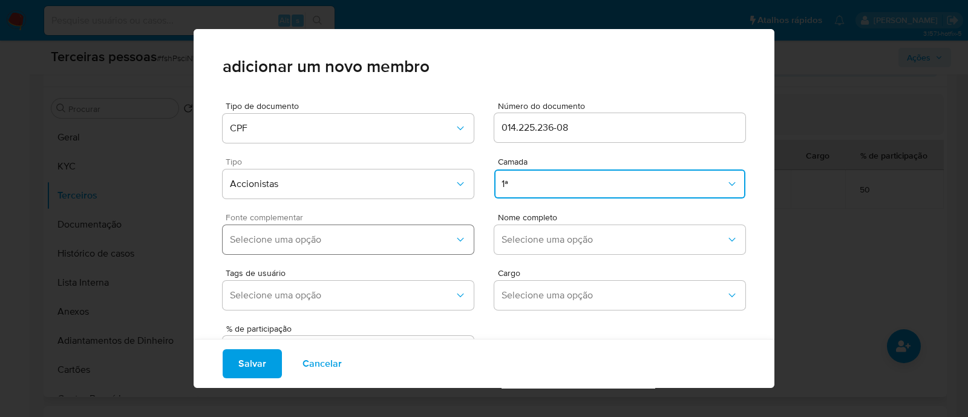
drag, startPoint x: 376, startPoint y: 249, endPoint x: 369, endPoint y: 251, distance: 6.9
click at [375, 249] on button "Selecione uma opção" at bounding box center [348, 239] width 251 height 29
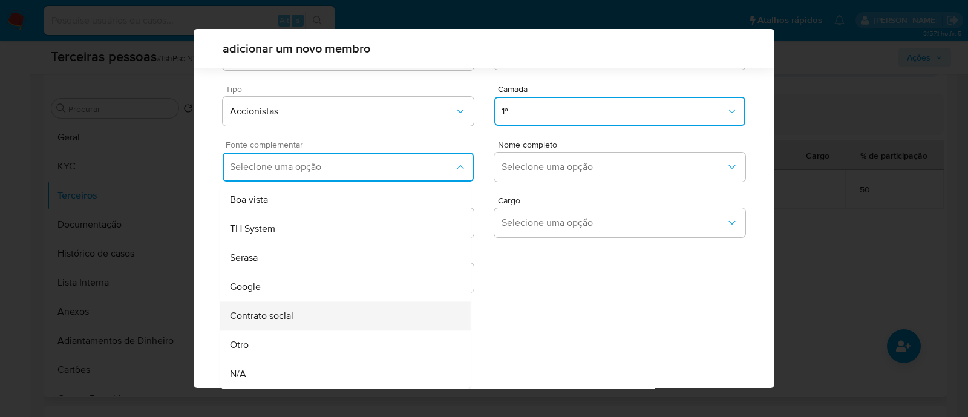
click at [295, 316] on div "Contrato social" at bounding box center [322, 315] width 185 height 29
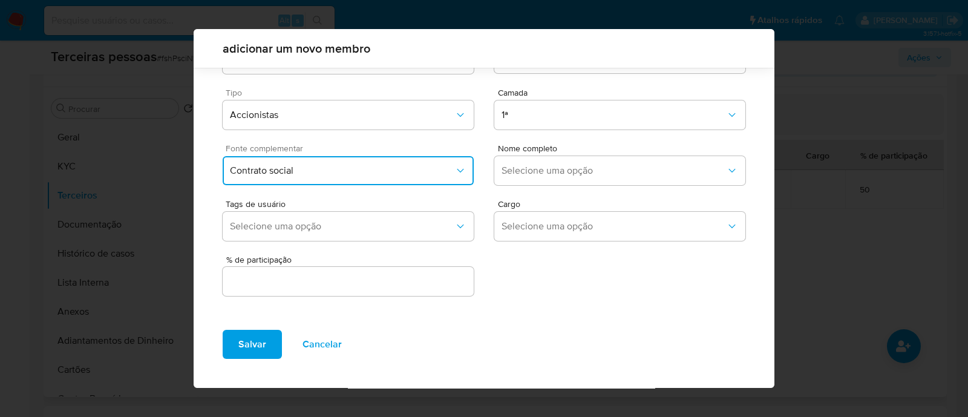
scroll to position [44, 0]
click at [581, 180] on button "Selecione uma opção" at bounding box center [619, 171] width 251 height 29
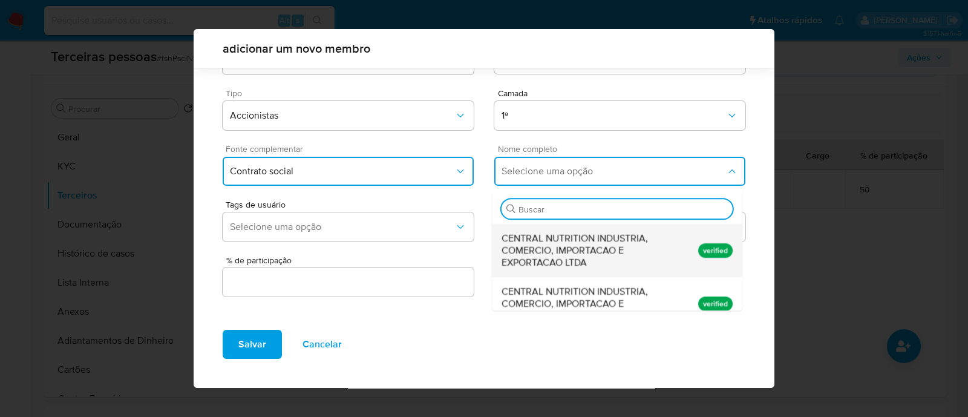
scroll to position [227, 0]
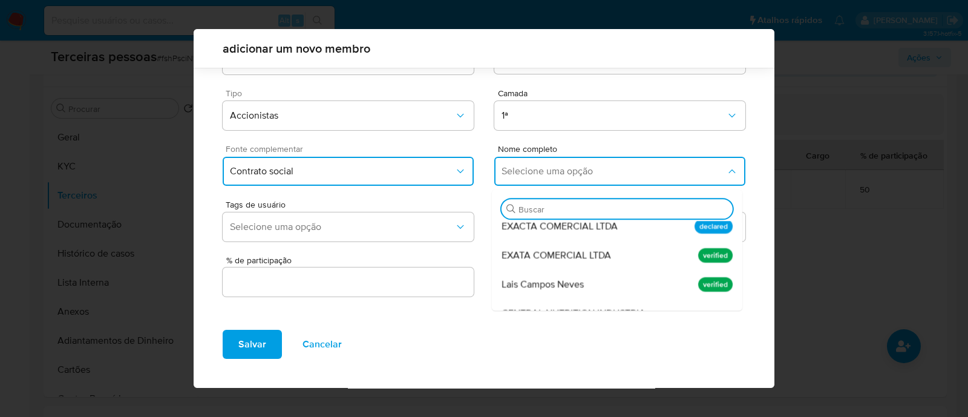
click at [583, 280] on div "Lais Campos Neves" at bounding box center [594, 284] width 185 height 29
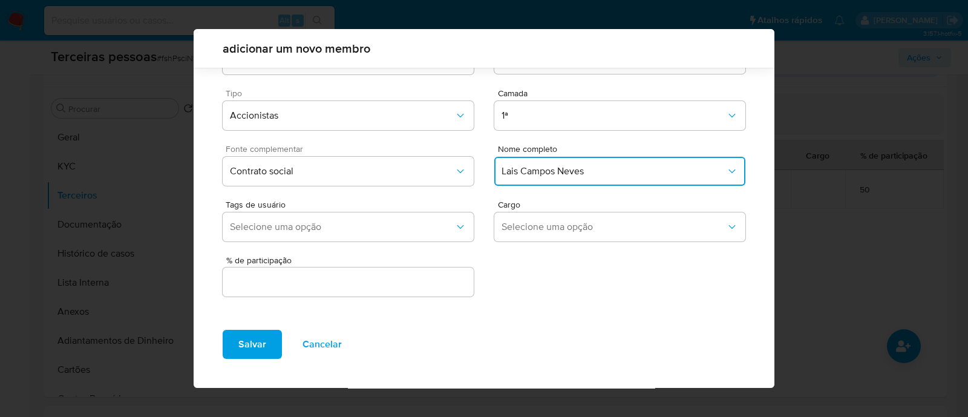
click at [418, 284] on input "text" at bounding box center [348, 282] width 251 height 16
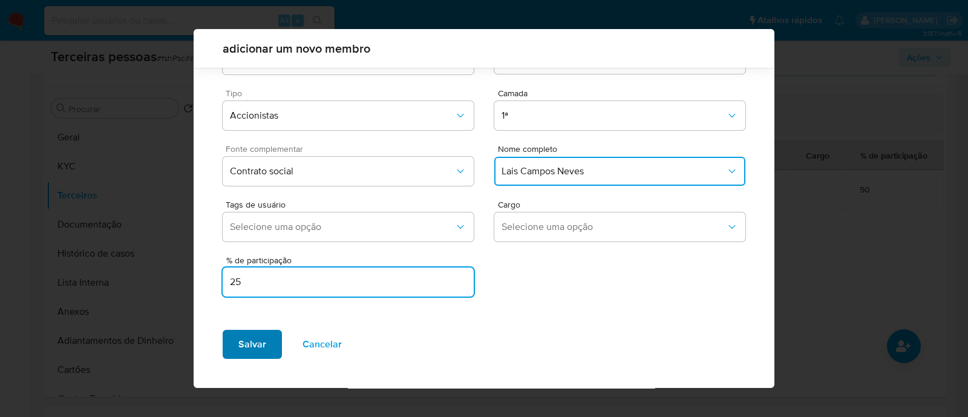
type input "25"
click at [264, 346] on span "Salvar" at bounding box center [252, 344] width 28 height 27
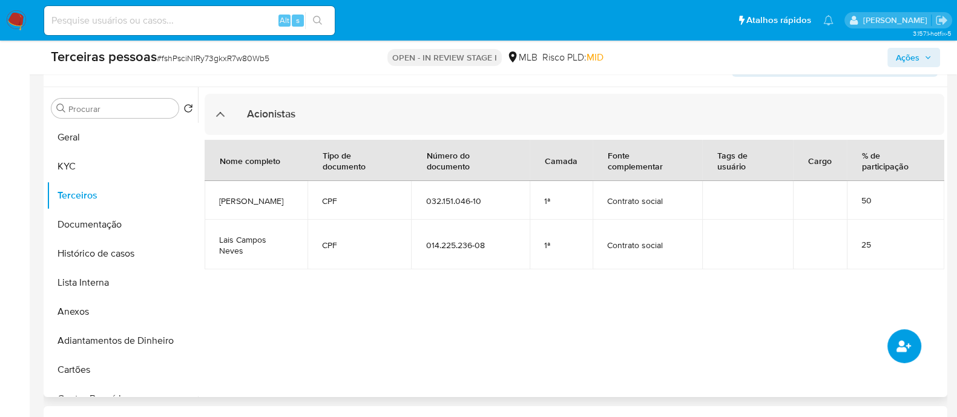
click at [903, 349] on icon "common.add_complementary_information" at bounding box center [903, 345] width 15 height 11
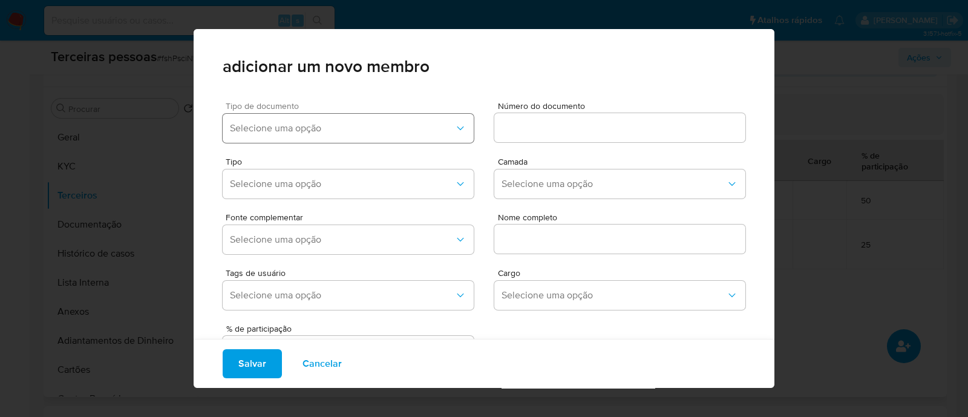
click at [349, 137] on button "Selecione uma opção" at bounding box center [348, 128] width 251 height 29
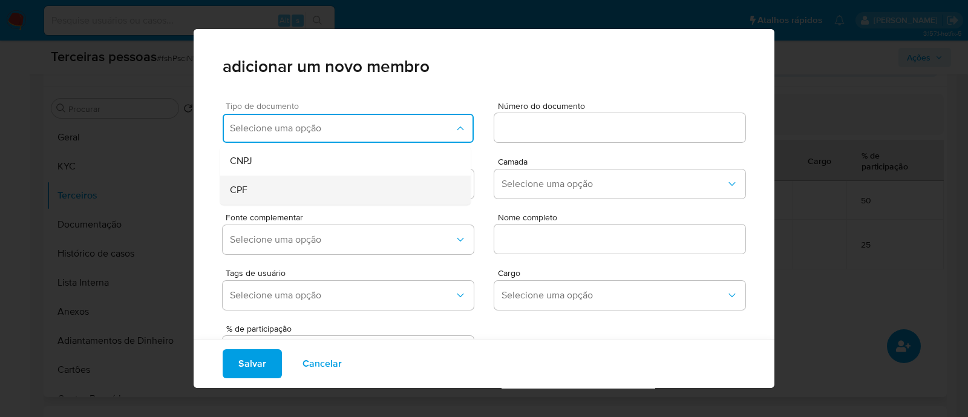
click at [284, 177] on div "CPF" at bounding box center [322, 189] width 185 height 29
click at [575, 134] on input at bounding box center [619, 128] width 251 height 16
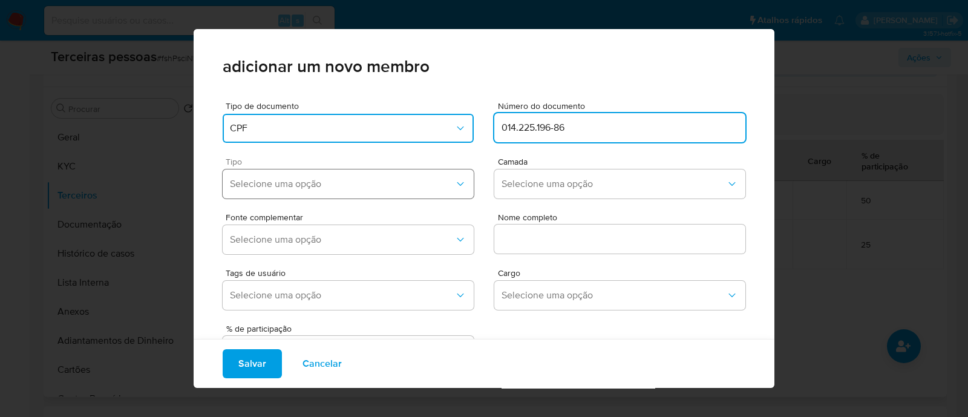
type input "014.225.196-86"
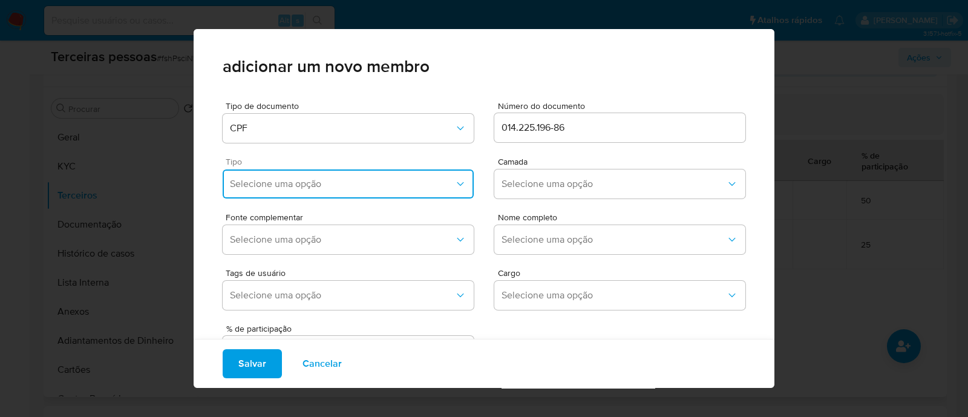
click at [304, 183] on span "Selecione uma opção" at bounding box center [342, 184] width 224 height 12
click at [277, 328] on span "Accionistas" at bounding box center [254, 333] width 48 height 12
click at [594, 183] on span "Selecione uma opção" at bounding box center [614, 184] width 224 height 12
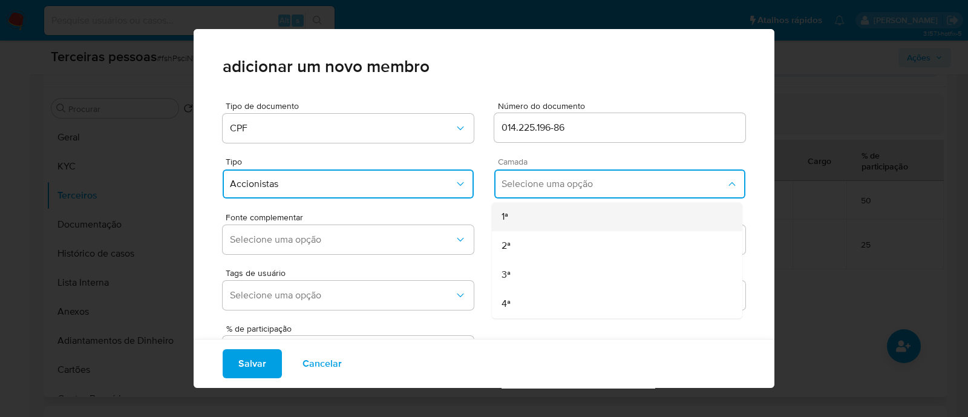
click at [552, 208] on div "1ª" at bounding box center [594, 216] width 185 height 29
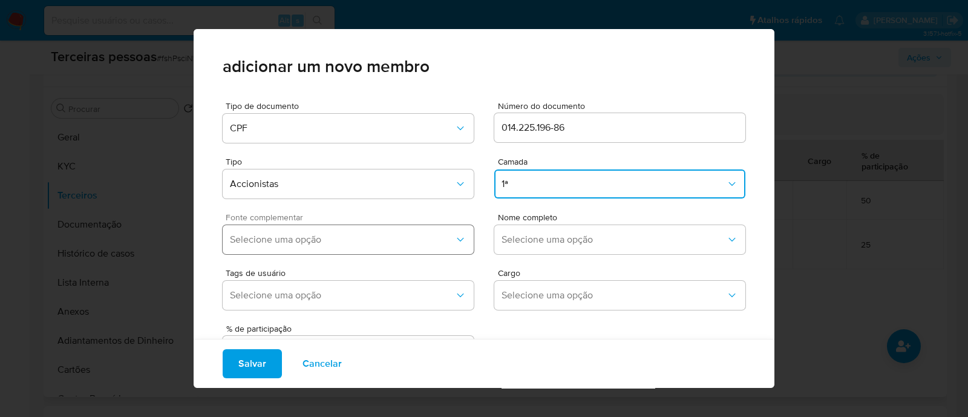
click at [400, 242] on span "Selecione uma opção" at bounding box center [342, 240] width 224 height 12
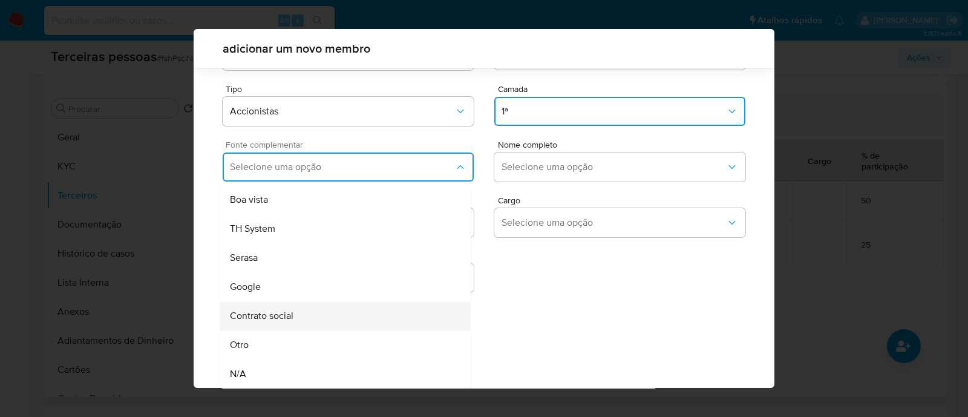
click at [320, 315] on div "Contrato social" at bounding box center [322, 315] width 185 height 29
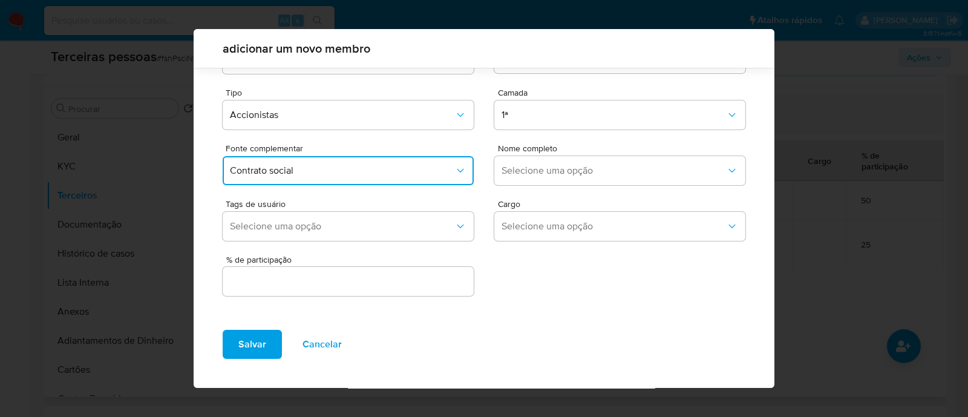
scroll to position [44, 0]
click at [578, 191] on div "Tags de usuário Selecione uma opção Cargo Selecione uma opção" at bounding box center [484, 219] width 523 height 56
click at [584, 172] on span "Selecione uma opção" at bounding box center [614, 171] width 224 height 12
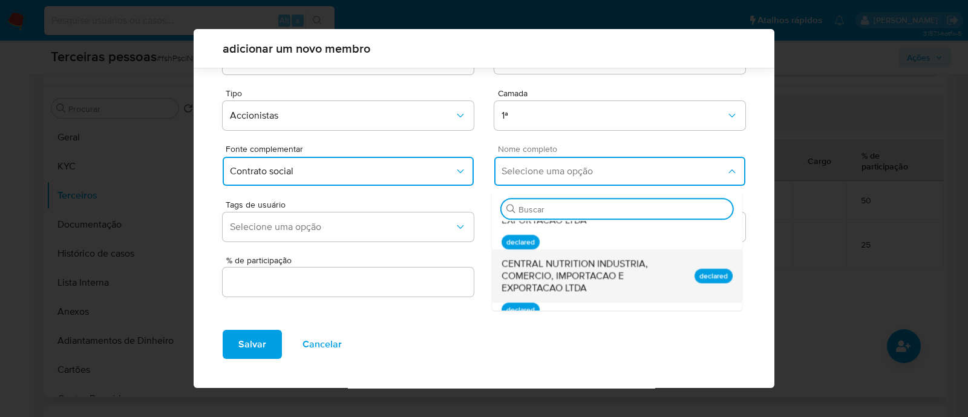
scroll to position [302, 0]
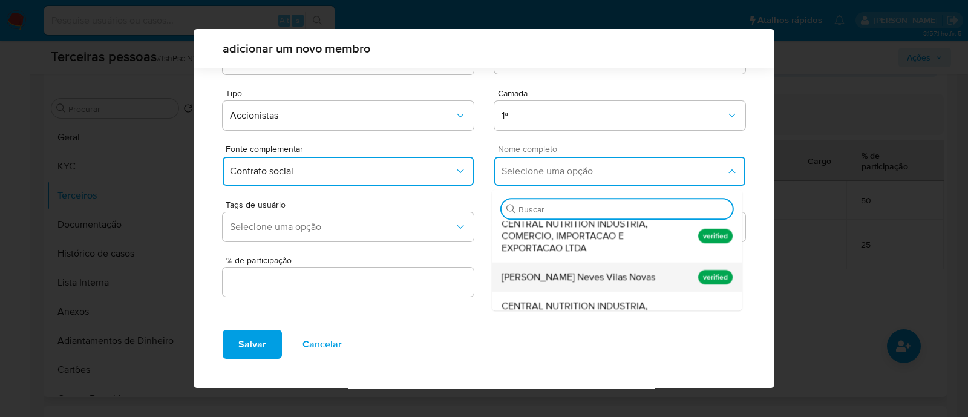
click at [588, 273] on span "Gabriel Genelhu Neves Vilas Novas" at bounding box center [579, 277] width 154 height 12
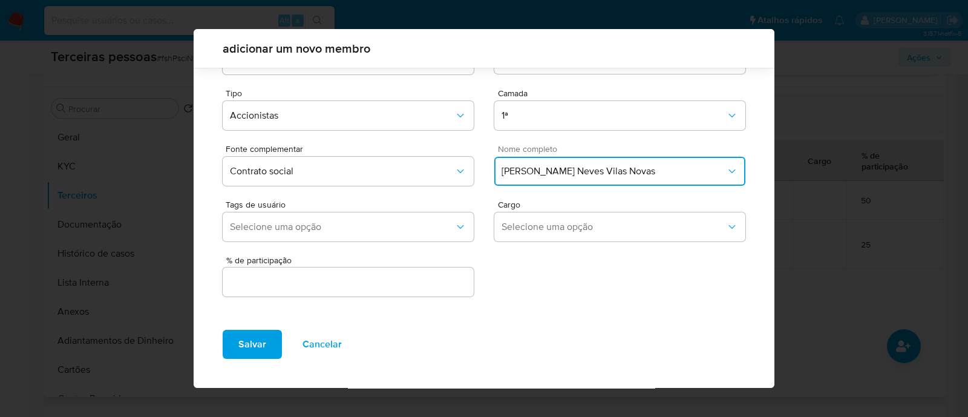
click at [428, 283] on input "text" at bounding box center [348, 282] width 251 height 16
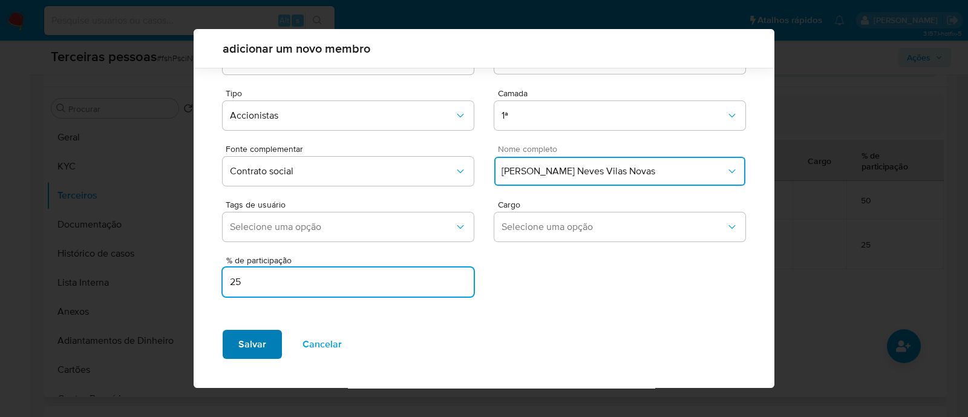
type input "25"
click at [236, 343] on button "Salvar" at bounding box center [252, 344] width 59 height 29
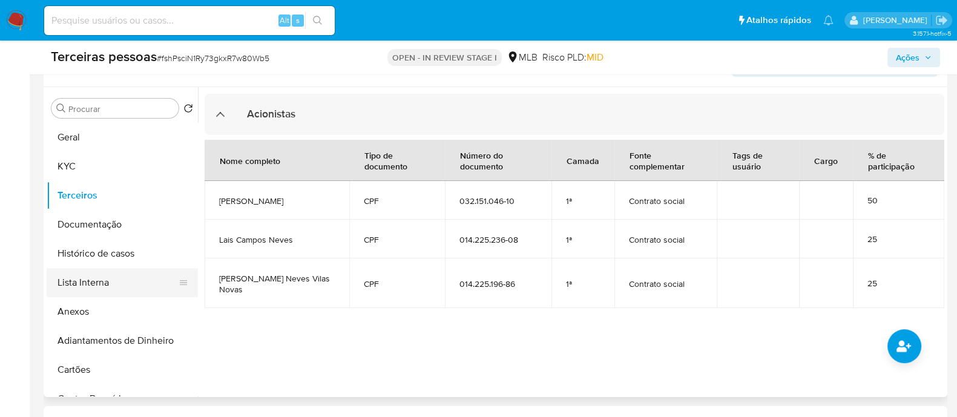
click at [84, 269] on button "Lista Interna" at bounding box center [118, 282] width 142 height 29
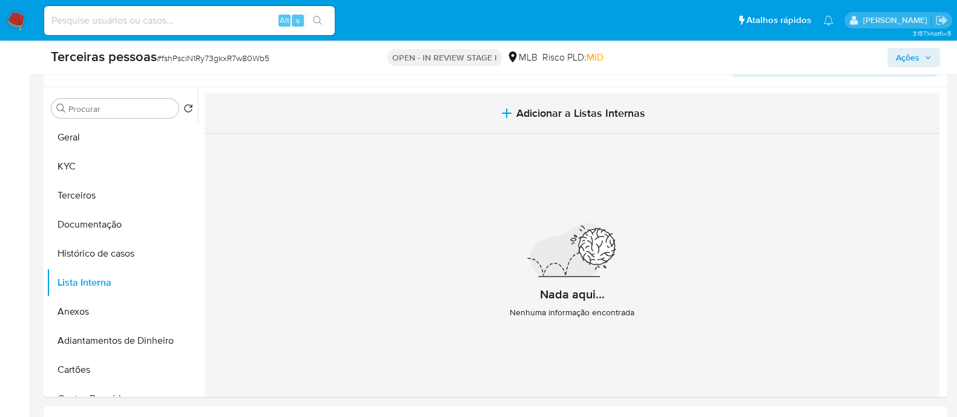
click at [593, 119] on span "Adicionar a Listas Internas" at bounding box center [580, 112] width 129 height 13
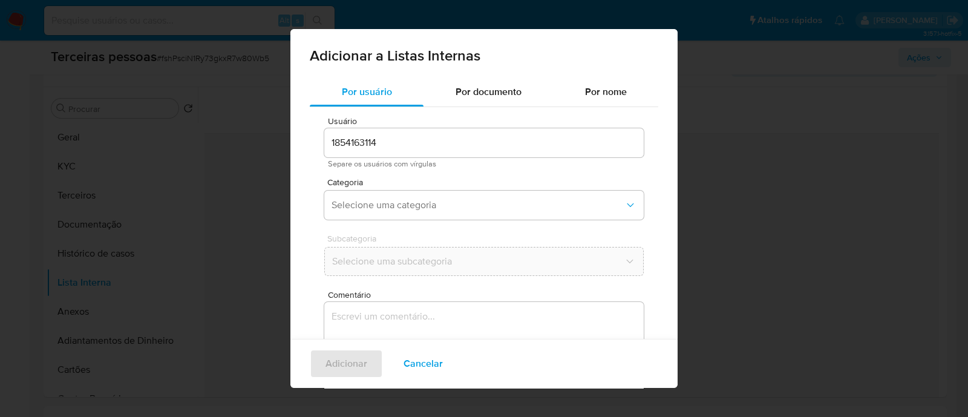
click at [408, 219] on div "Categoria Selecione uma categoria" at bounding box center [483, 201] width 319 height 47
click at [416, 201] on span "Selecione uma categoria" at bounding box center [478, 205] width 293 height 12
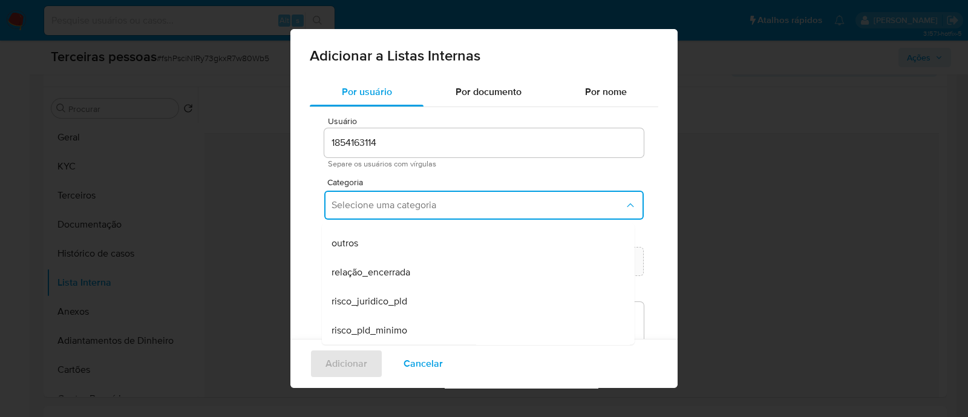
scroll to position [315, 0]
drag, startPoint x: 422, startPoint y: 324, endPoint x: 414, endPoint y: 321, distance: 8.7
click at [422, 325] on div "risco_pld_minimo" at bounding box center [475, 329] width 286 height 29
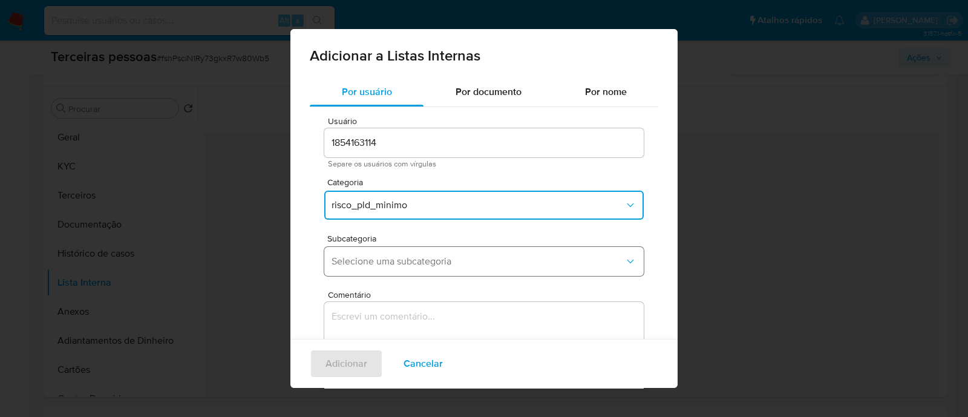
click at [370, 259] on span "Selecione uma subcategoria" at bounding box center [478, 261] width 293 height 12
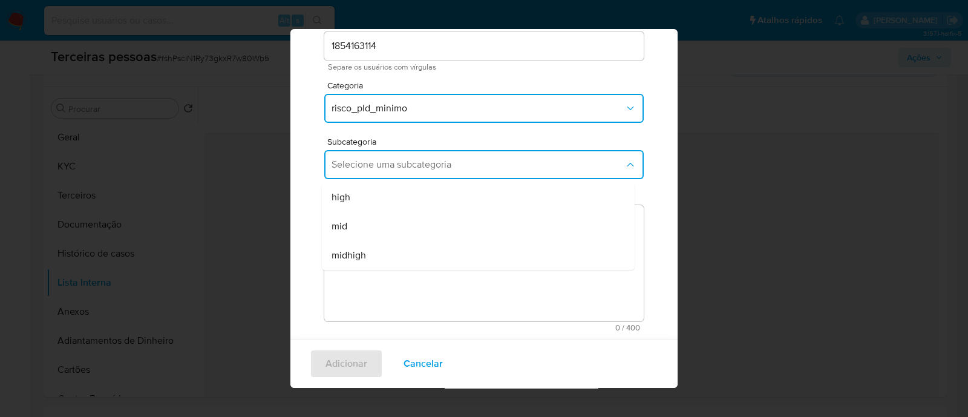
scroll to position [99, 0]
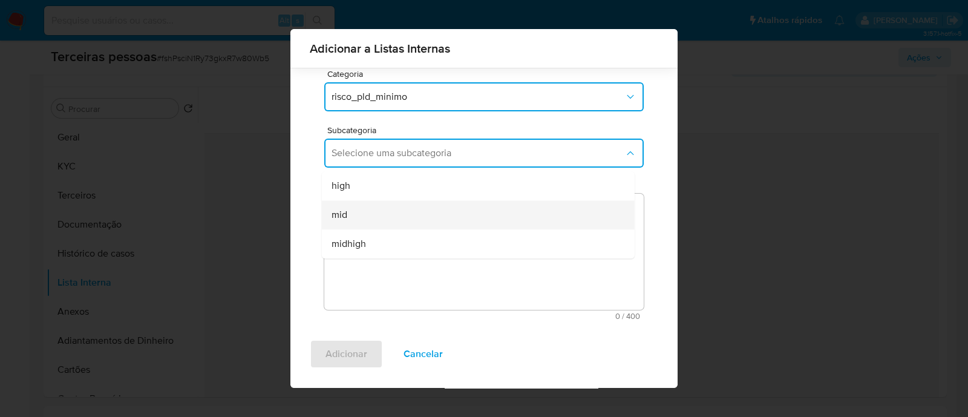
click at [367, 226] on div "mid" at bounding box center [475, 214] width 286 height 29
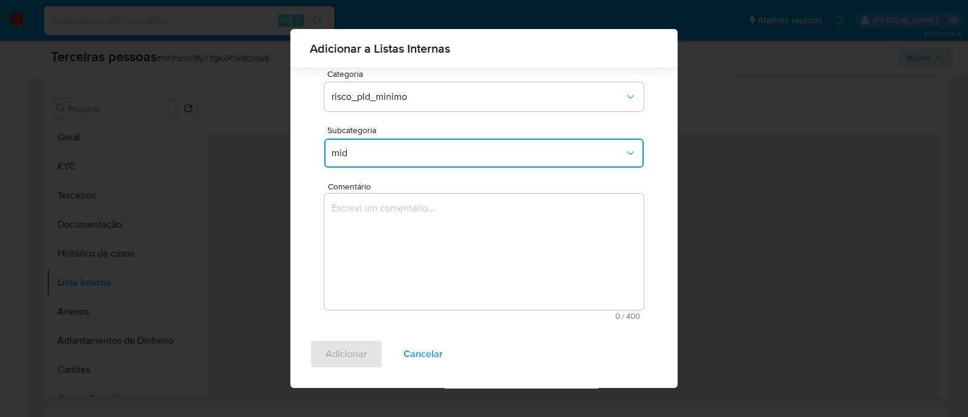
click at [426, 252] on textarea "Comentário" at bounding box center [483, 252] width 319 height 116
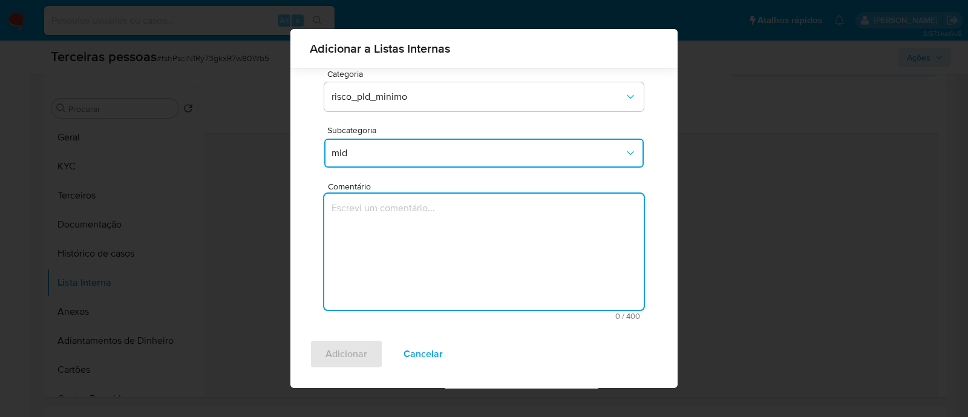
type textarea "c"
type textarea "Conforme risco PLD"
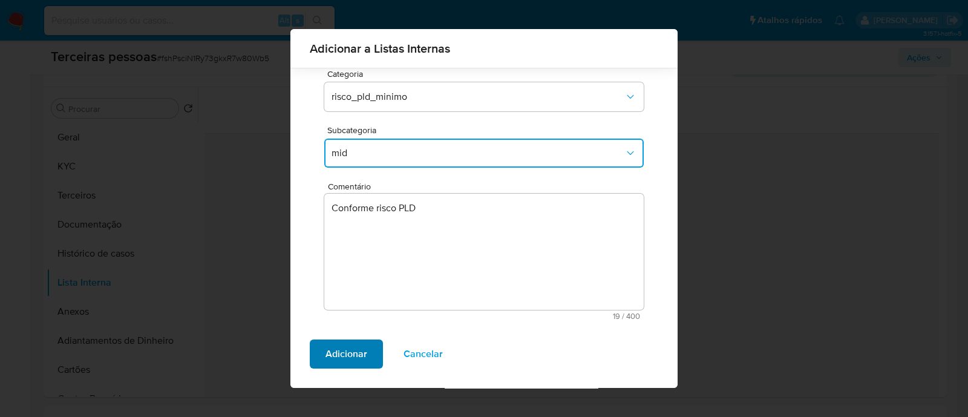
click at [342, 352] on span "Adicionar" at bounding box center [347, 354] width 42 height 27
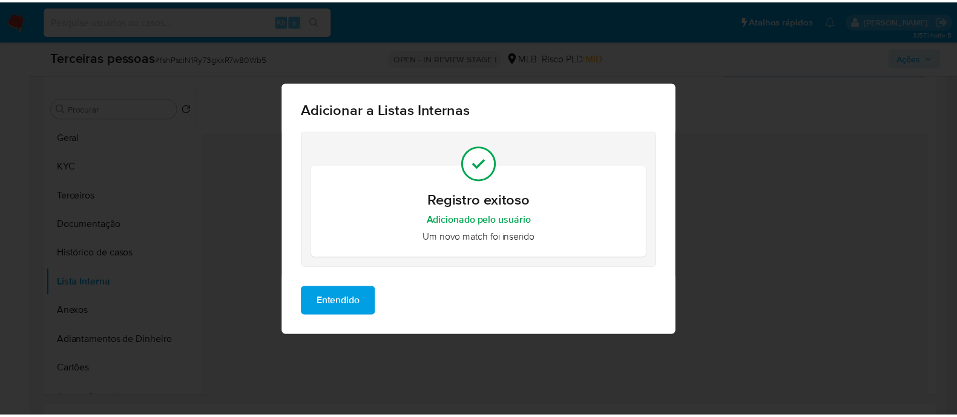
scroll to position [0, 0]
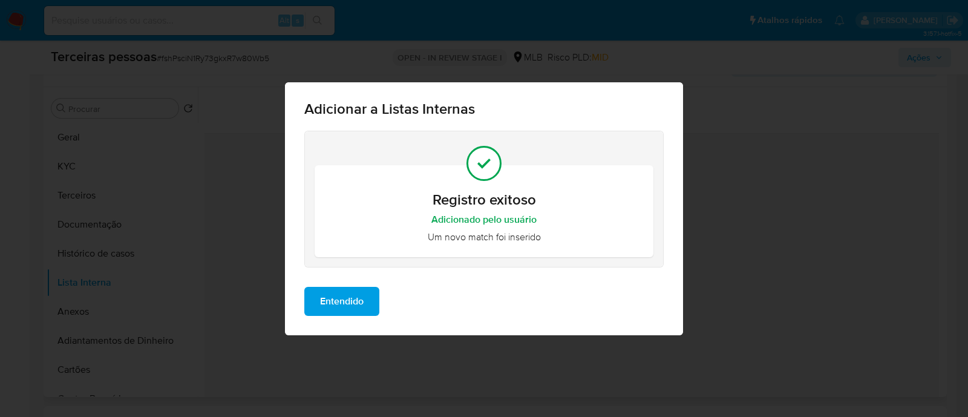
click at [333, 299] on span "Entendido" at bounding box center [342, 301] width 44 height 27
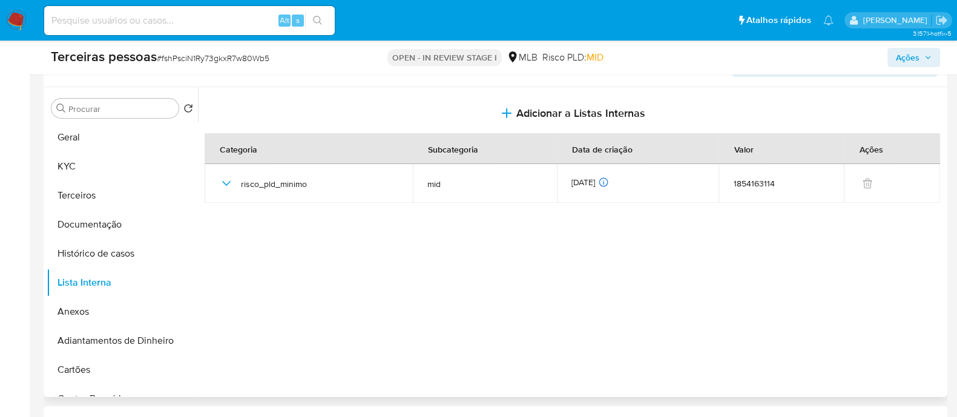
click at [926, 51] on span "Ações" at bounding box center [914, 57] width 36 height 17
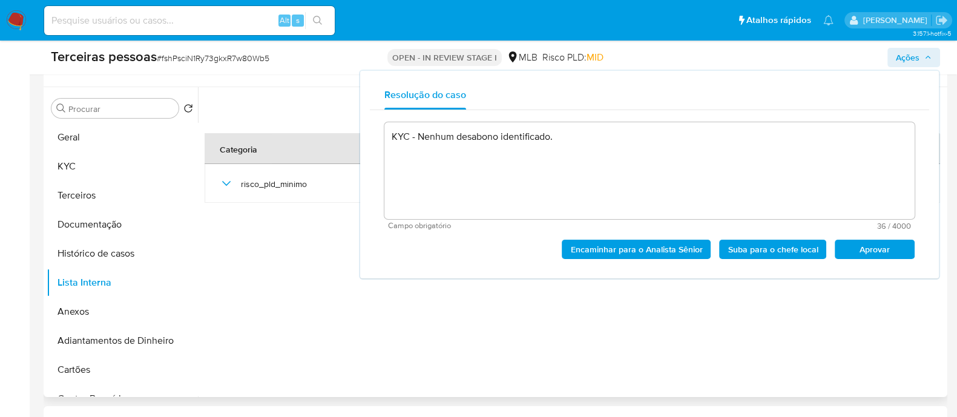
click at [876, 247] on span "Aprovar" at bounding box center [874, 249] width 63 height 17
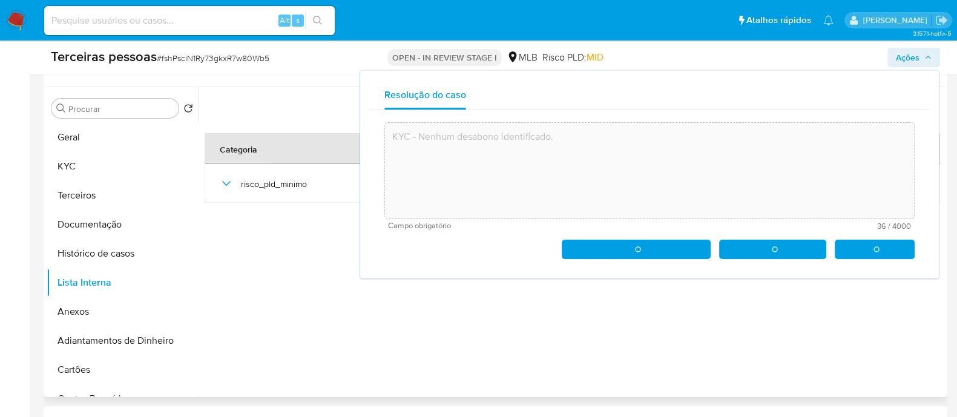
type textarea "KYC - Nenhum desabono identificado."
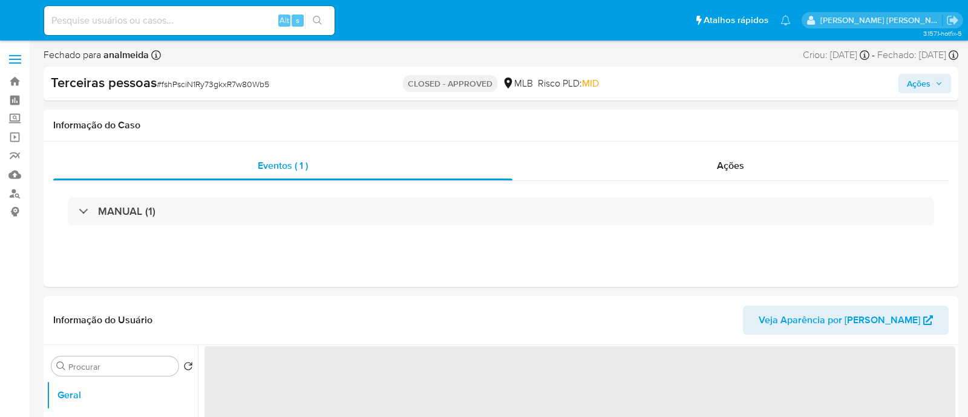
select select "10"
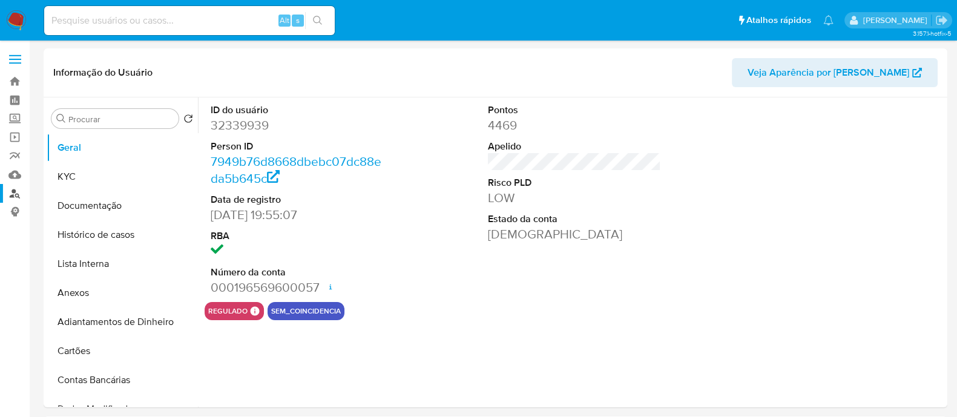
click at [18, 197] on link "Localizador de pessoas" at bounding box center [72, 193] width 144 height 19
select select "10"
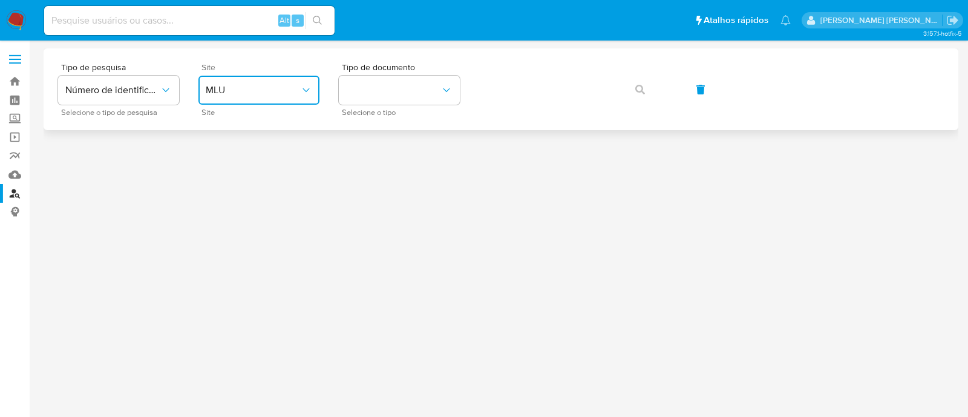
click at [235, 94] on span "MLU" at bounding box center [253, 90] width 94 height 12
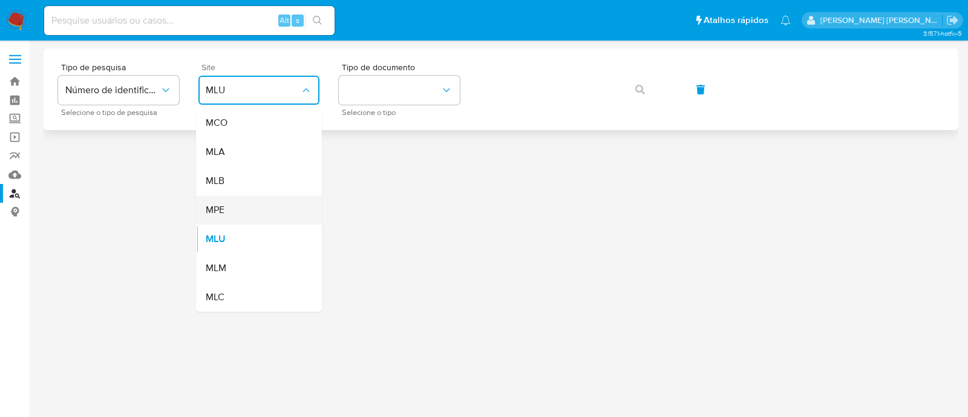
click at [232, 209] on div "MPE" at bounding box center [255, 209] width 99 height 29
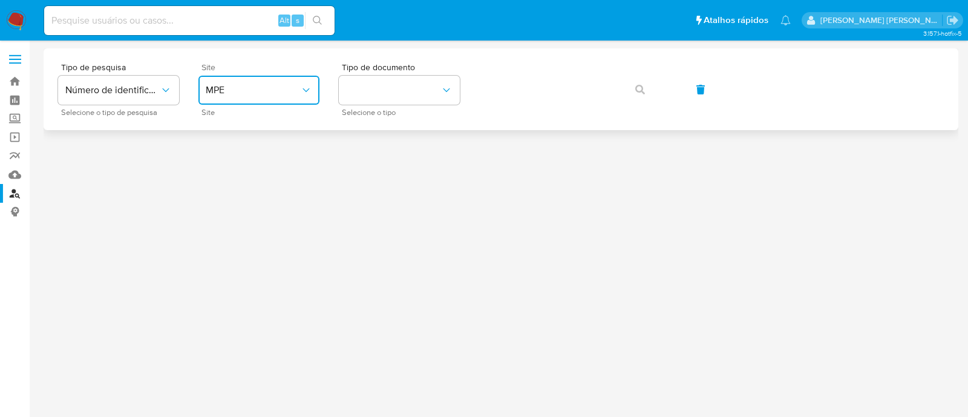
click at [281, 94] on span "MPE" at bounding box center [253, 90] width 94 height 12
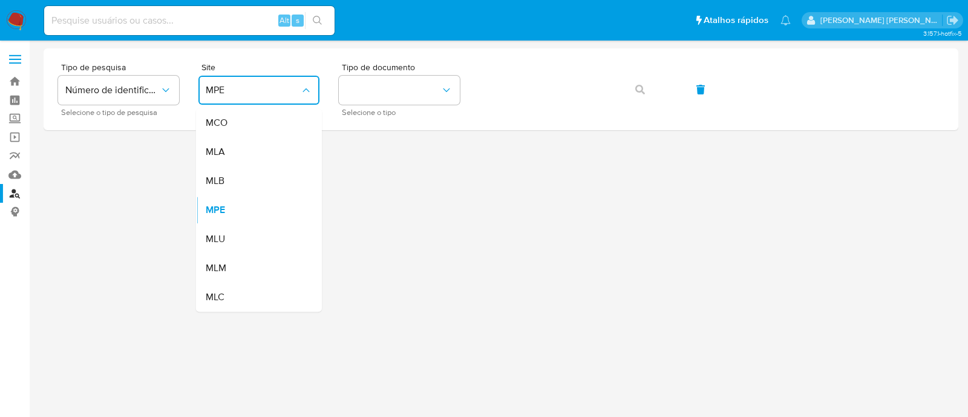
click at [254, 175] on div "MLB" at bounding box center [255, 180] width 99 height 29
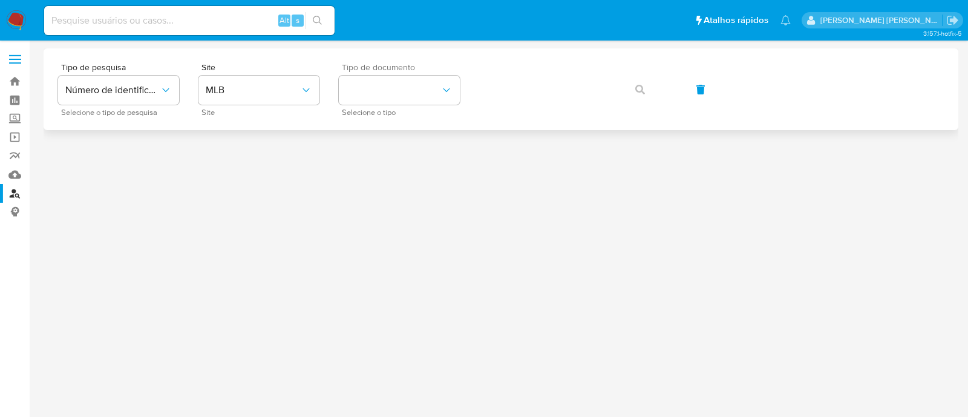
click at [343, 105] on div "Tipo de documento Selecione o tipo" at bounding box center [399, 89] width 121 height 53
click at [377, 95] on button "identificationType" at bounding box center [399, 90] width 121 height 29
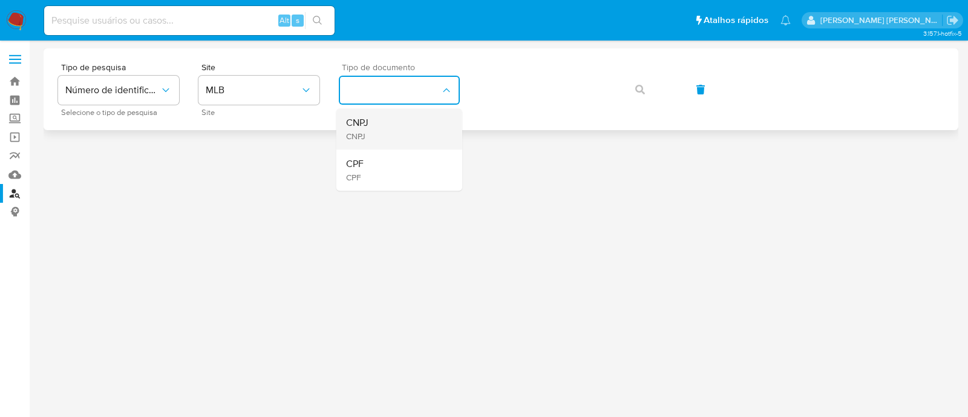
click at [374, 131] on div "CNPJ CNPJ" at bounding box center [395, 128] width 99 height 41
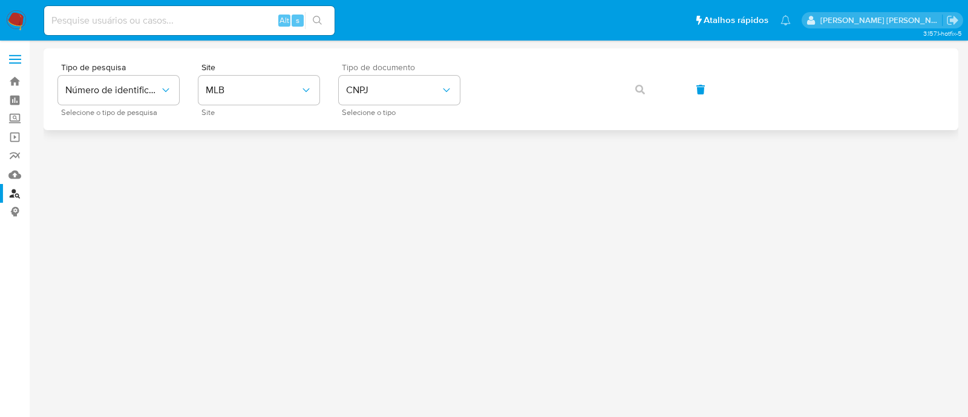
click at [522, 71] on div "Tipo de pesquisa Número de identificação Selecione o tipo de pesquisa Site MLB …" at bounding box center [501, 89] width 886 height 53
click at [639, 93] on icon "button" at bounding box center [640, 90] width 10 height 10
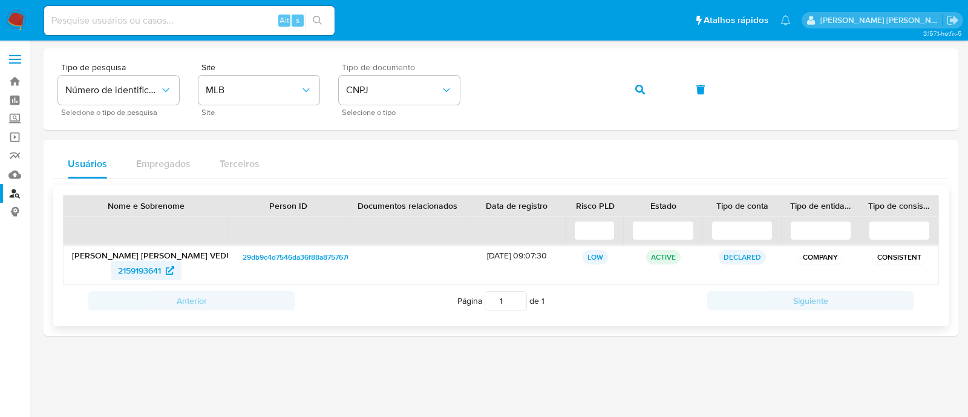
click at [159, 268] on span "2159193641" at bounding box center [139, 270] width 43 height 19
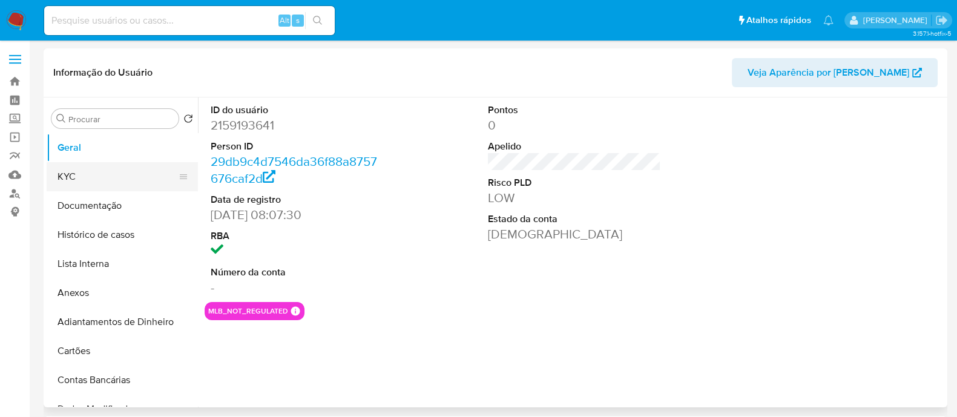
click at [110, 184] on button "KYC" at bounding box center [118, 176] width 142 height 29
select select "10"
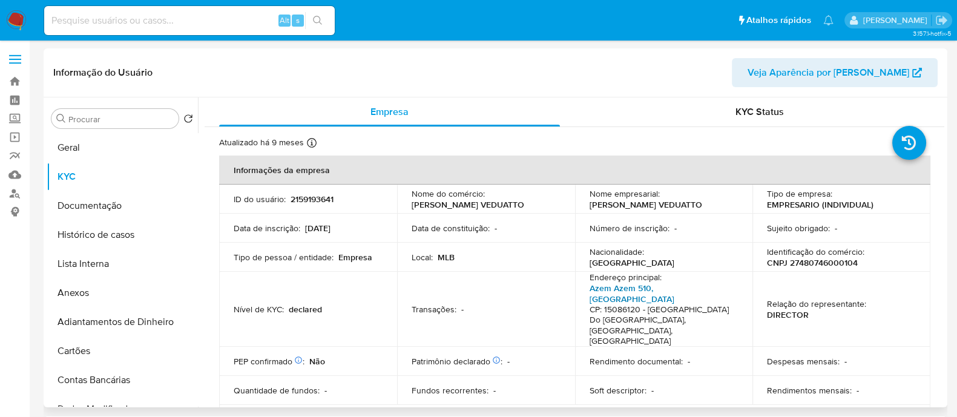
click at [663, 291] on link "Azem Azem 510, [GEOGRAPHIC_DATA]" at bounding box center [631, 293] width 85 height 23
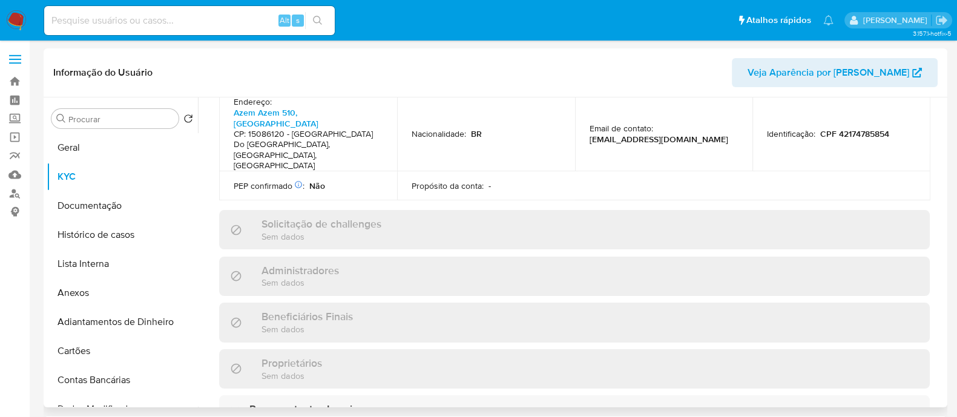
scroll to position [604, 0]
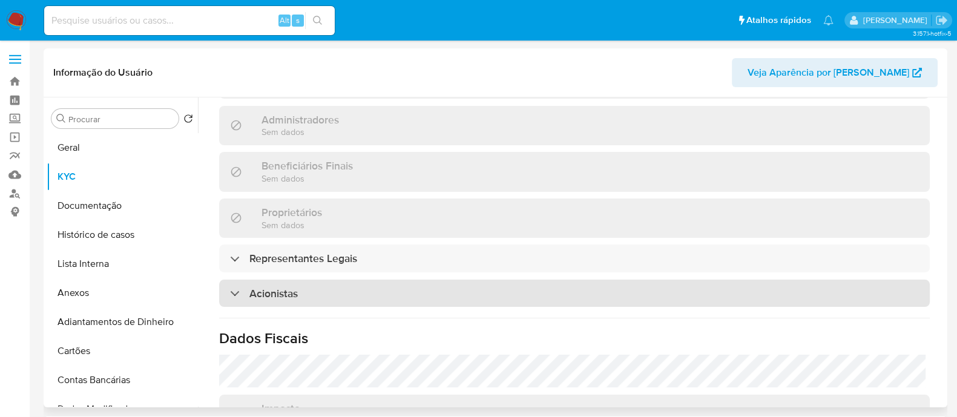
click at [370, 280] on div "Acionistas" at bounding box center [574, 294] width 710 height 28
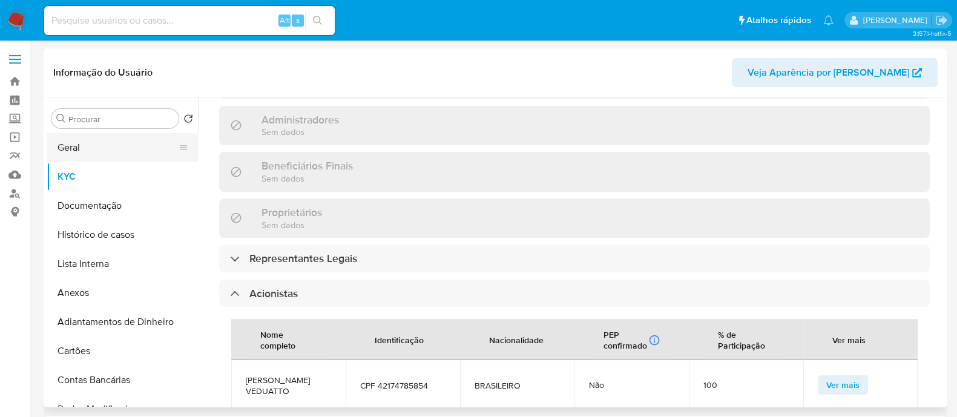
click at [128, 139] on button "Geral" at bounding box center [118, 147] width 142 height 29
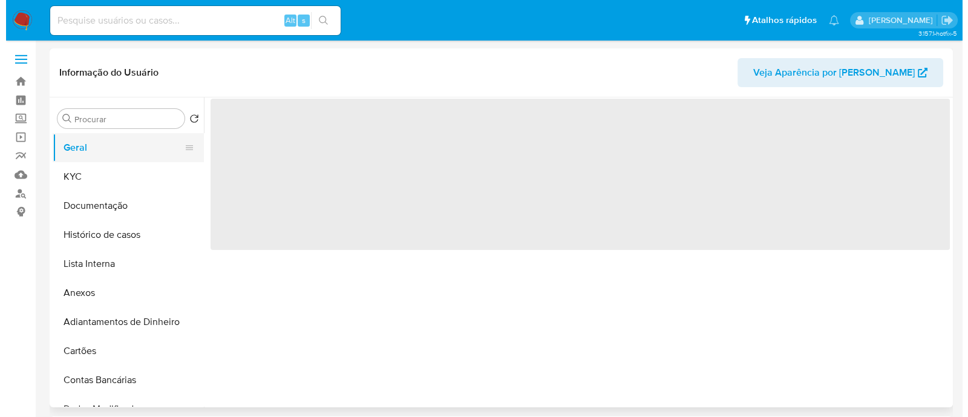
scroll to position [0, 0]
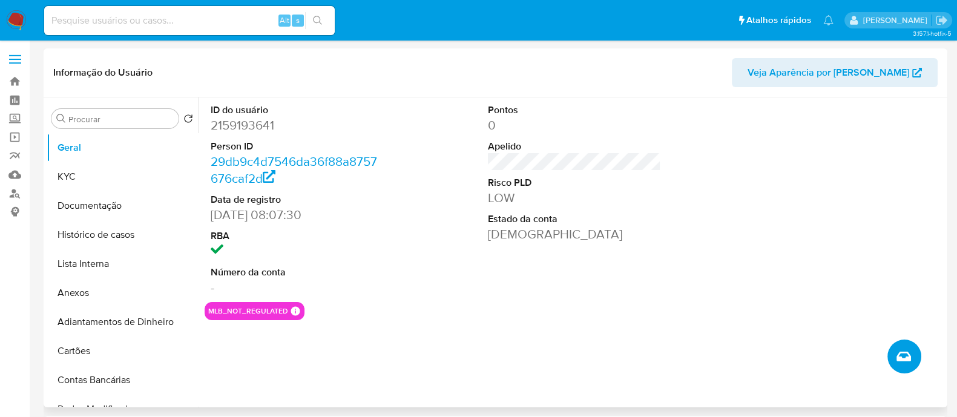
click at [919, 349] on button "Criar caso manual" at bounding box center [904, 356] width 34 height 34
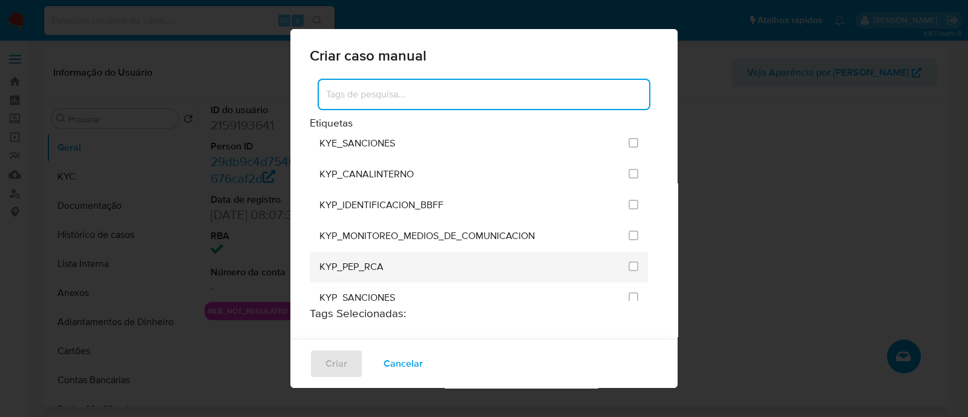
scroll to position [1058, 0]
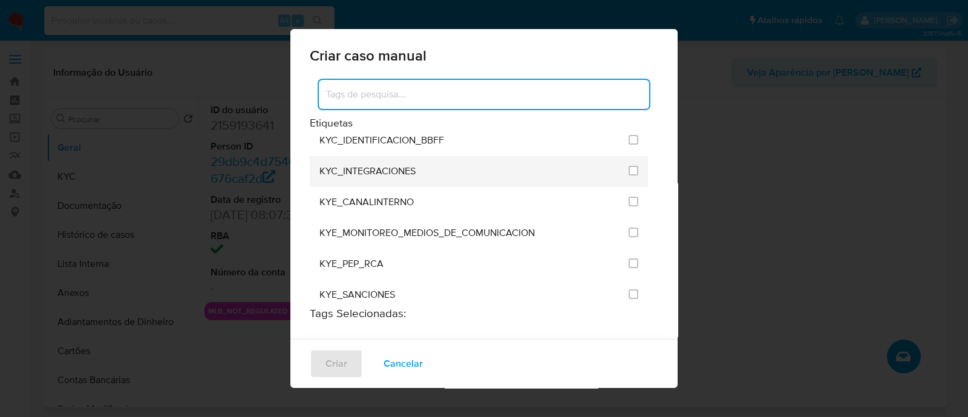
click at [632, 156] on li "KYC_INTEGRACIONES" at bounding box center [479, 171] width 338 height 31
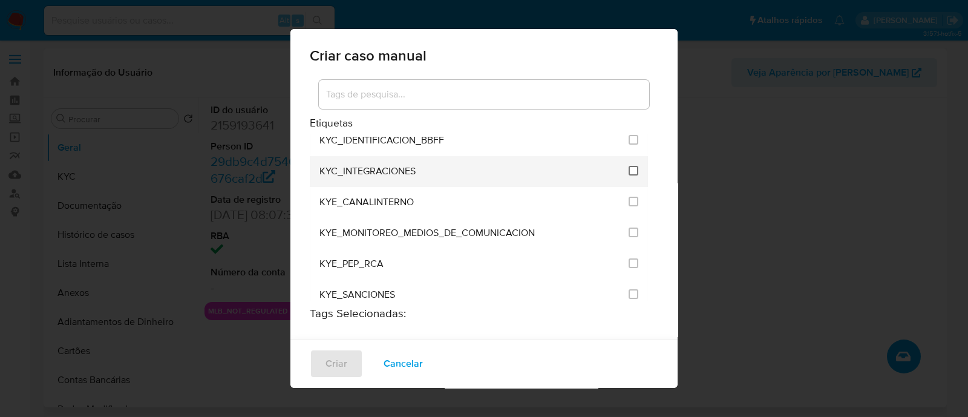
click at [629, 166] on input "2093" at bounding box center [634, 171] width 10 height 10
checkbox input "true"
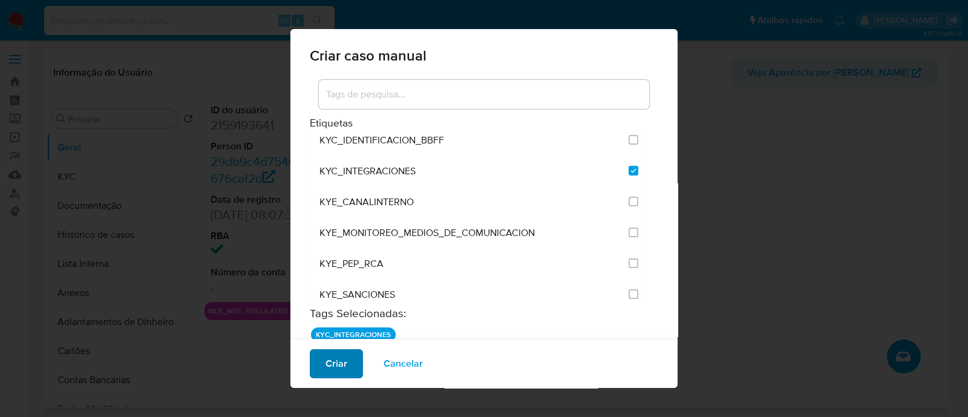
click at [333, 361] on span "Criar" at bounding box center [337, 363] width 22 height 27
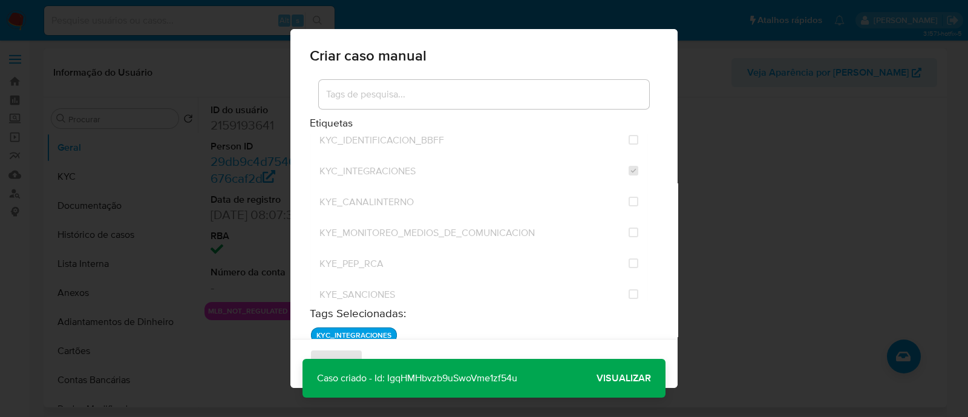
click at [637, 378] on span "Visualizar" at bounding box center [624, 378] width 54 height 0
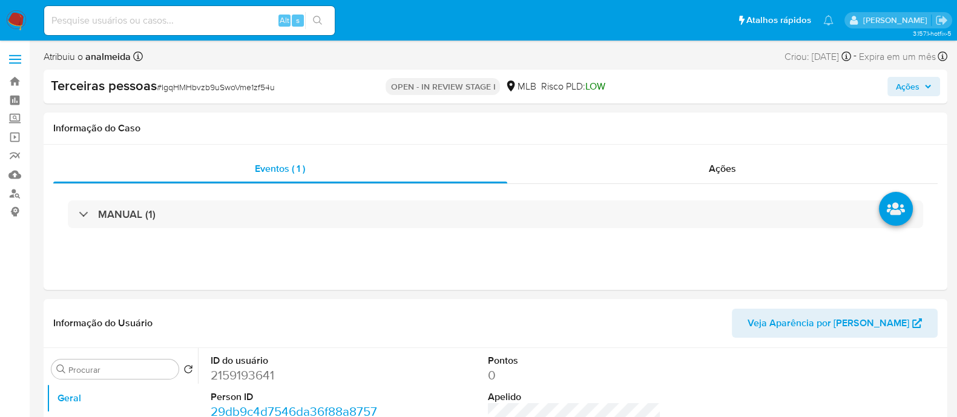
select select "10"
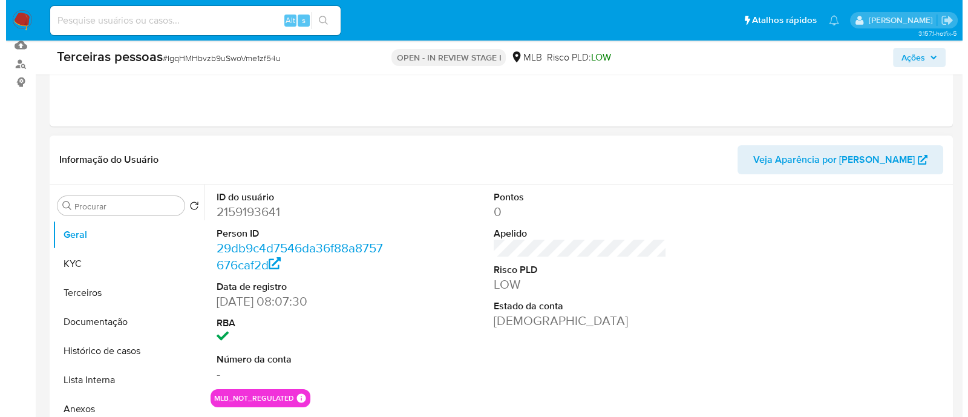
scroll to position [302, 0]
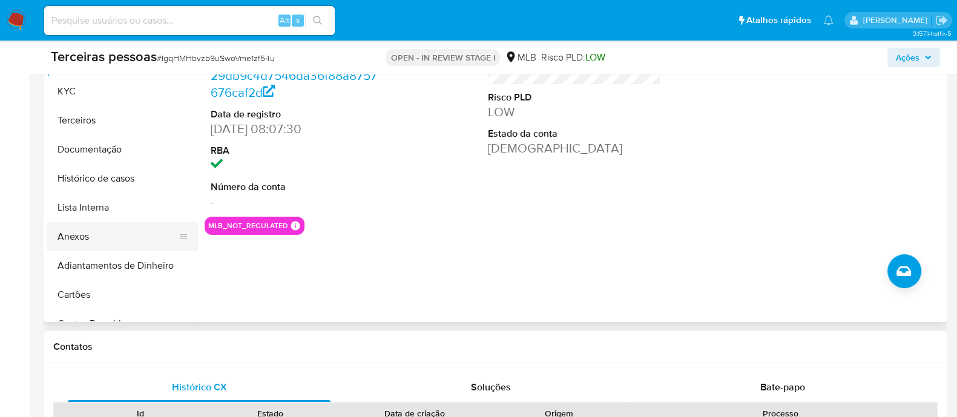
click at [122, 229] on button "Anexos" at bounding box center [118, 236] width 142 height 29
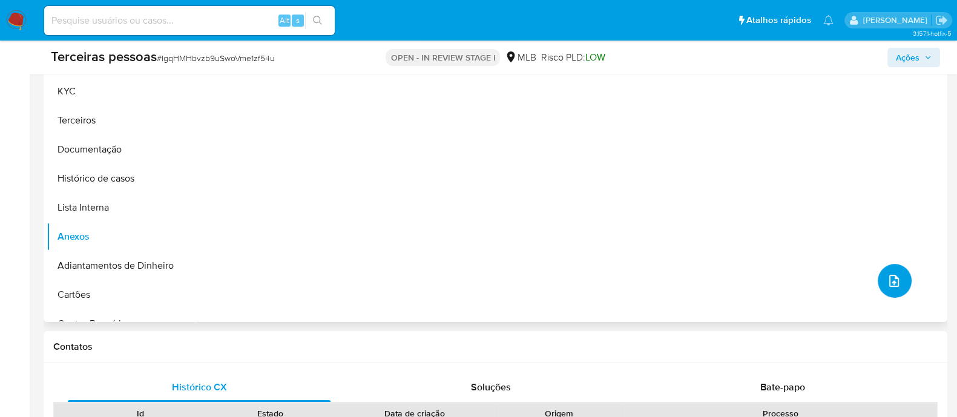
click at [877, 277] on button "upload-file" at bounding box center [894, 281] width 34 height 34
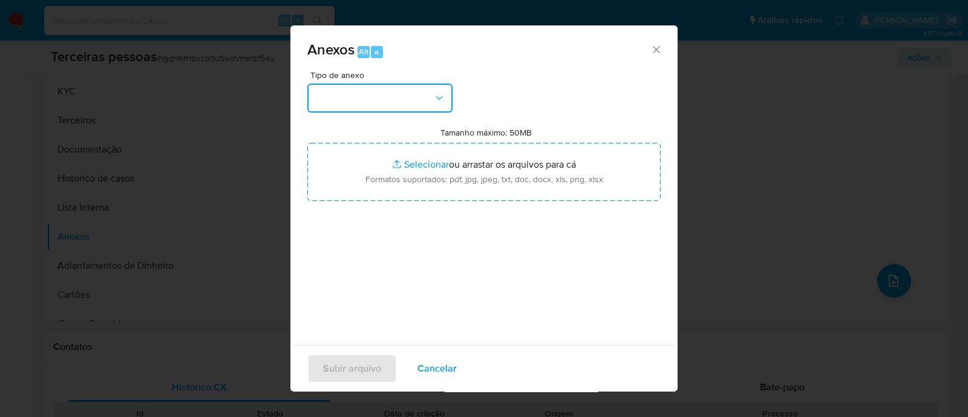
click at [452, 100] on button "button" at bounding box center [379, 98] width 145 height 29
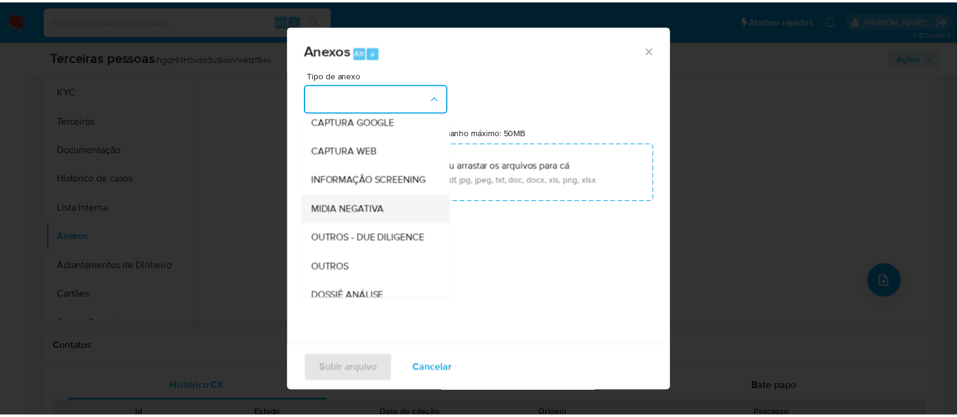
scroll to position [151, 0]
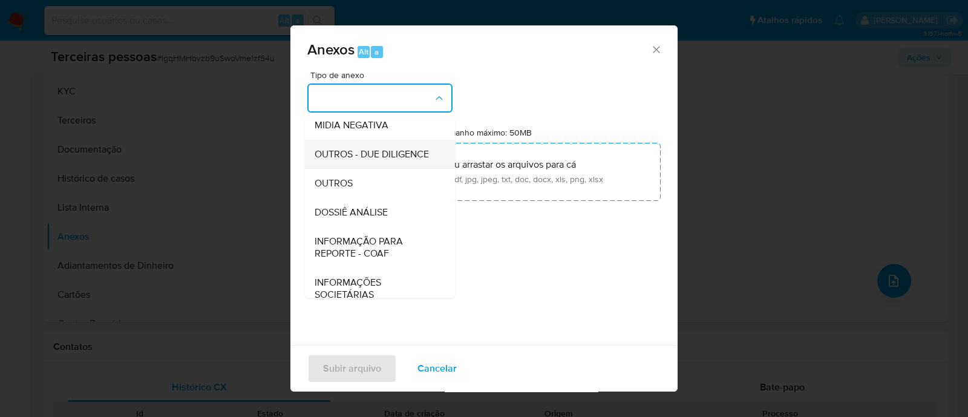
click at [390, 160] on span "OUTROS - DUE DILIGENCE" at bounding box center [372, 154] width 114 height 12
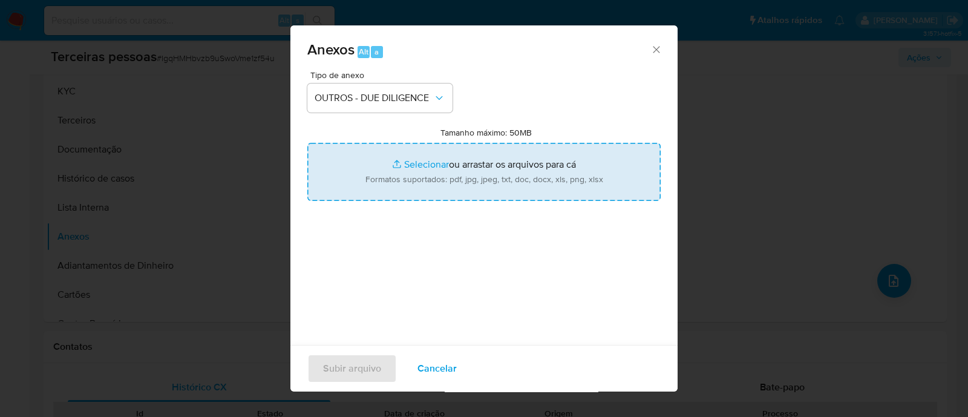
click at [465, 147] on input "Tamanho máximo: 50MB Selecionar arquivos" at bounding box center [483, 172] width 353 height 58
click at [429, 166] on input "Tamanho máximo: 50MB Selecionar arquivos" at bounding box center [483, 172] width 353 height 58
type input "C:\fakepath\Matriz de Risco - VICTOR HUGO GOMES VEDUATTO.pdf"
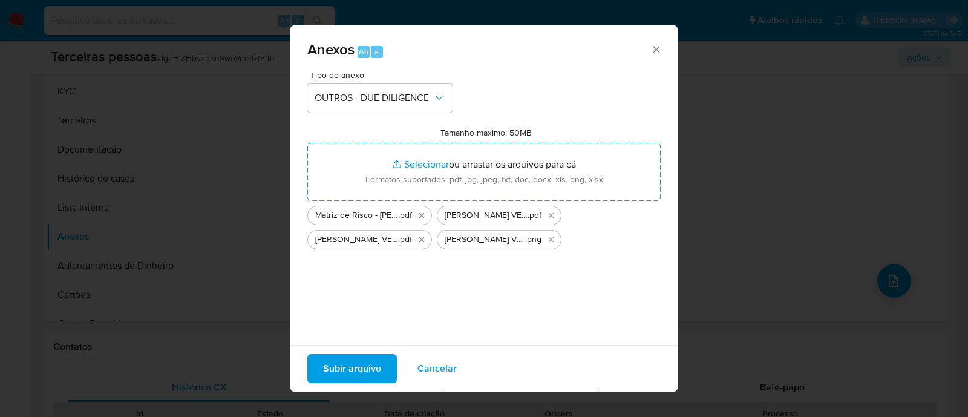
click at [350, 372] on span "Subir arquivo" at bounding box center [352, 368] width 58 height 27
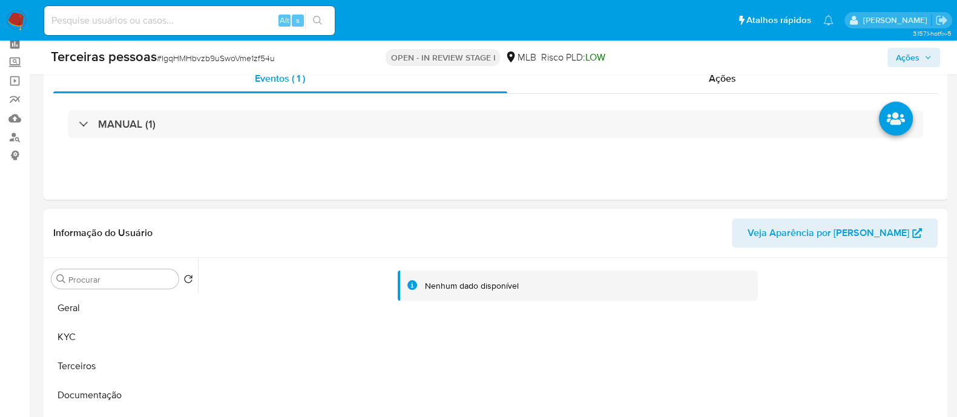
scroll to position [0, 0]
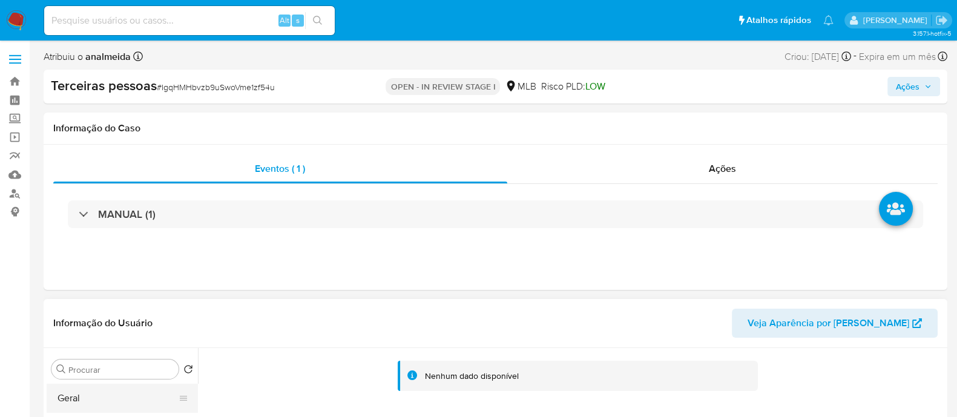
click at [69, 399] on button "Geral" at bounding box center [118, 398] width 142 height 29
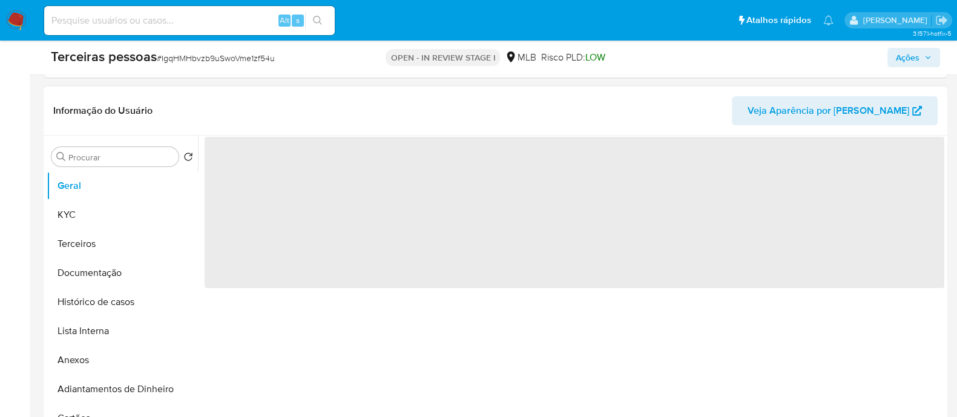
scroll to position [227, 0]
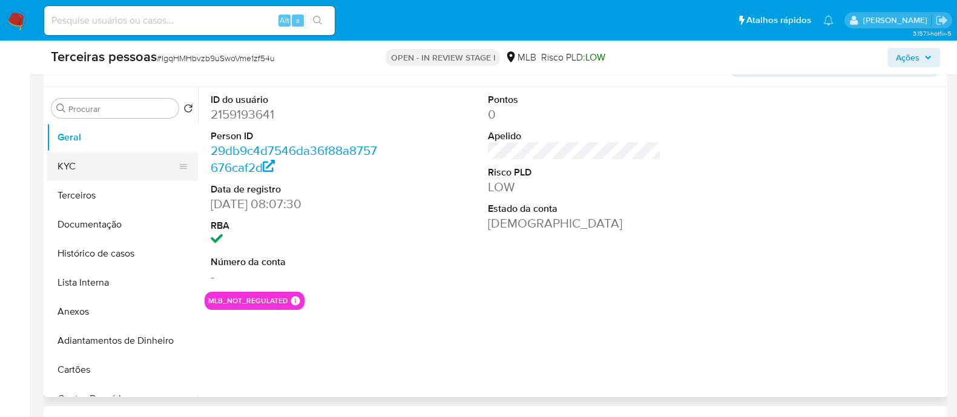
click at [100, 155] on button "KYC" at bounding box center [118, 166] width 142 height 29
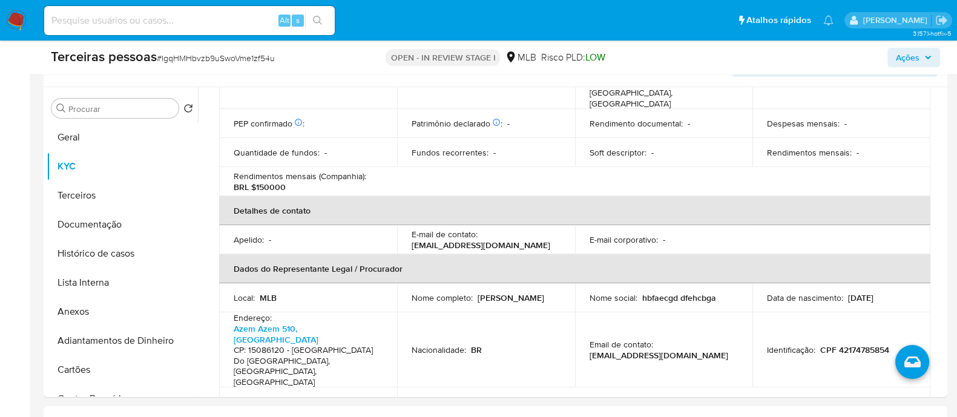
scroll to position [511, 0]
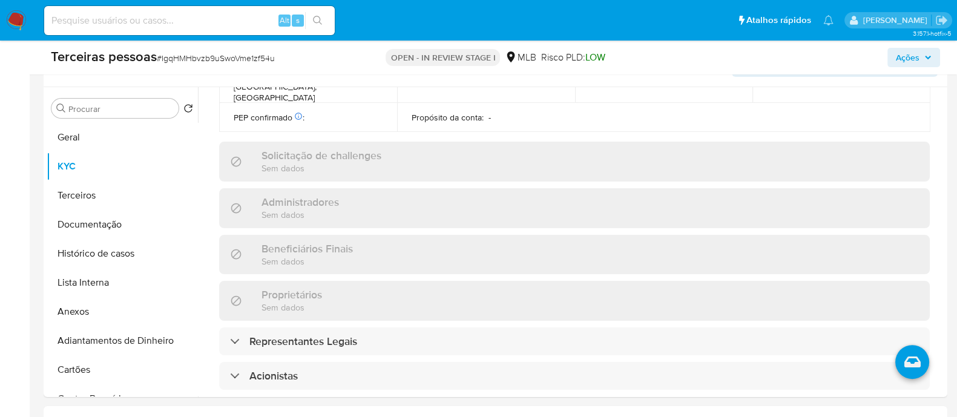
click at [405, 293] on div "Informações da empresa ID do usuário : 2159193641 Nome do comércio : VICTOR HUG…" at bounding box center [574, 160] width 710 height 1054
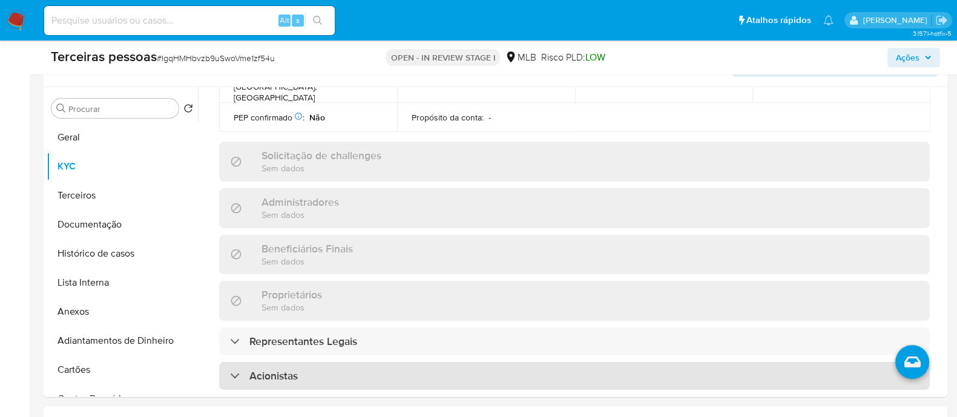
click at [532, 362] on div "Acionistas" at bounding box center [574, 376] width 710 height 28
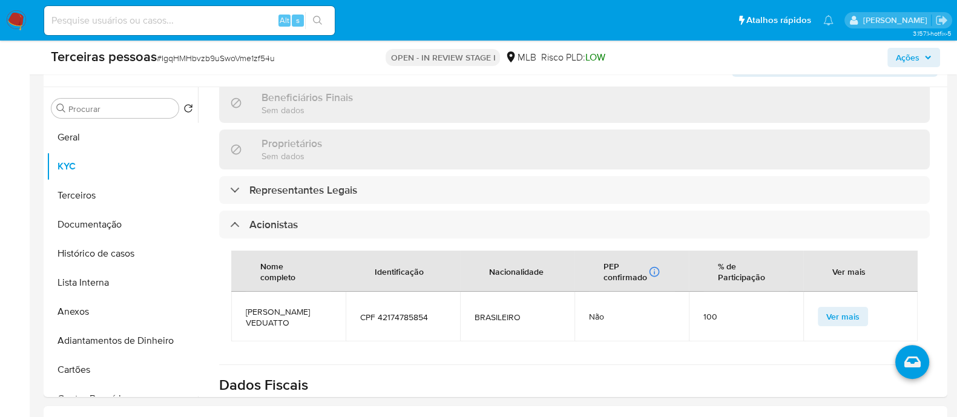
click at [901, 57] on span "Ações" at bounding box center [908, 57] width 24 height 19
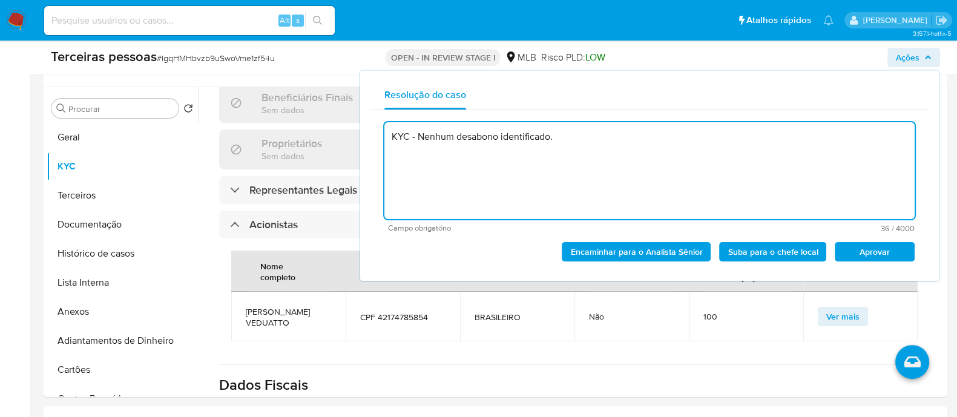
click at [874, 246] on span "Aprovar" at bounding box center [874, 251] width 63 height 17
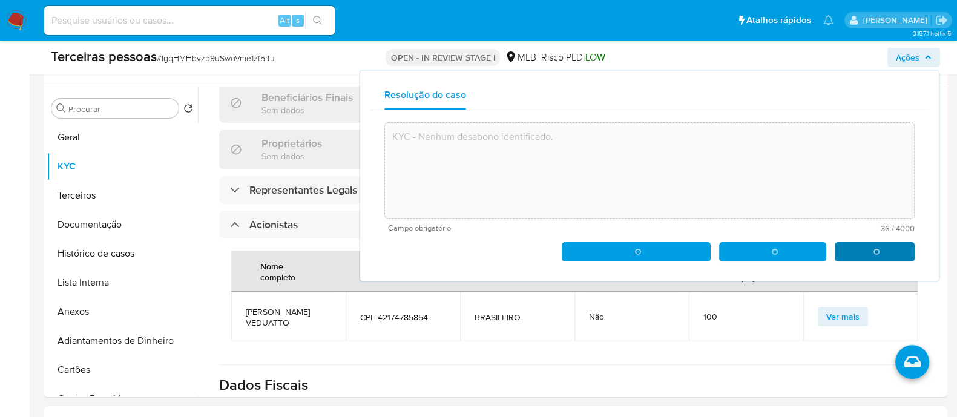
type textarea "KYC - Nenhum desabono identificado."
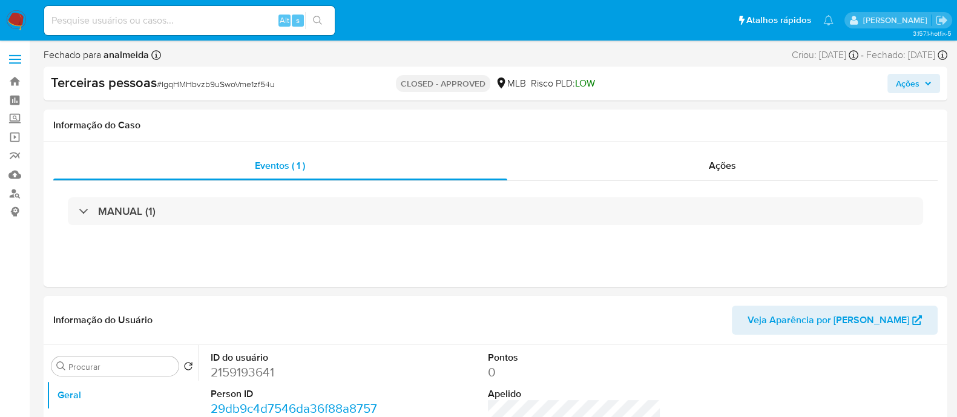
select select "10"
